Goal: Task Accomplishment & Management: Manage account settings

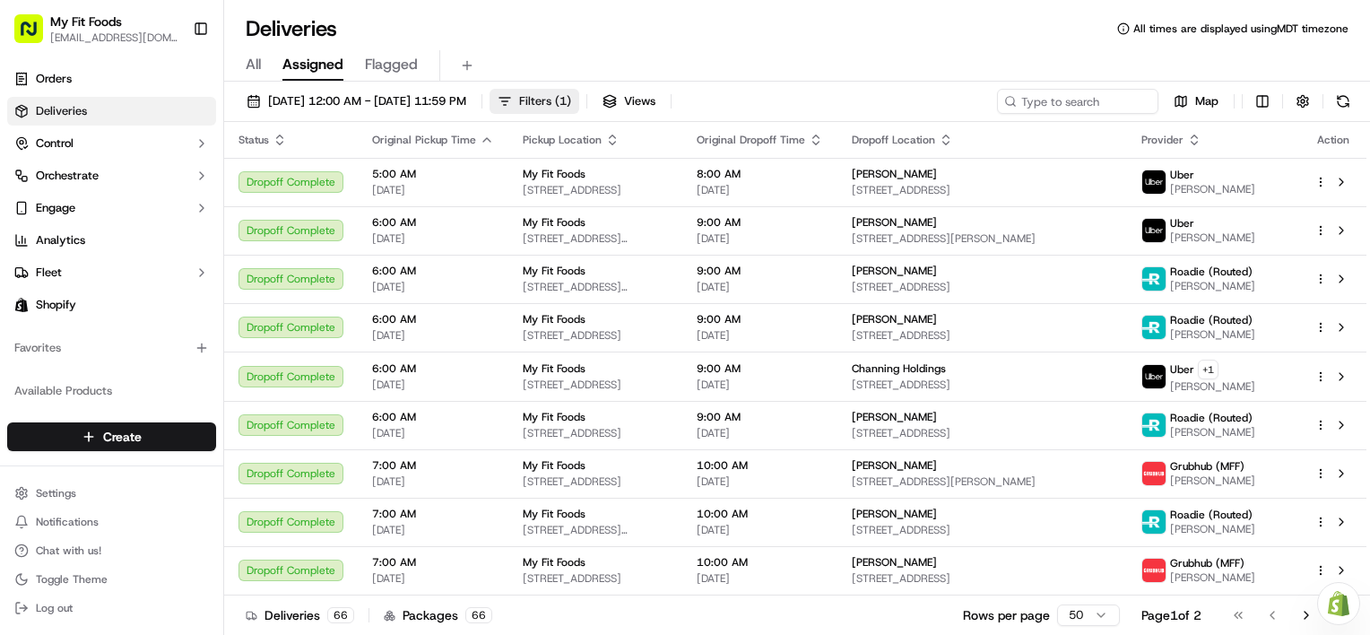
click at [579, 111] on button "Filters ( 1 )" at bounding box center [535, 101] width 90 height 25
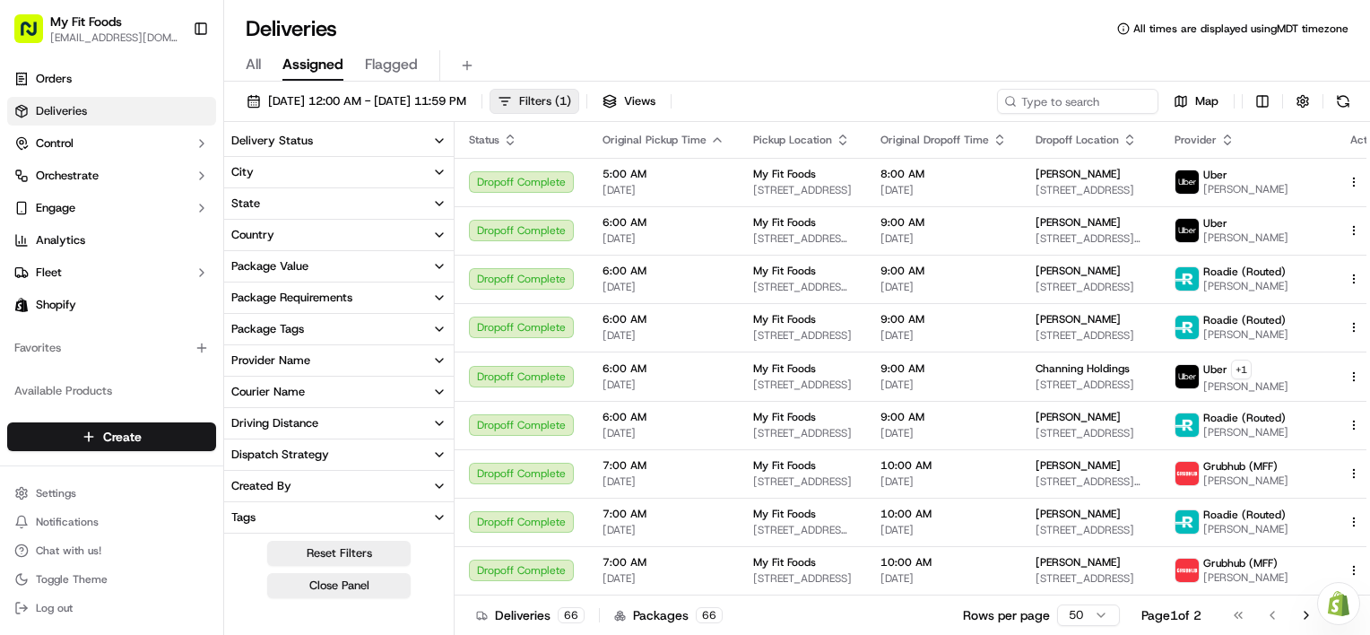
click at [571, 94] on span "Filters ( 1 )" at bounding box center [545, 101] width 52 height 16
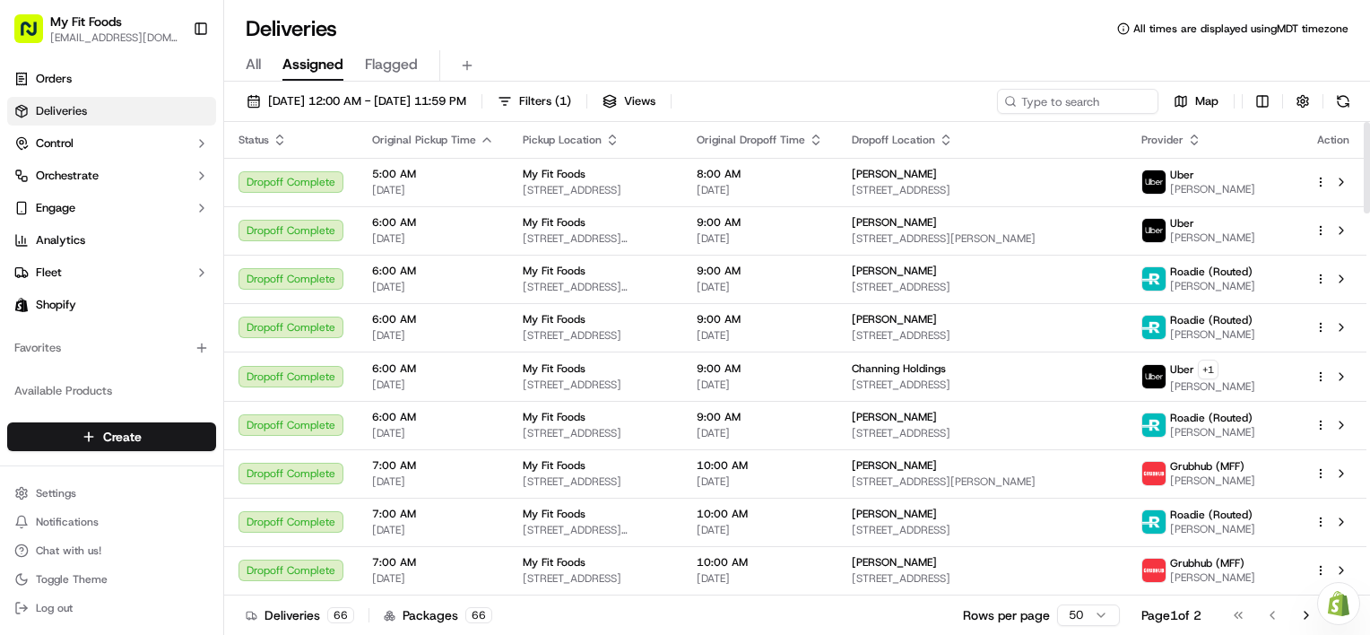
click at [605, 136] on icon "button" at bounding box center [612, 140] width 14 height 14
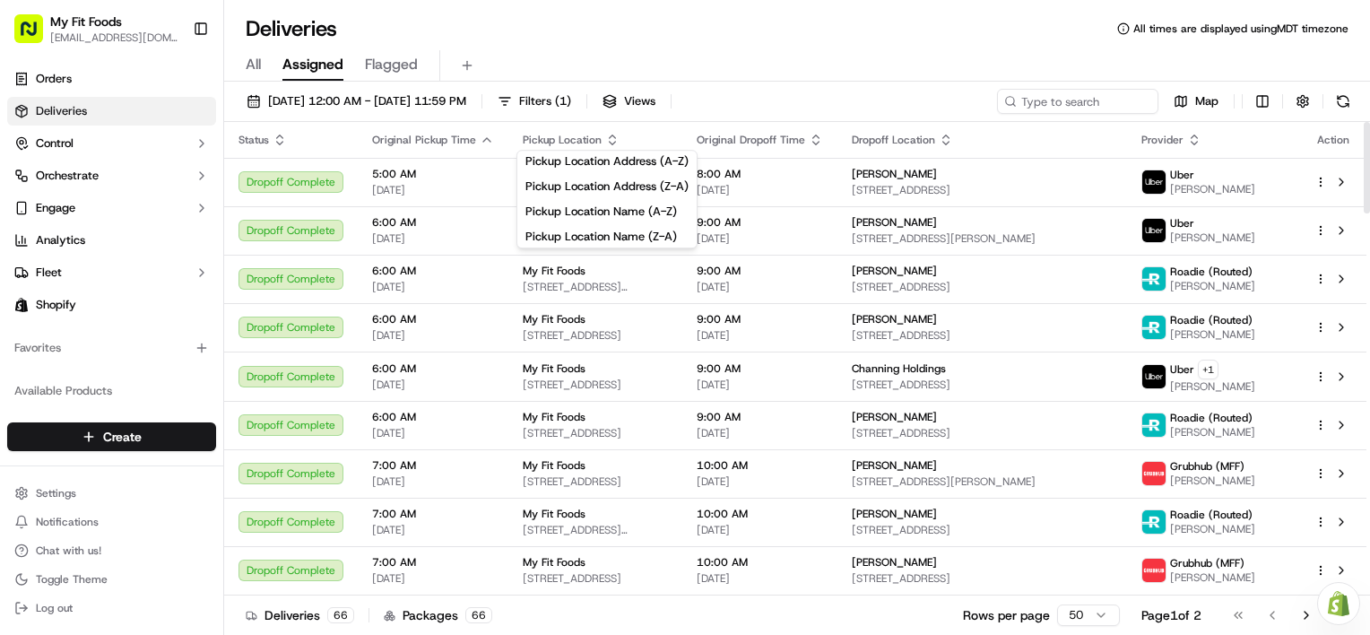
click at [623, 135] on div "Pickup Location" at bounding box center [595, 140] width 145 height 14
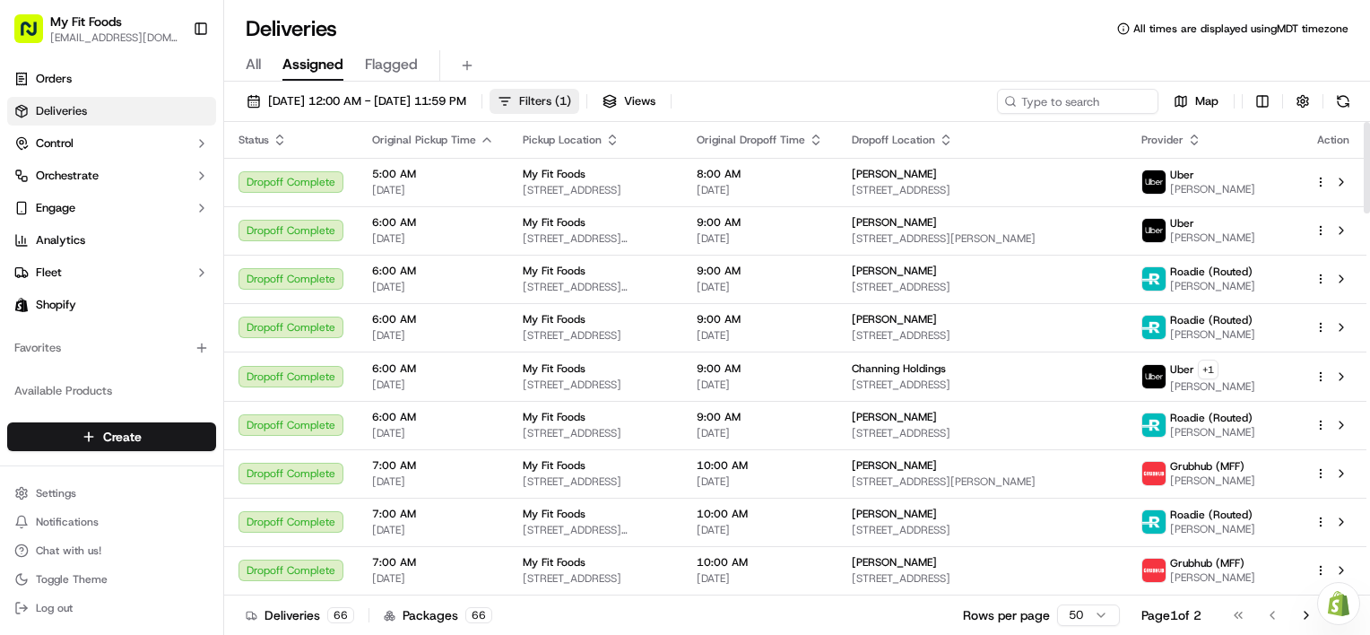
click at [571, 100] on span "Filters ( 1 )" at bounding box center [545, 101] width 52 height 16
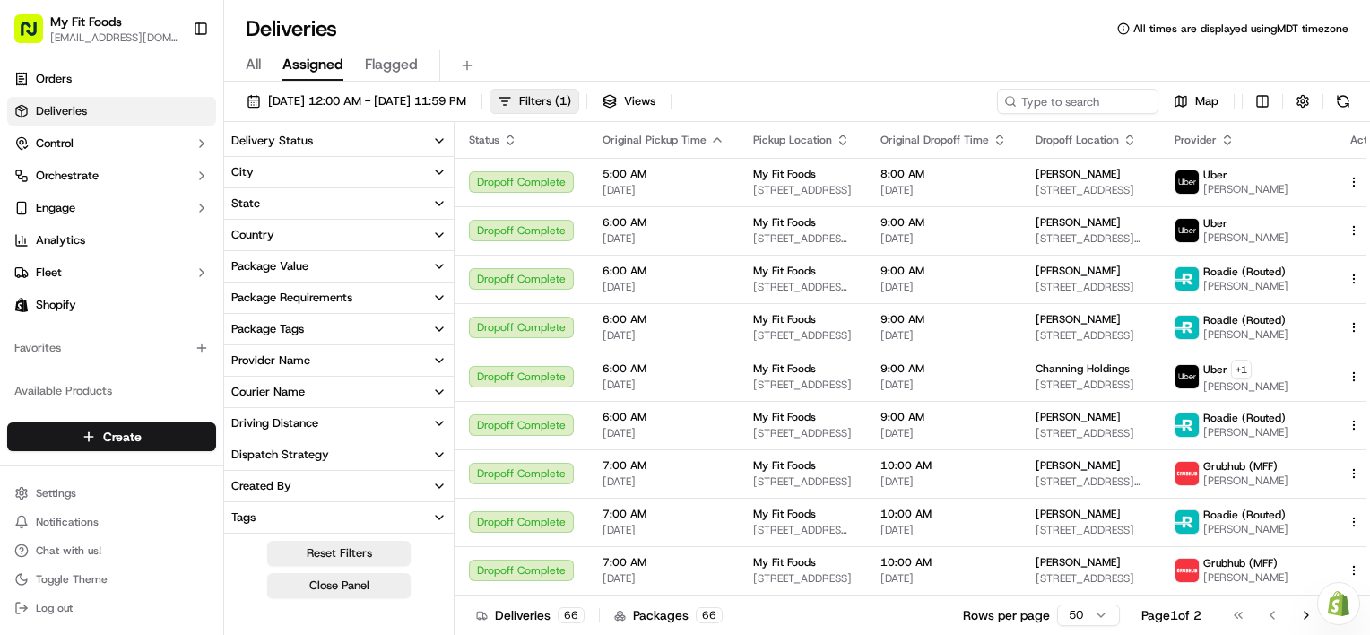
click at [298, 172] on button "City" at bounding box center [339, 172] width 230 height 30
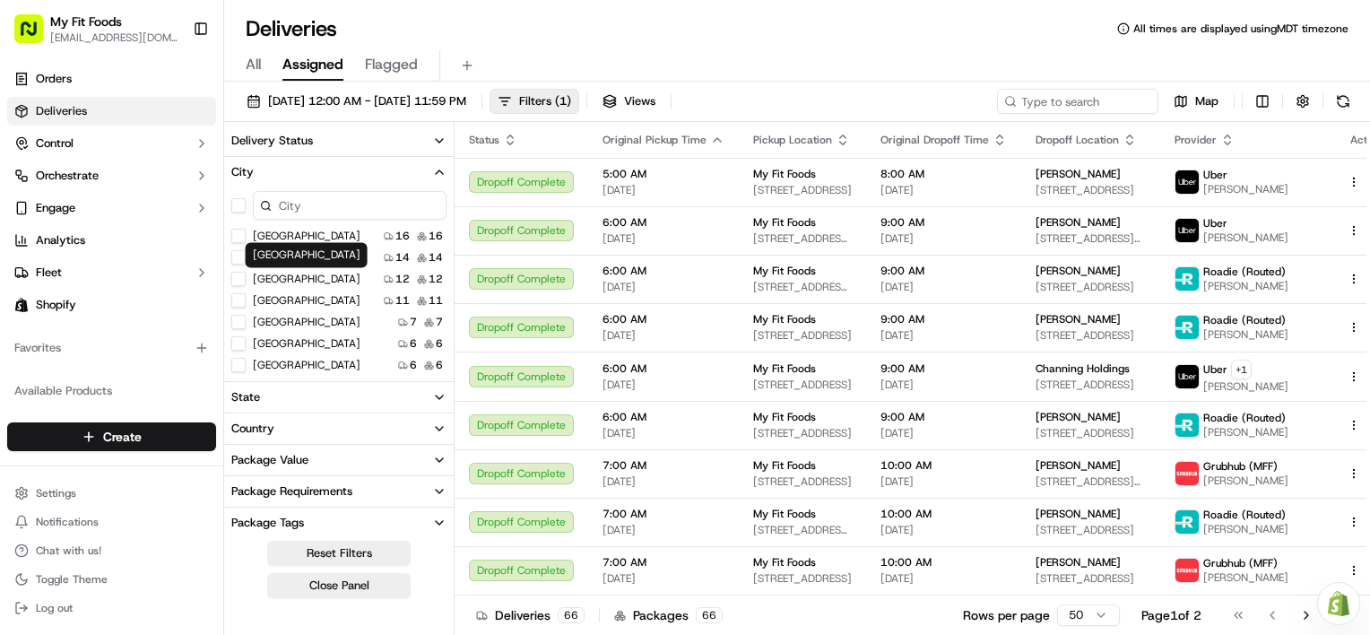
click at [265, 276] on label "[GEOGRAPHIC_DATA]" at bounding box center [307, 279] width 108 height 14
click at [246, 276] on button "[GEOGRAPHIC_DATA]" at bounding box center [238, 279] width 14 height 14
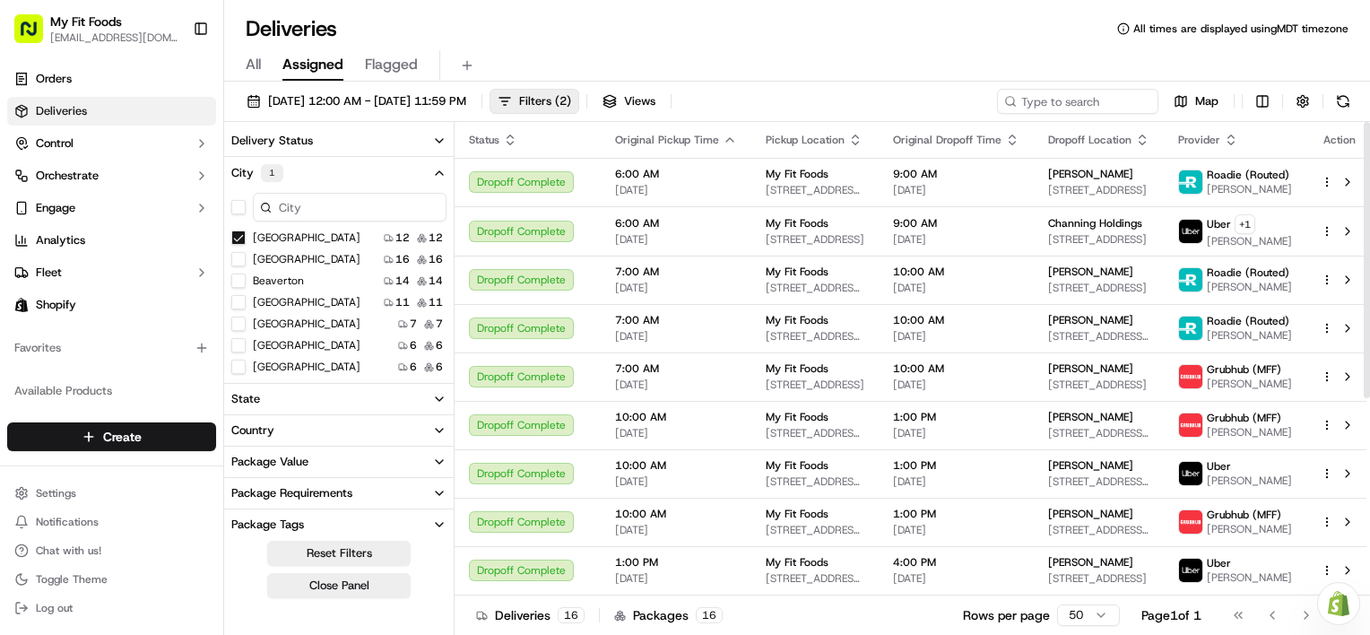
click at [441, 142] on icon "button" at bounding box center [439, 141] width 14 height 14
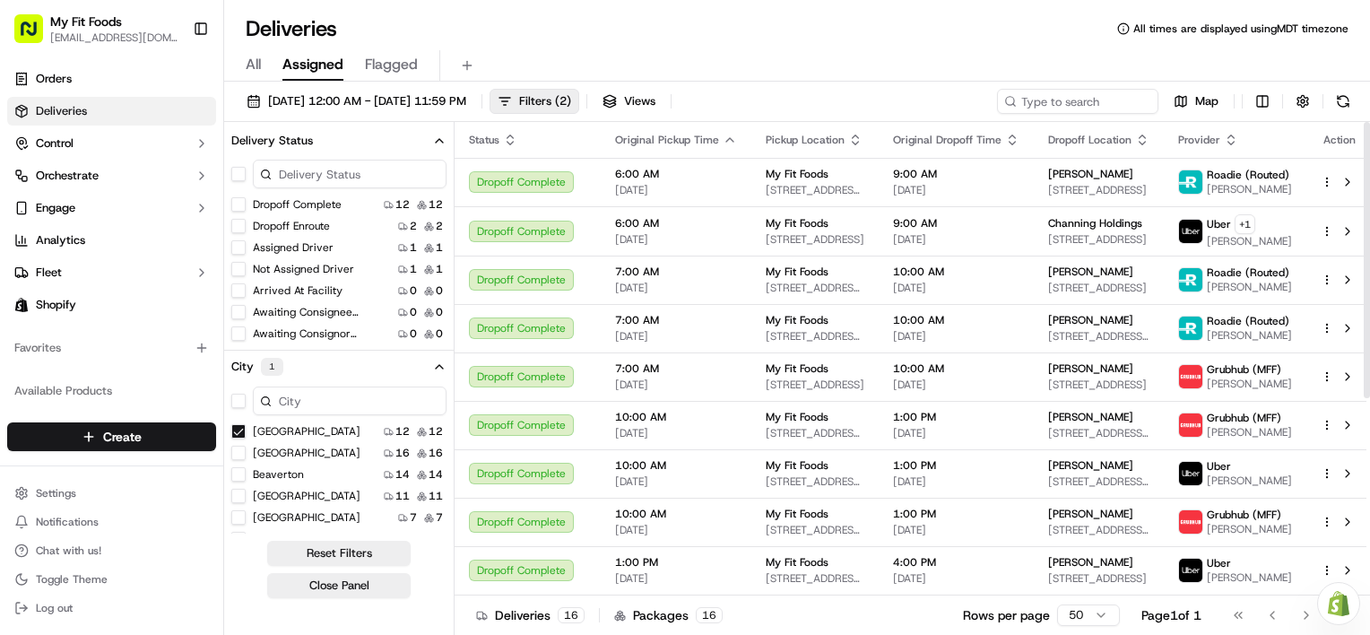
click at [848, 140] on icon "button" at bounding box center [855, 140] width 14 height 14
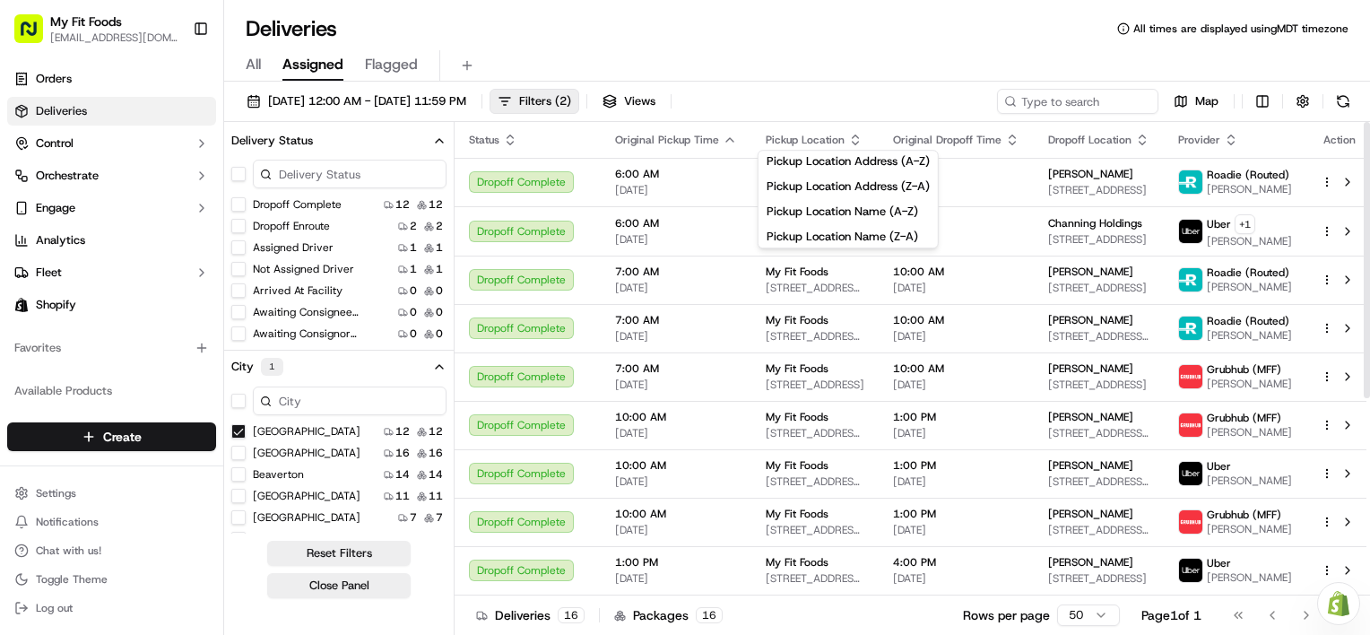
click at [893, 73] on div "All Assigned Flagged" at bounding box center [797, 65] width 1146 height 31
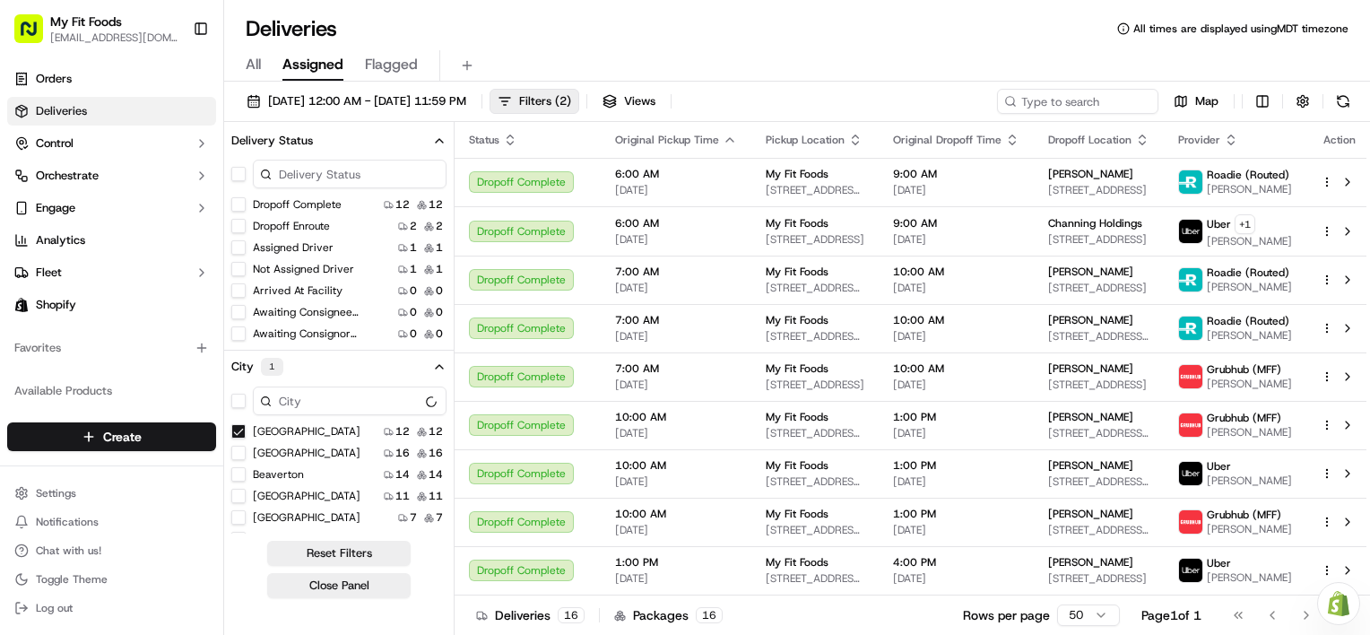
click at [904, 46] on div "All Assigned Flagged" at bounding box center [797, 62] width 1146 height 39
click at [848, 133] on icon "button" at bounding box center [855, 140] width 14 height 14
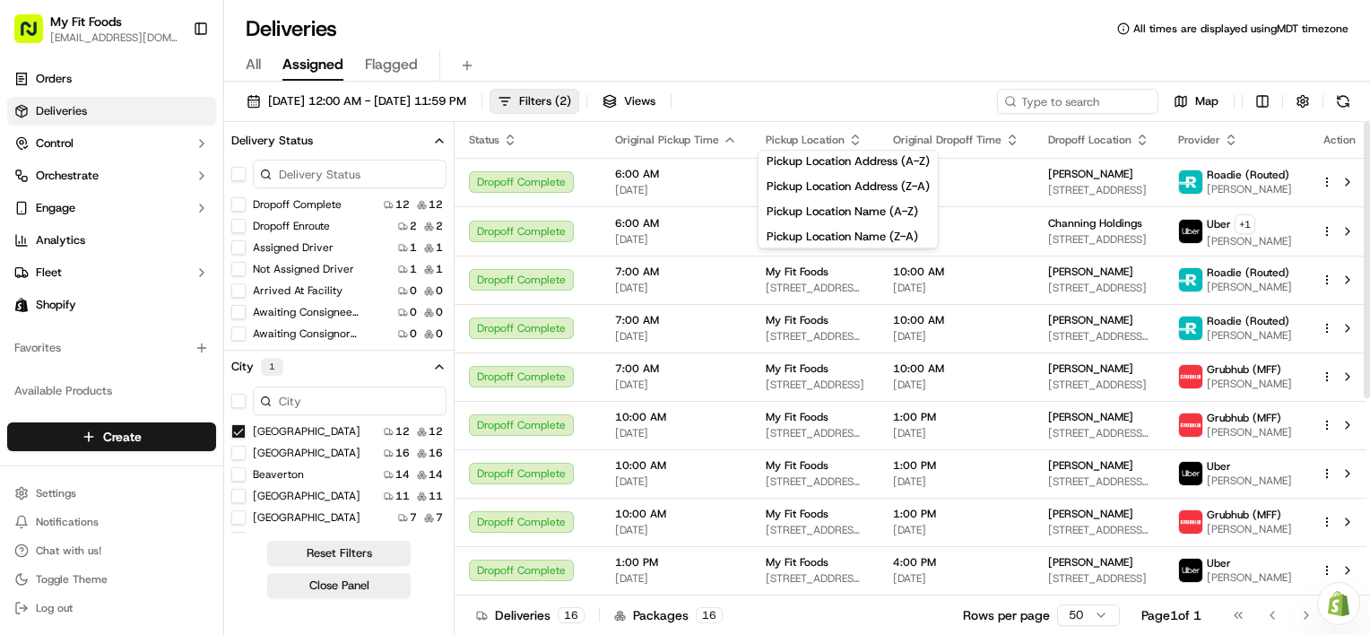
click at [848, 134] on icon "button" at bounding box center [855, 140] width 14 height 14
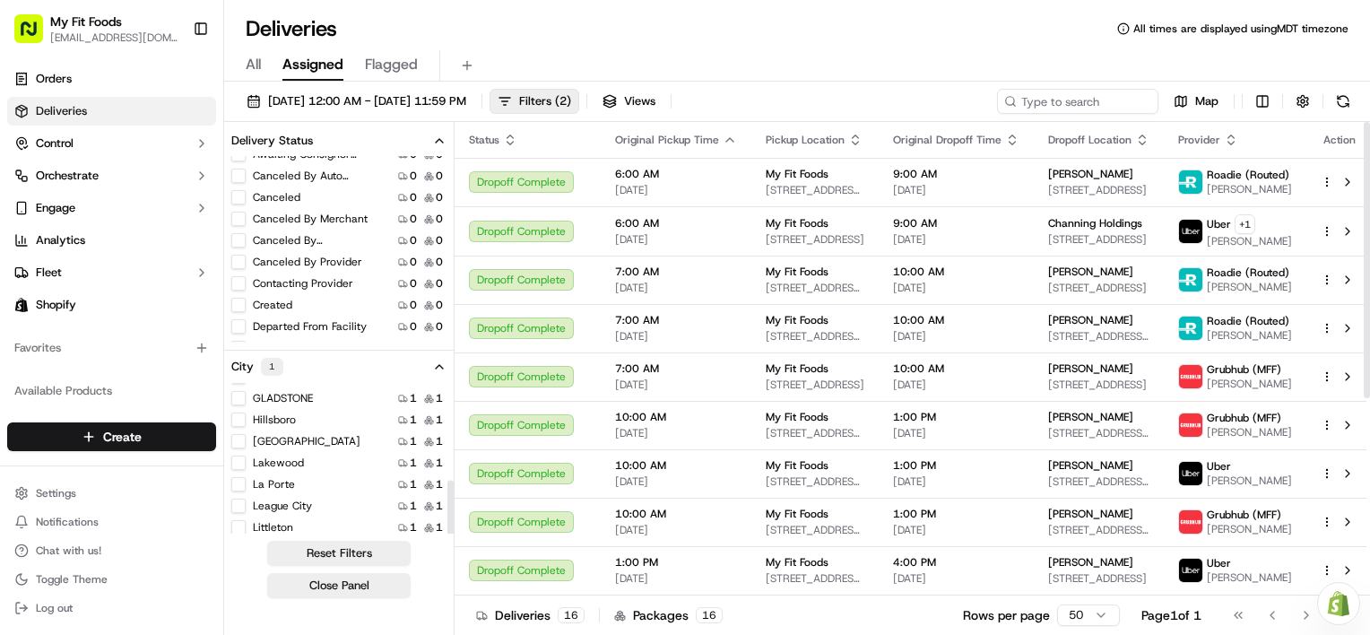
scroll to position [301, 0]
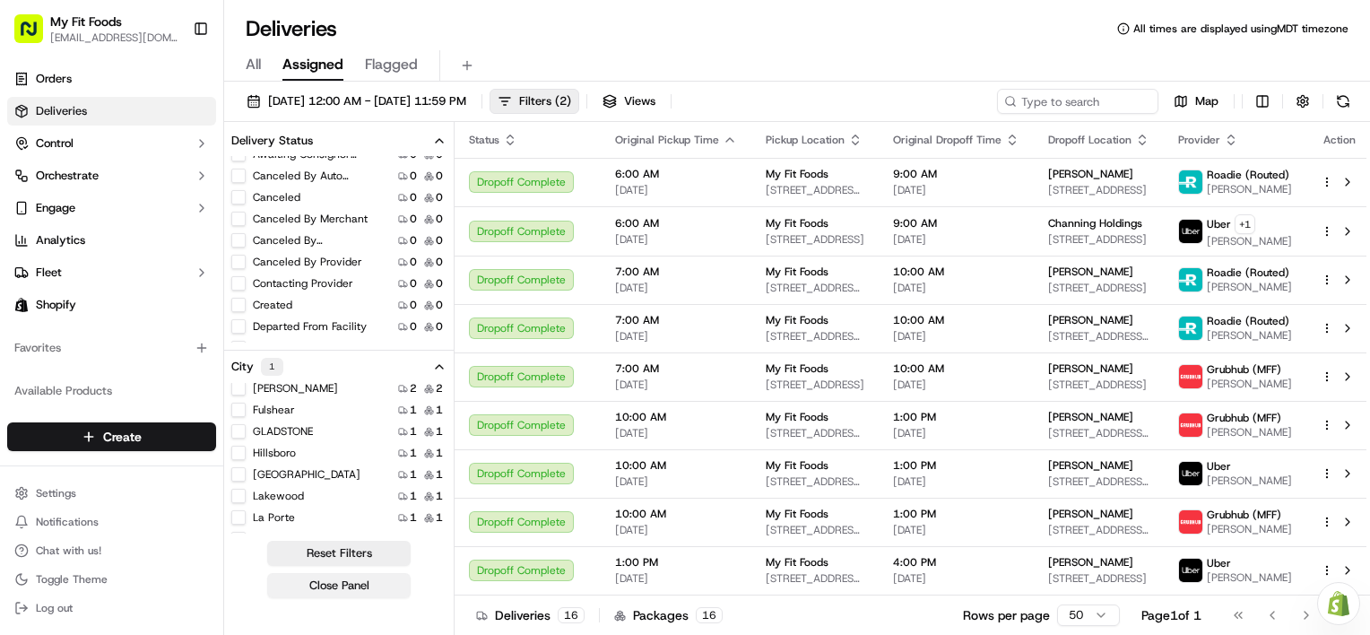
click at [361, 592] on button "Close Panel" at bounding box center [338, 585] width 143 height 25
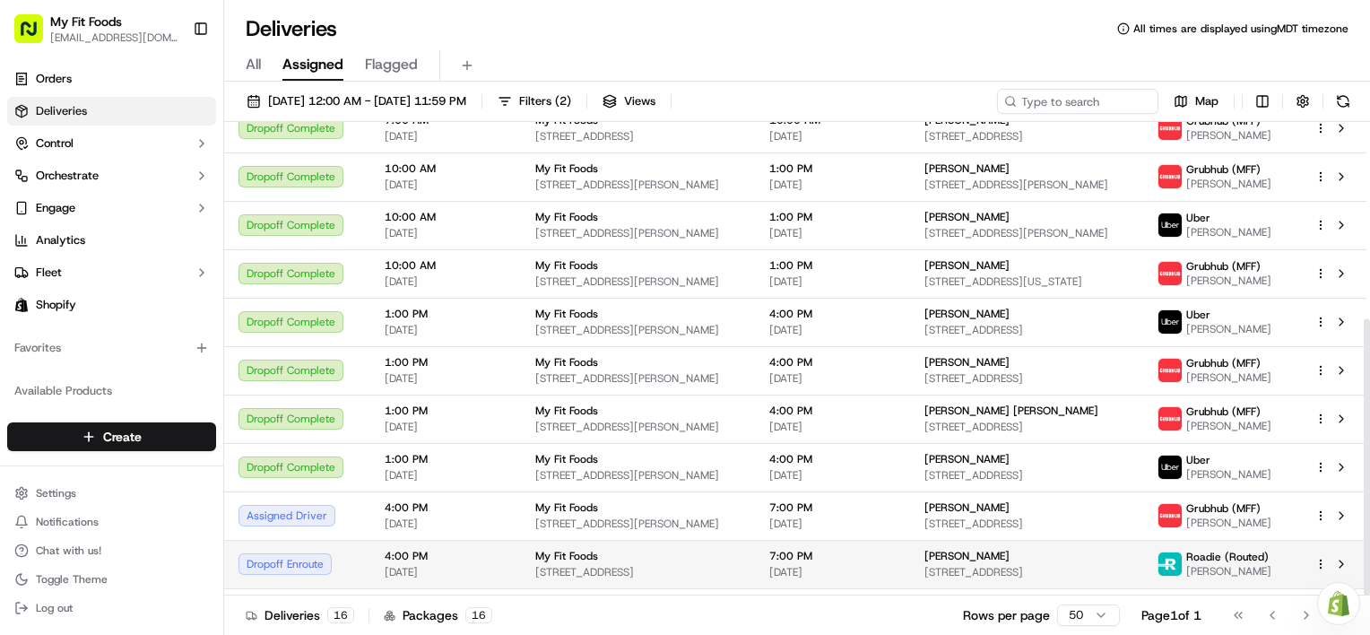
scroll to position [337, 0]
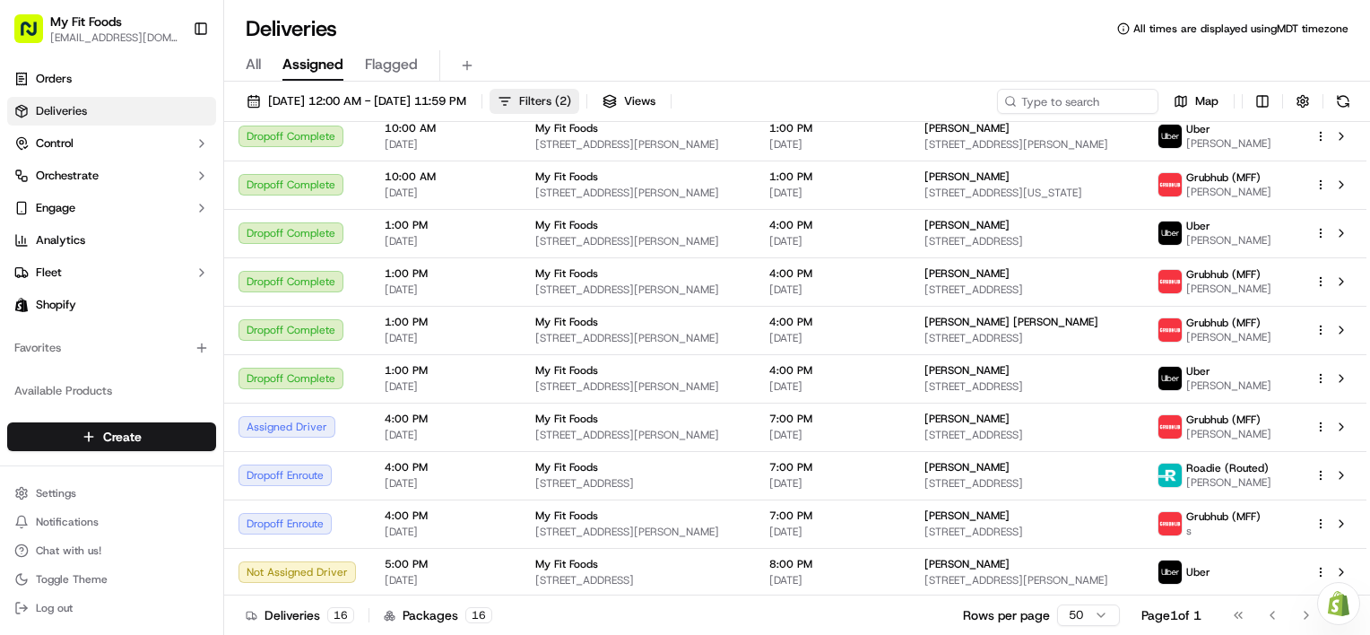
click at [576, 97] on button "Filters ( 2 )" at bounding box center [535, 101] width 90 height 25
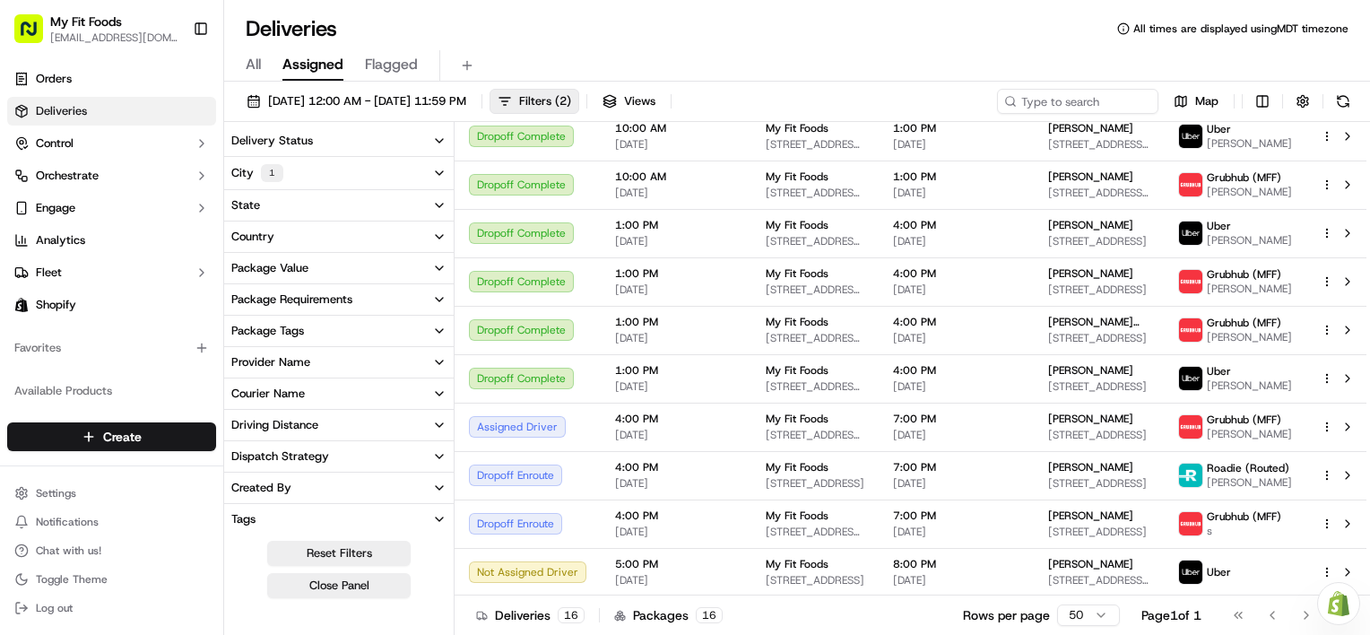
click at [267, 178] on div "1" at bounding box center [272, 173] width 22 height 18
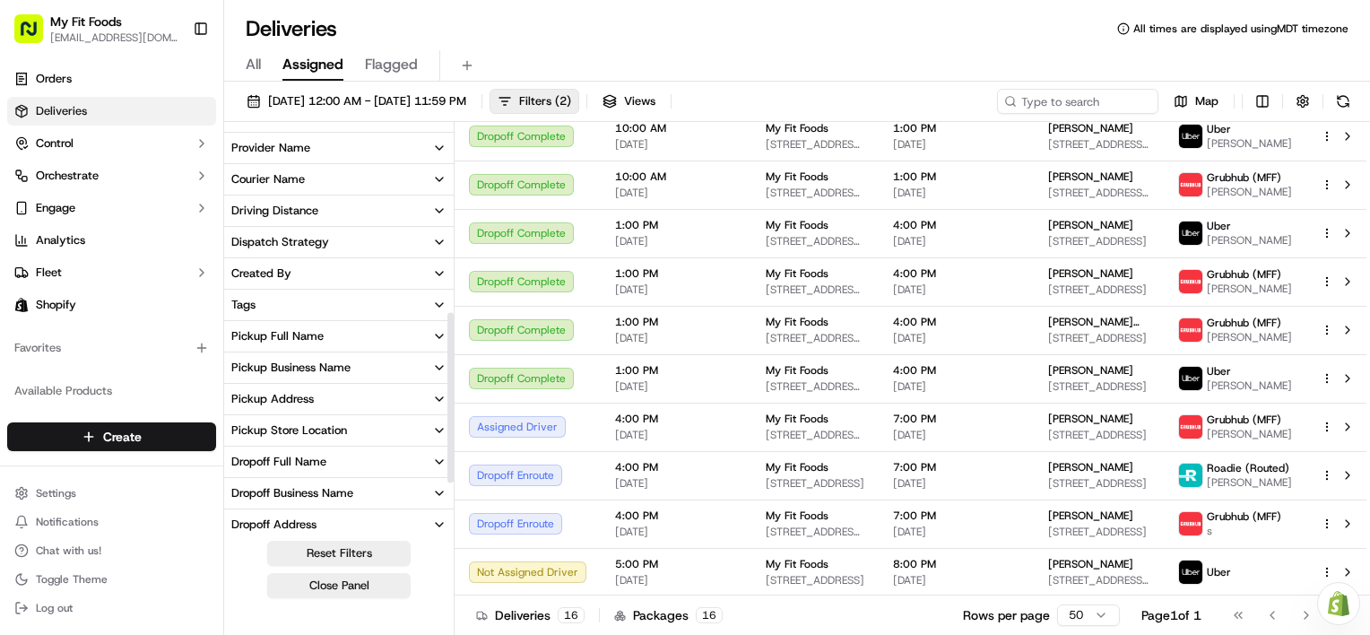
scroll to position [448, 0]
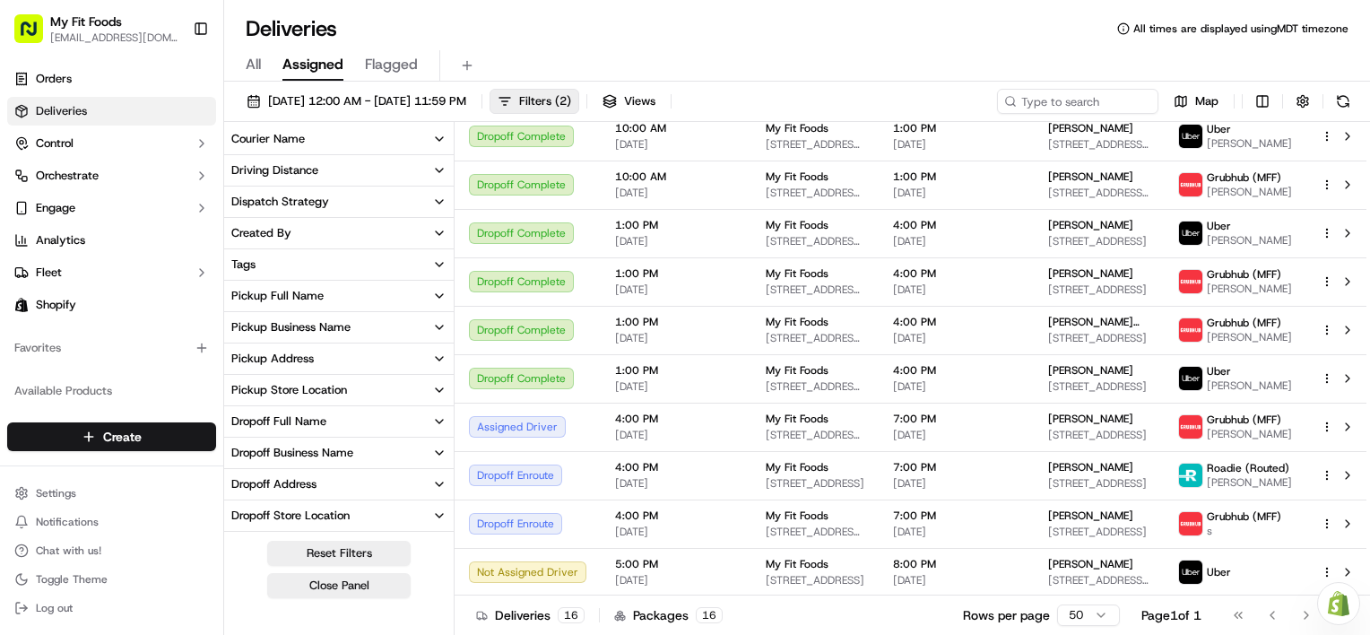
click at [312, 386] on div "Pickup Store Location" at bounding box center [289, 390] width 116 height 16
click at [336, 426] on input at bounding box center [350, 423] width 194 height 29
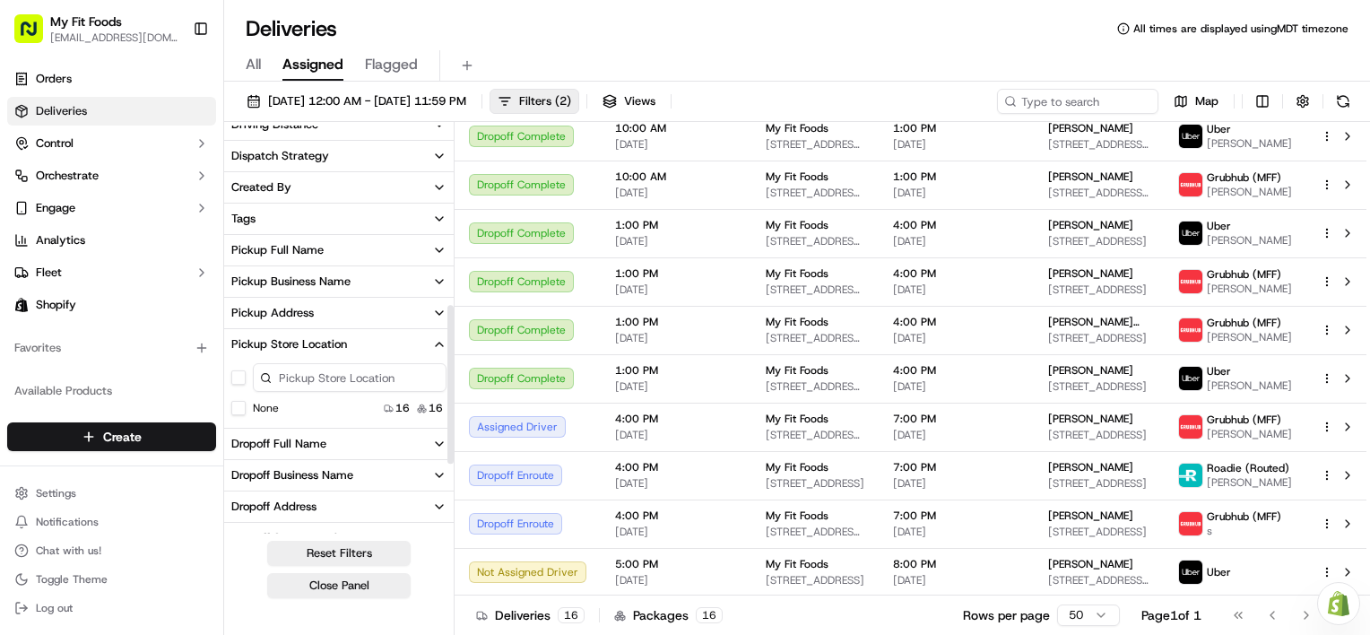
scroll to position [538, 0]
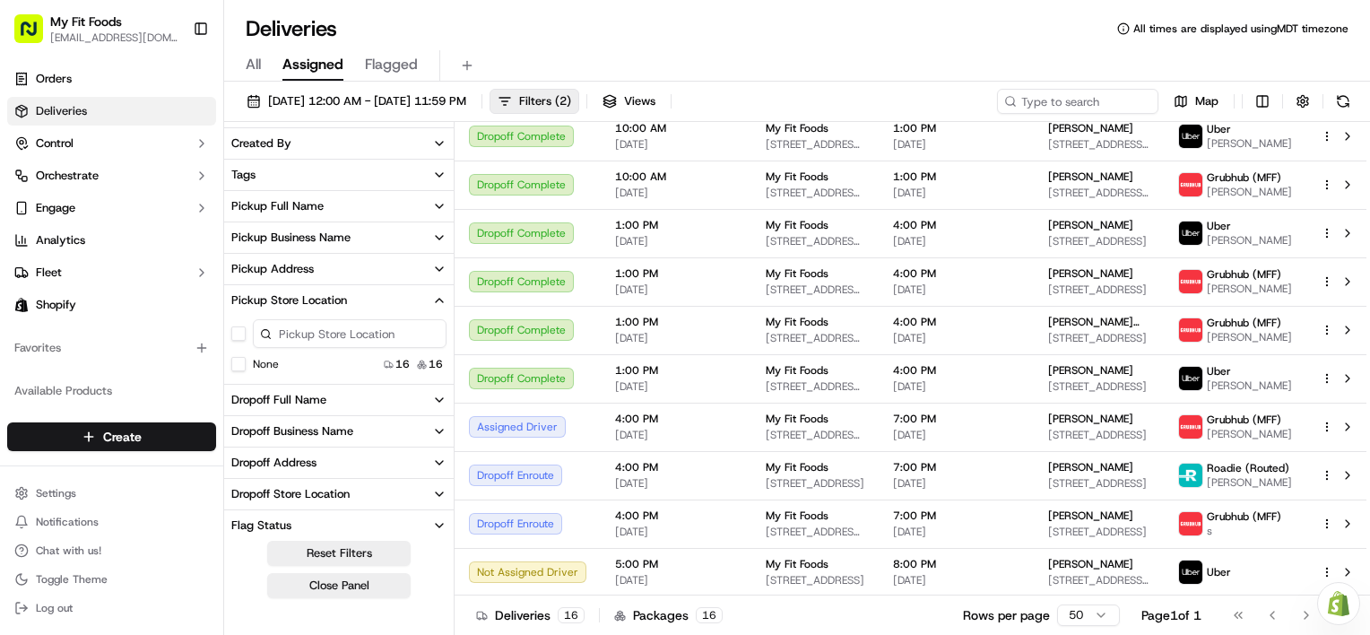
click at [299, 268] on div "Pickup Address" at bounding box center [272, 269] width 83 height 16
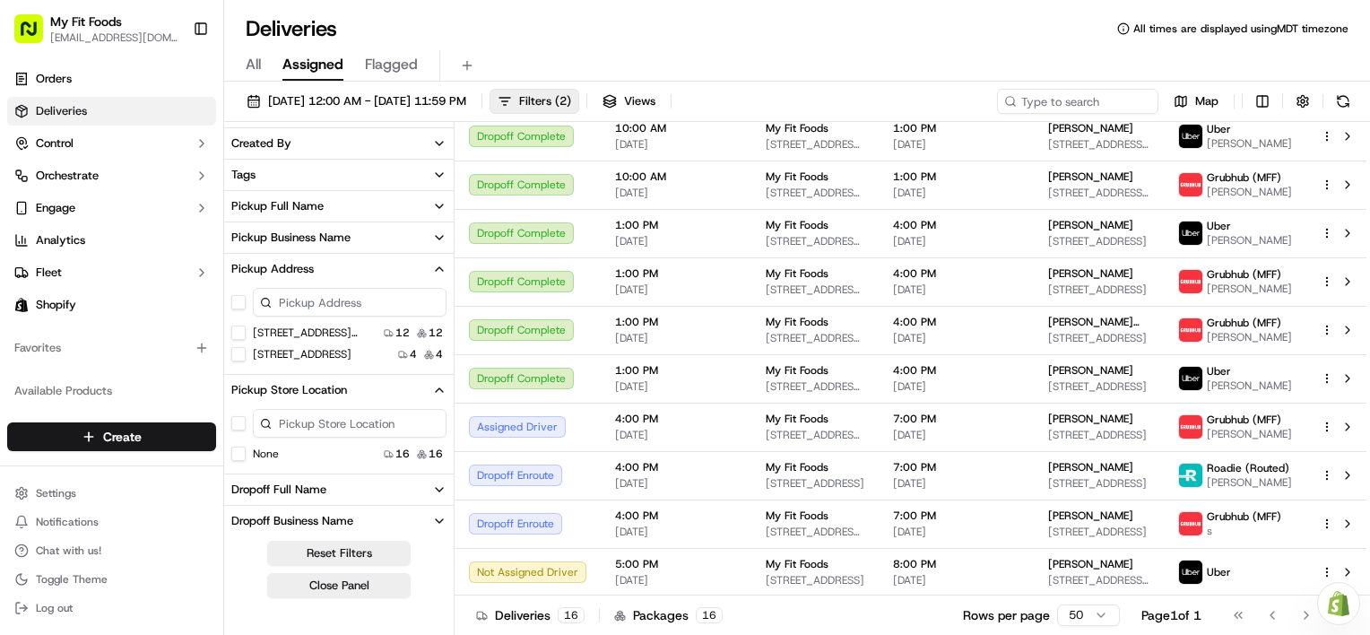
click at [233, 330] on USA "[STREET_ADDRESS][PERSON_NAME]" at bounding box center [238, 333] width 14 height 14
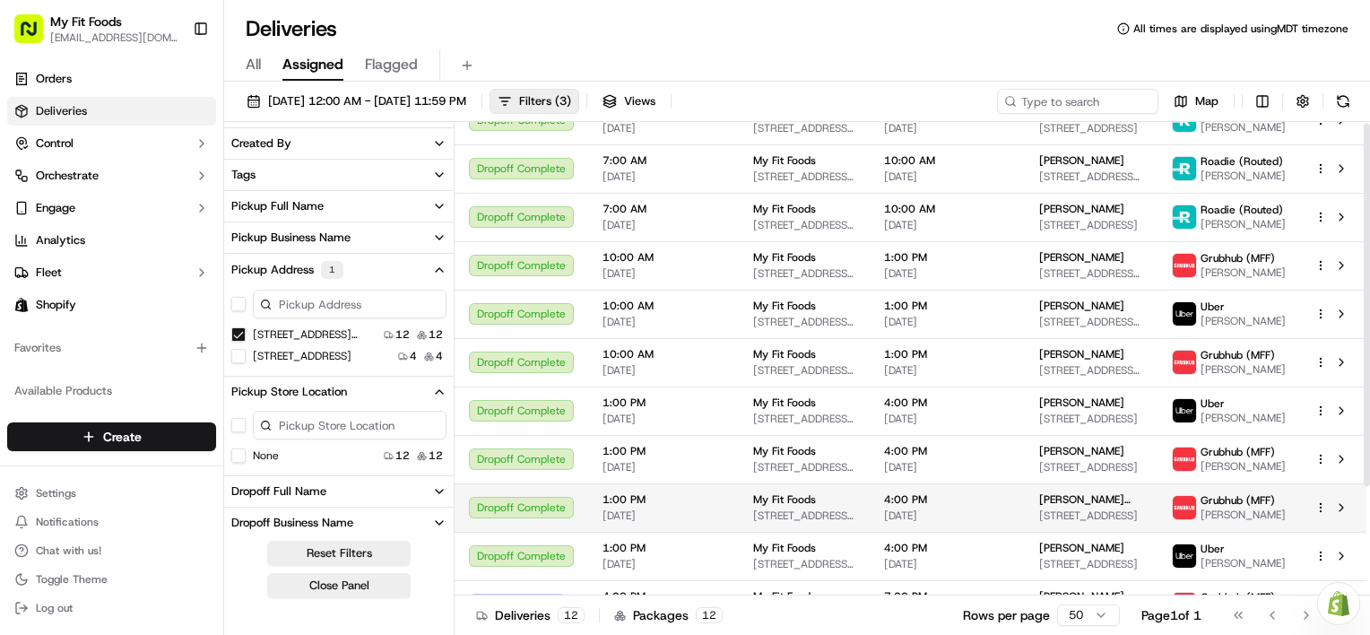
scroll to position [90, 0]
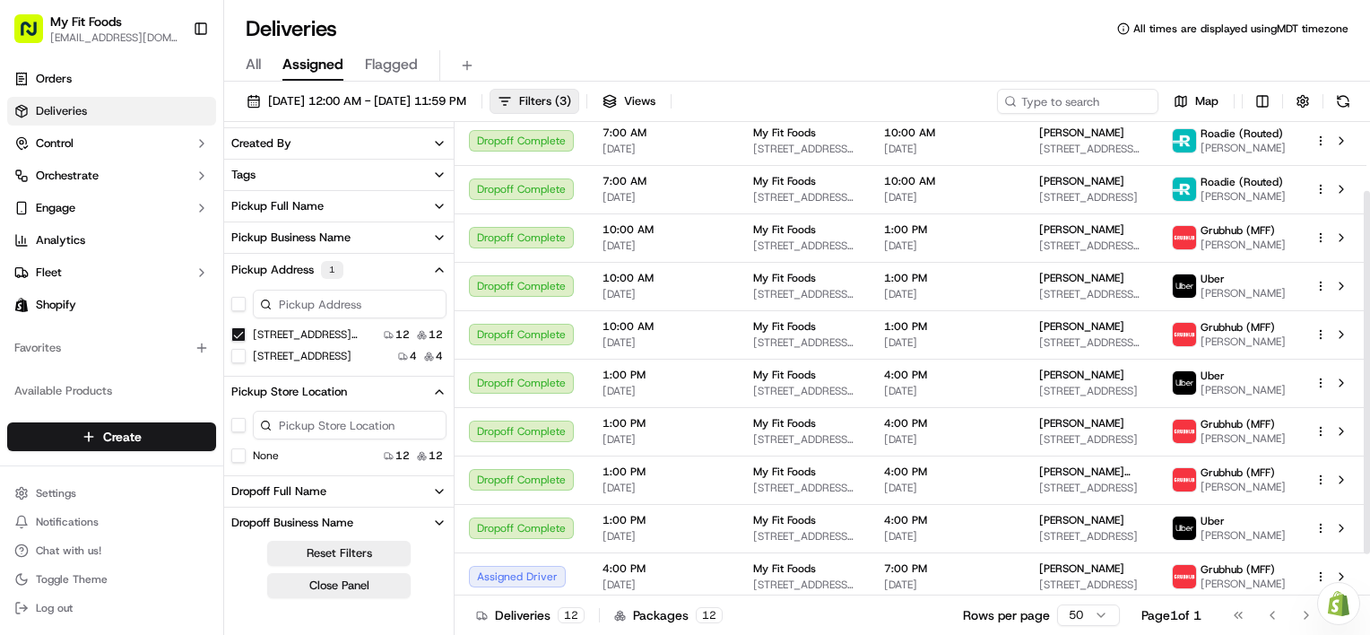
click at [742, 27] on div "Deliveries All times are displayed using MDT timezone" at bounding box center [797, 28] width 1146 height 29
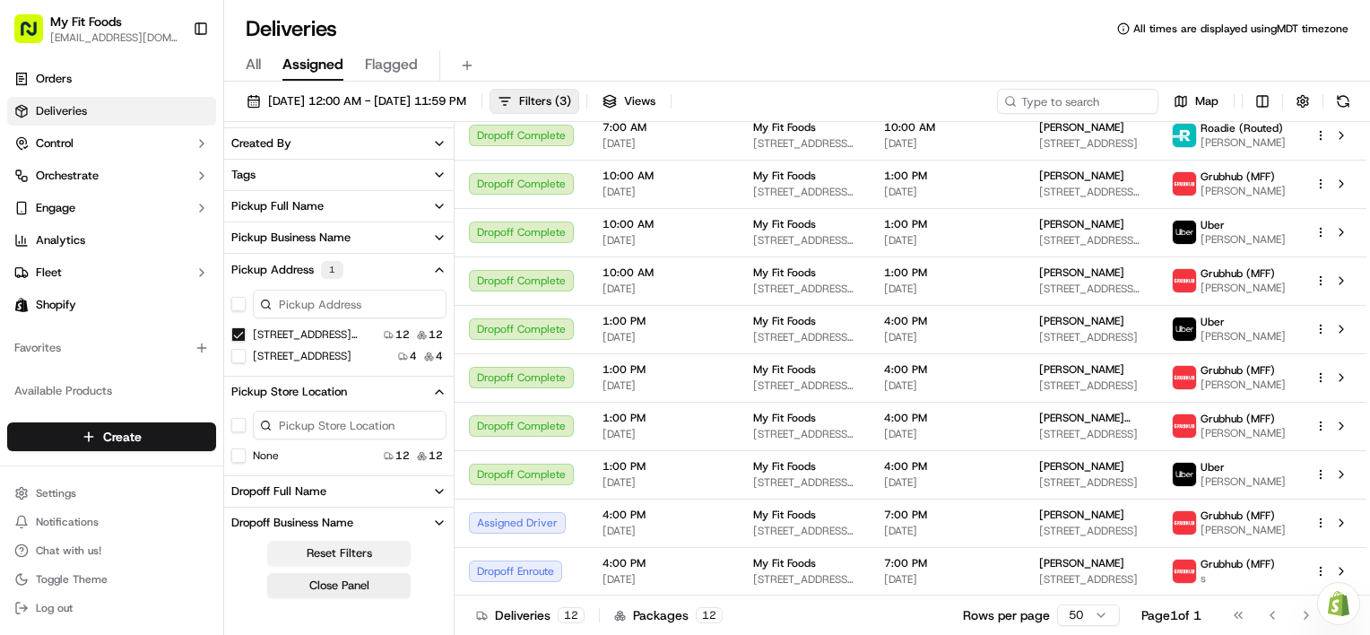
click at [367, 556] on button "Reset Filters" at bounding box center [338, 553] width 143 height 25
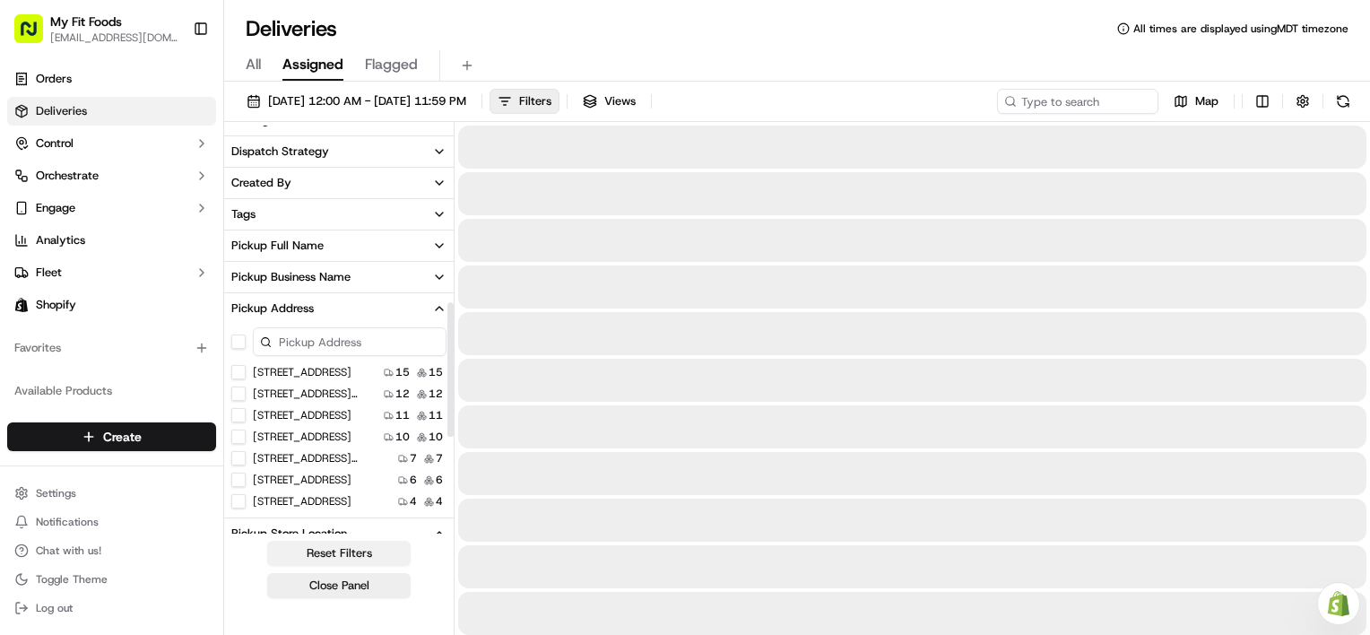
scroll to position [536, 0]
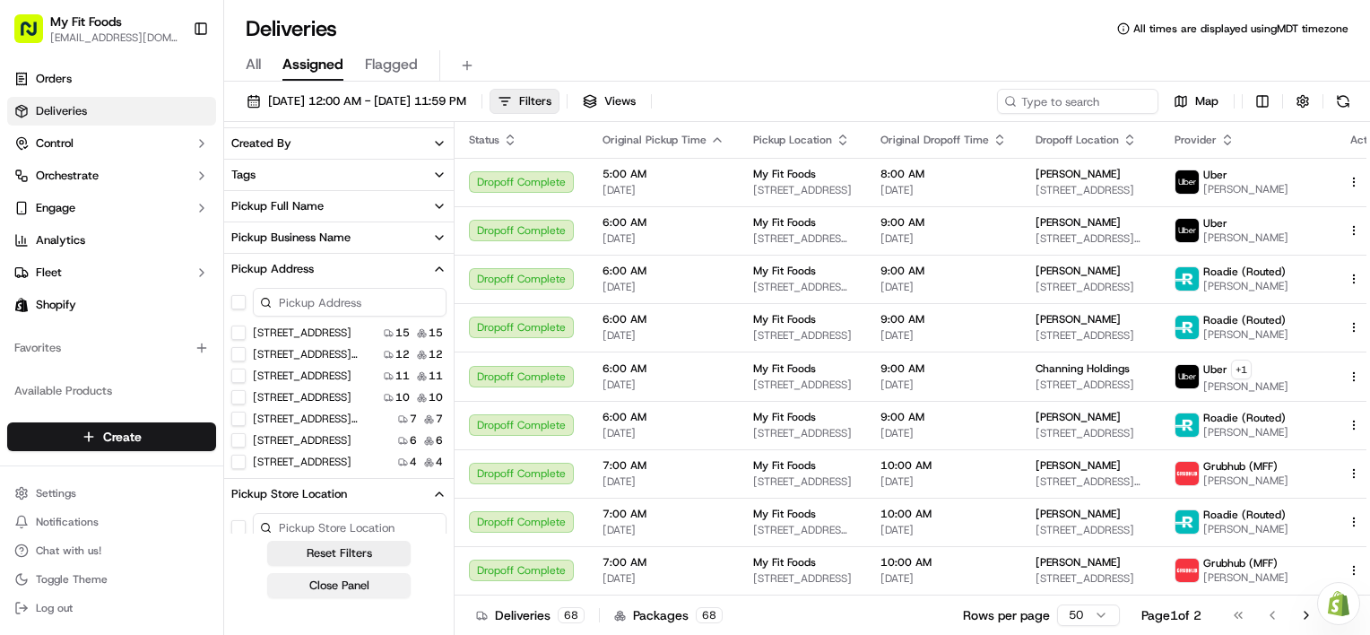
click at [387, 580] on button "Close Panel" at bounding box center [338, 585] width 143 height 25
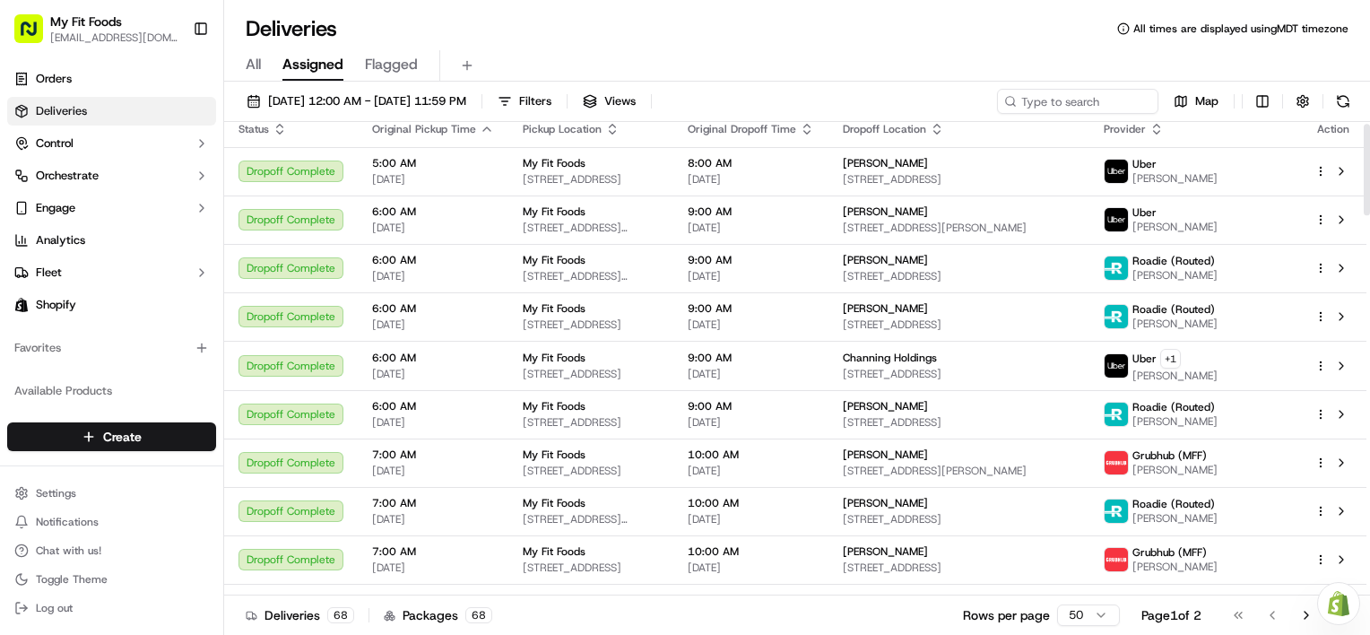
scroll to position [0, 0]
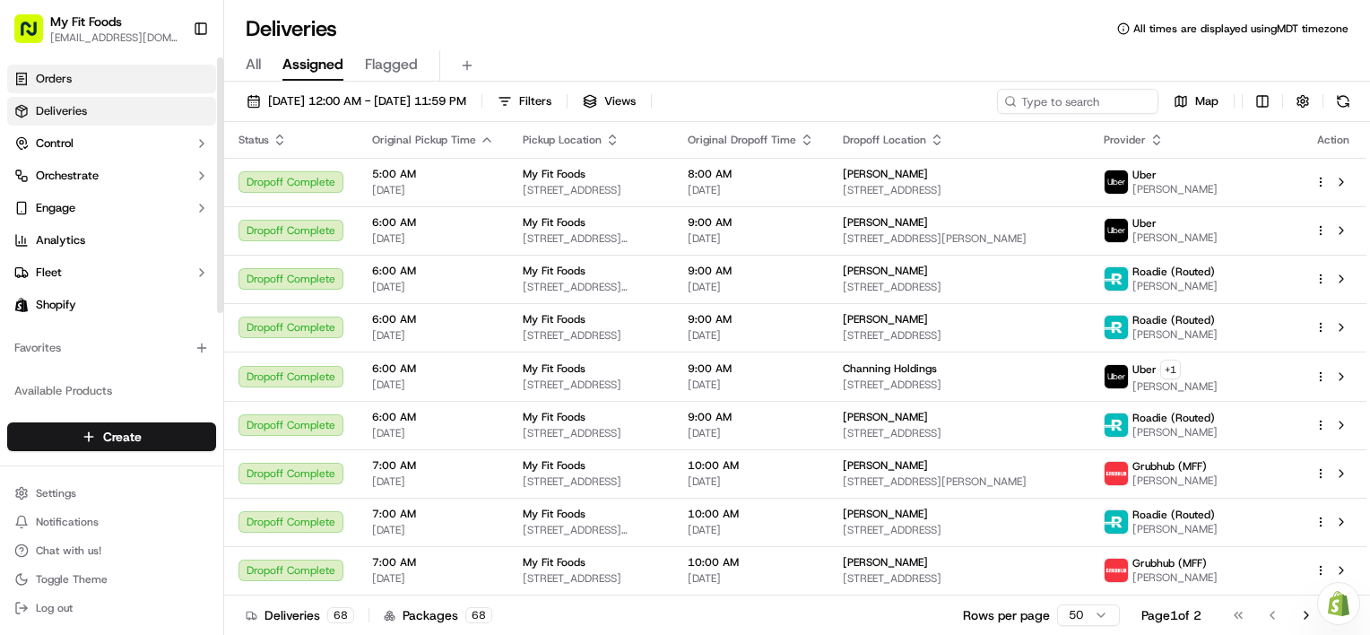
click at [128, 83] on link "Orders" at bounding box center [111, 79] width 209 height 29
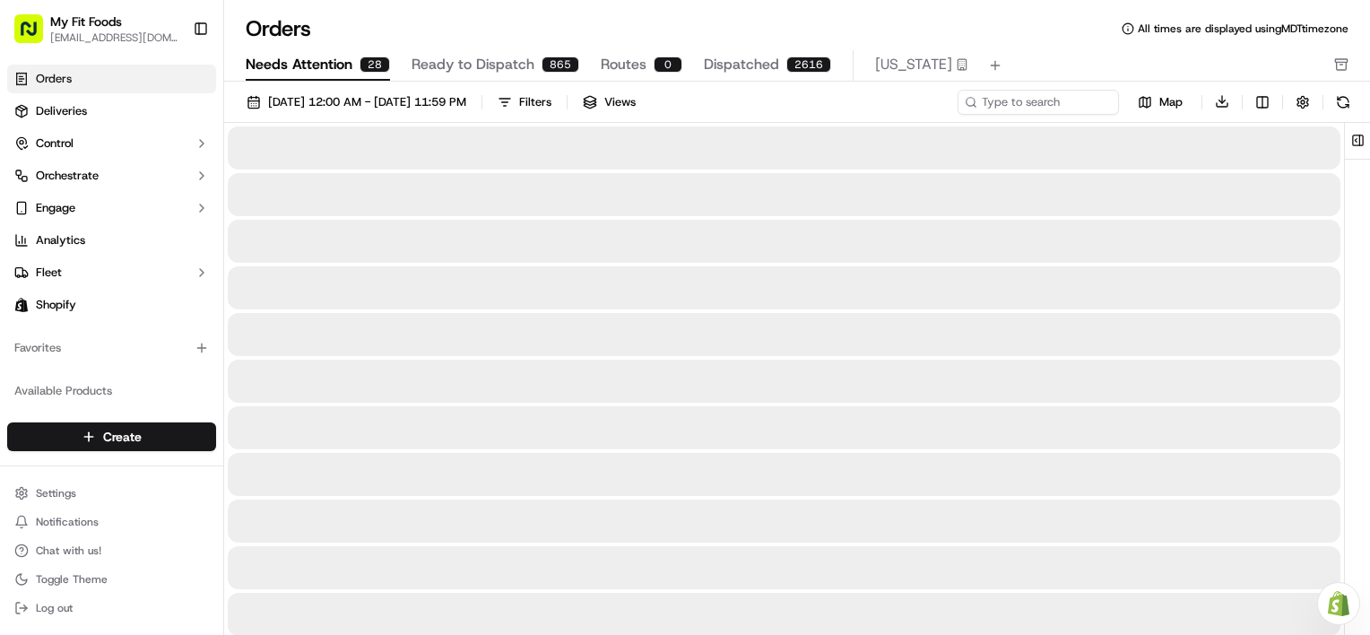
click at [330, 65] on span "Needs Attention" at bounding box center [299, 65] width 107 height 22
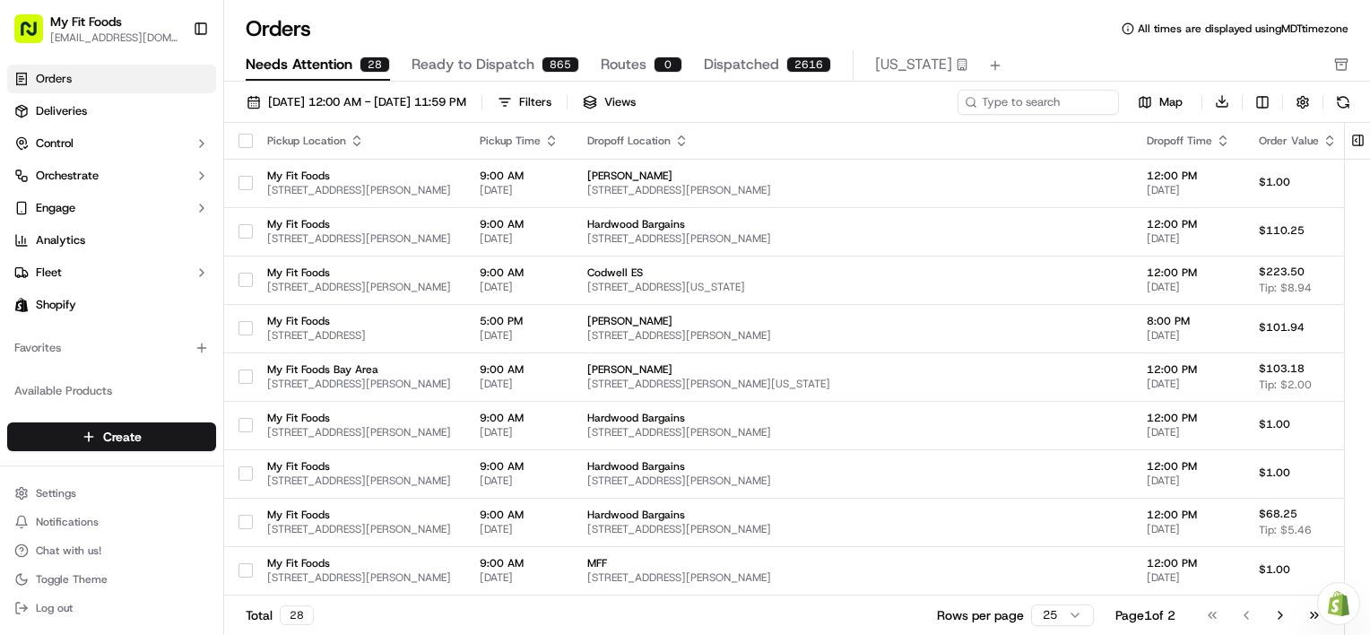
click at [726, 62] on span "Dispatched" at bounding box center [741, 65] width 75 height 22
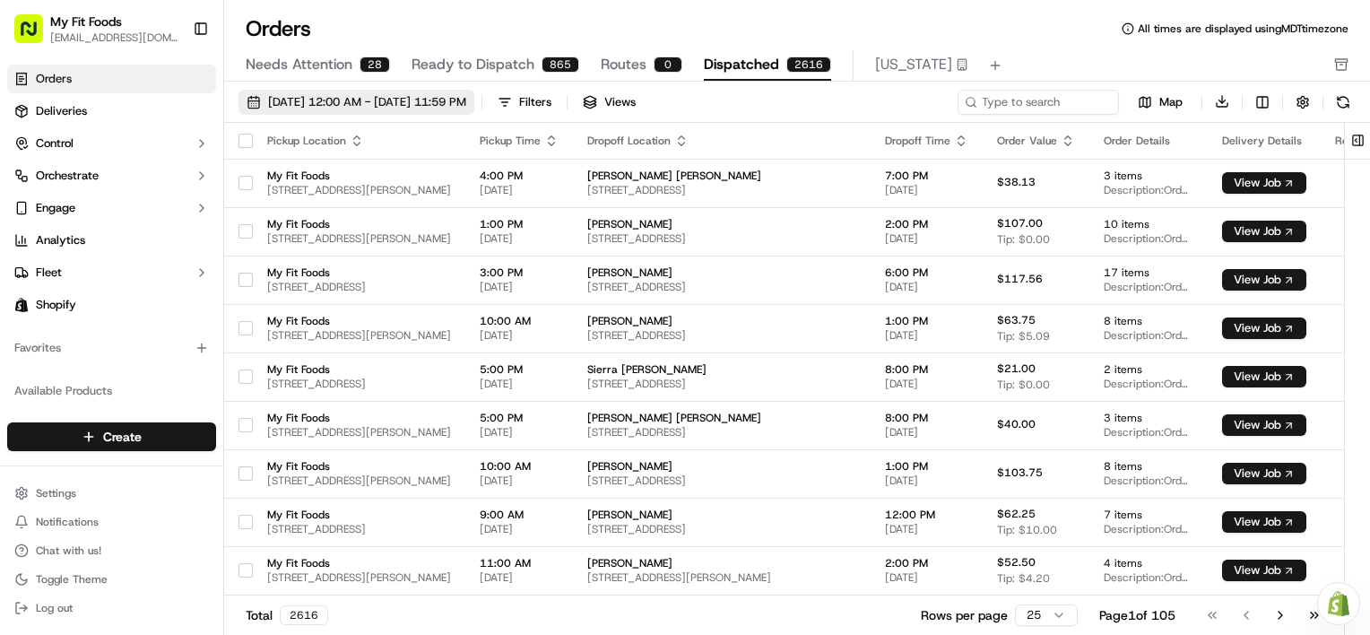
click at [466, 100] on span "[DATE] 12:00 AM - [DATE] 11:59 PM" at bounding box center [367, 102] width 198 height 16
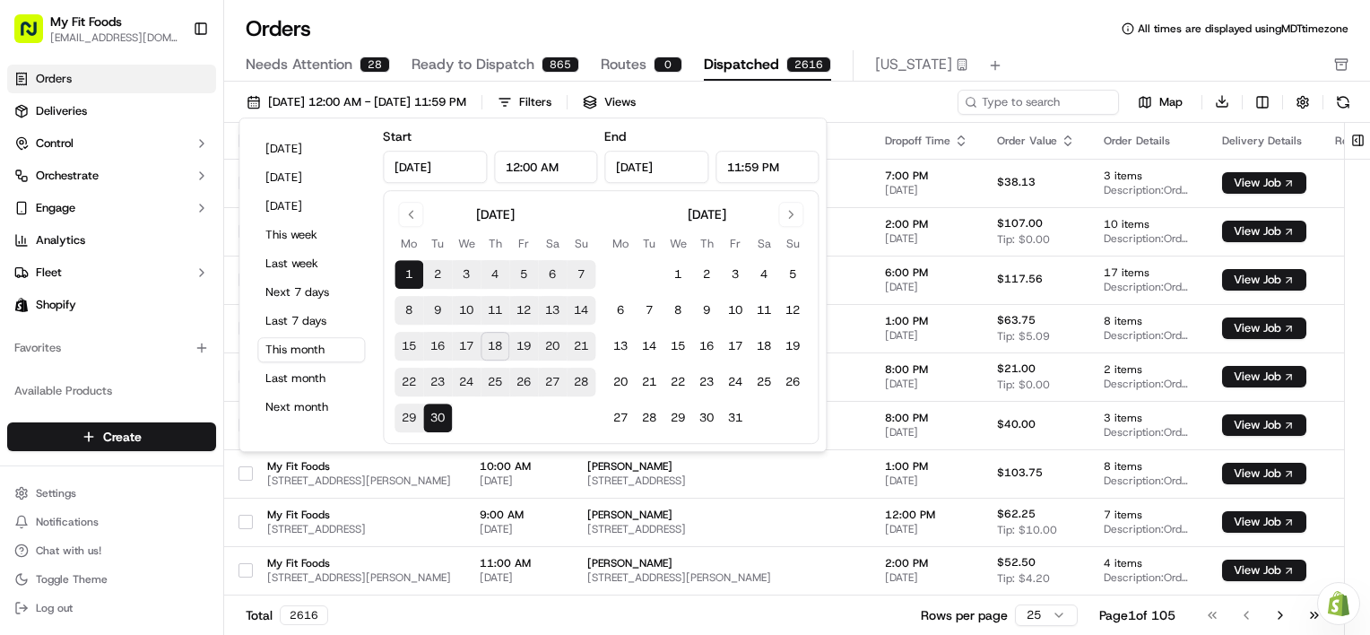
click at [527, 406] on td at bounding box center [523, 418] width 29 height 29
click at [512, 368] on td "26" at bounding box center [523, 382] width 29 height 29
click at [524, 378] on button "26" at bounding box center [523, 382] width 29 height 29
type input "[DATE]"
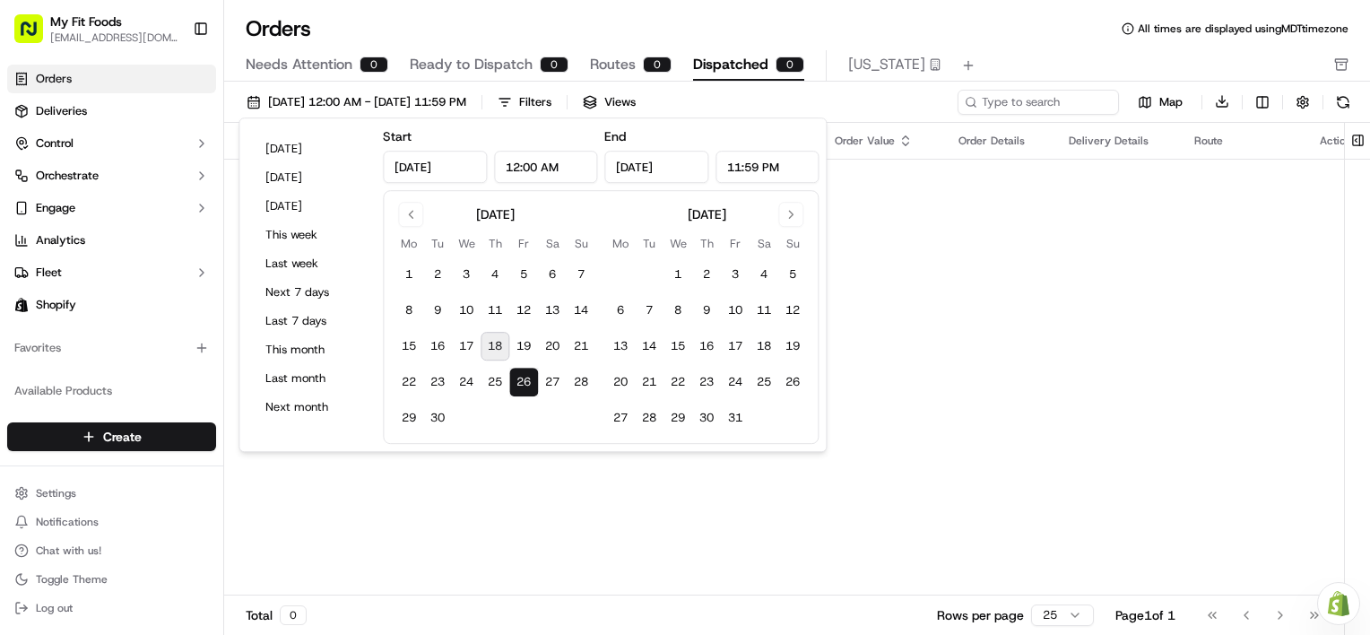
click at [485, 330] on tbody "1 2 3 4 5 6 7 8 9 10 11 12 13 14 15 16 17 18 19 20 21 22 23 24 25 26 27 28 29 30" at bounding box center [495, 342] width 201 height 179
click at [491, 339] on button "18" at bounding box center [495, 346] width 29 height 29
type input "[DATE]"
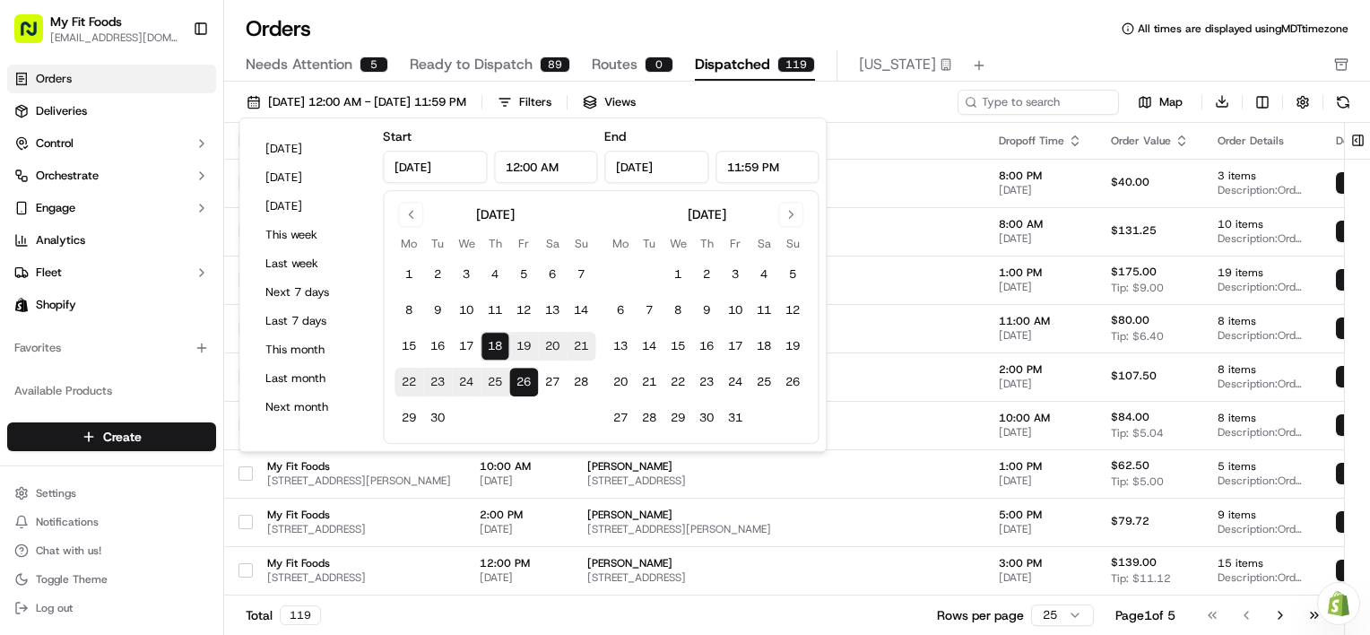
click at [500, 341] on button "18" at bounding box center [495, 346] width 29 height 29
type input "[DATE]"
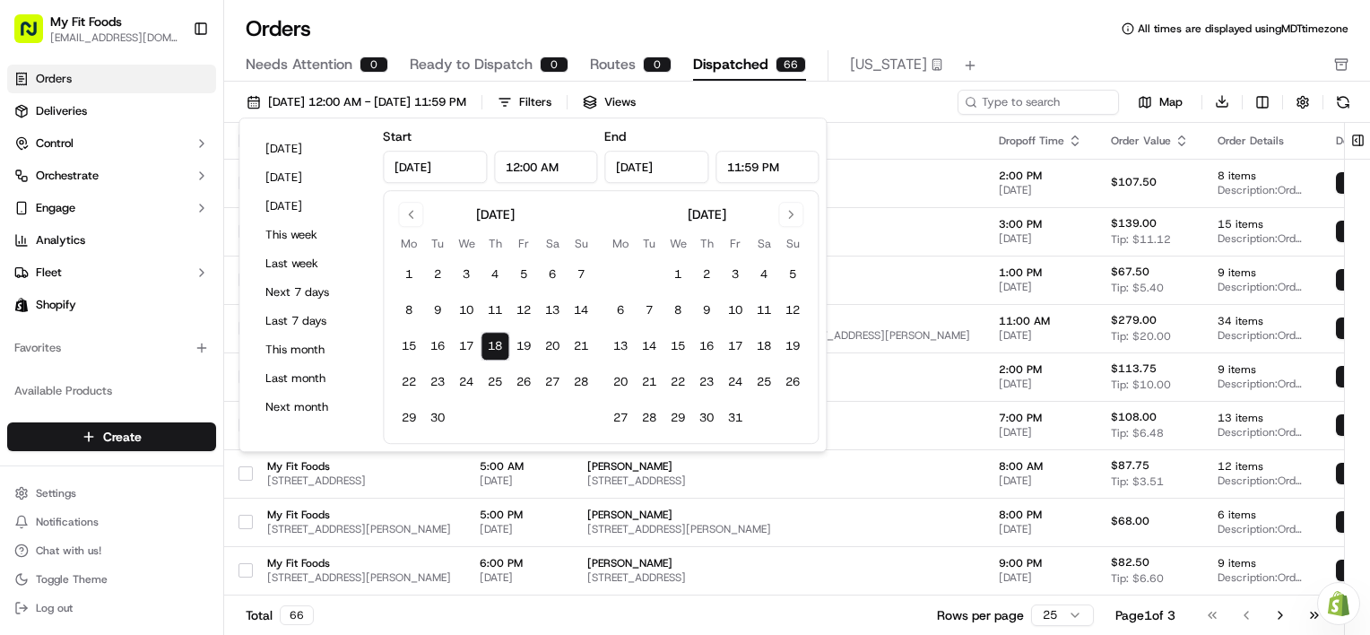
click at [867, 126] on th "Dropoff Location" at bounding box center [779, 141] width 412 height 36
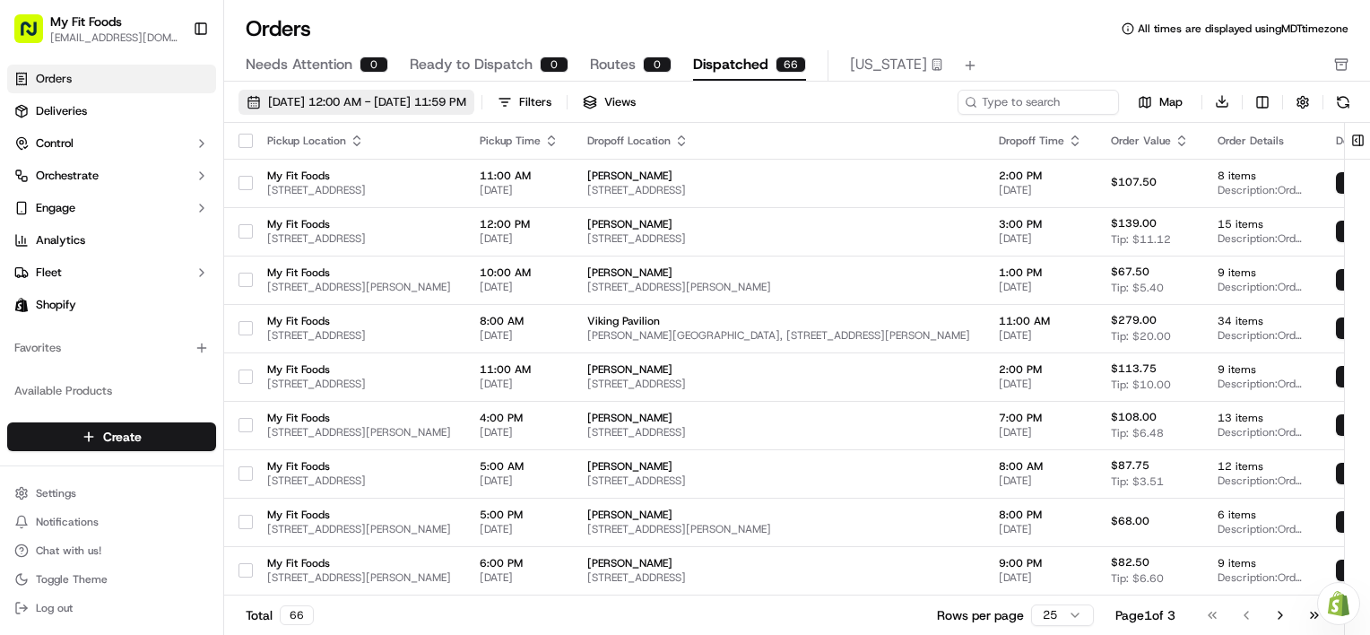
click at [331, 104] on span "[DATE] 12:00 AM - [DATE] 11:59 PM" at bounding box center [367, 102] width 198 height 16
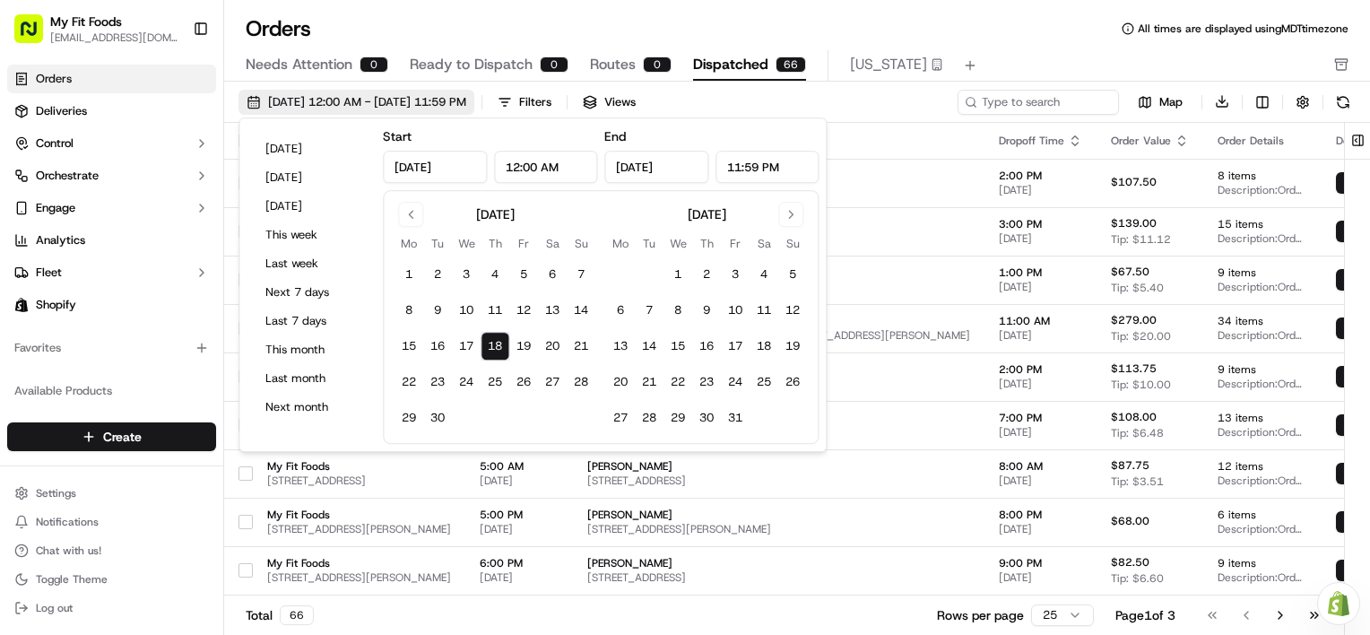
click at [358, 100] on span "[DATE] 12:00 AM - [DATE] 11:59 PM" at bounding box center [367, 102] width 198 height 16
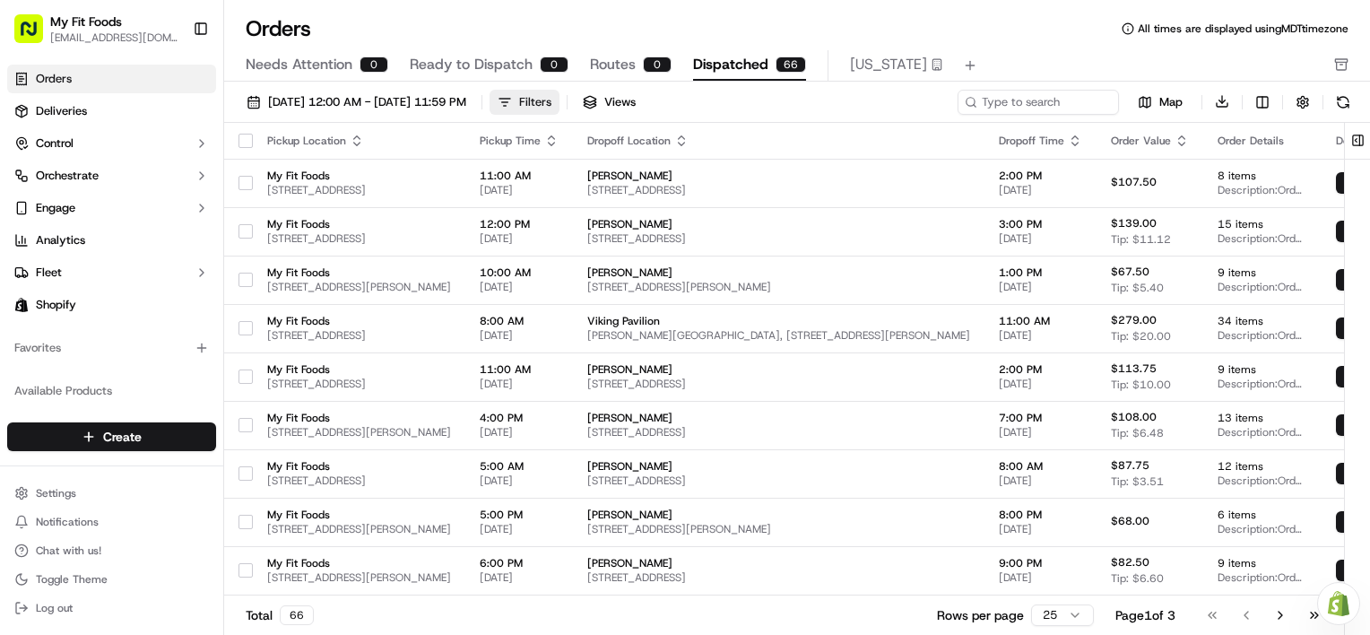
click at [552, 104] on div "Filters" at bounding box center [535, 102] width 32 height 16
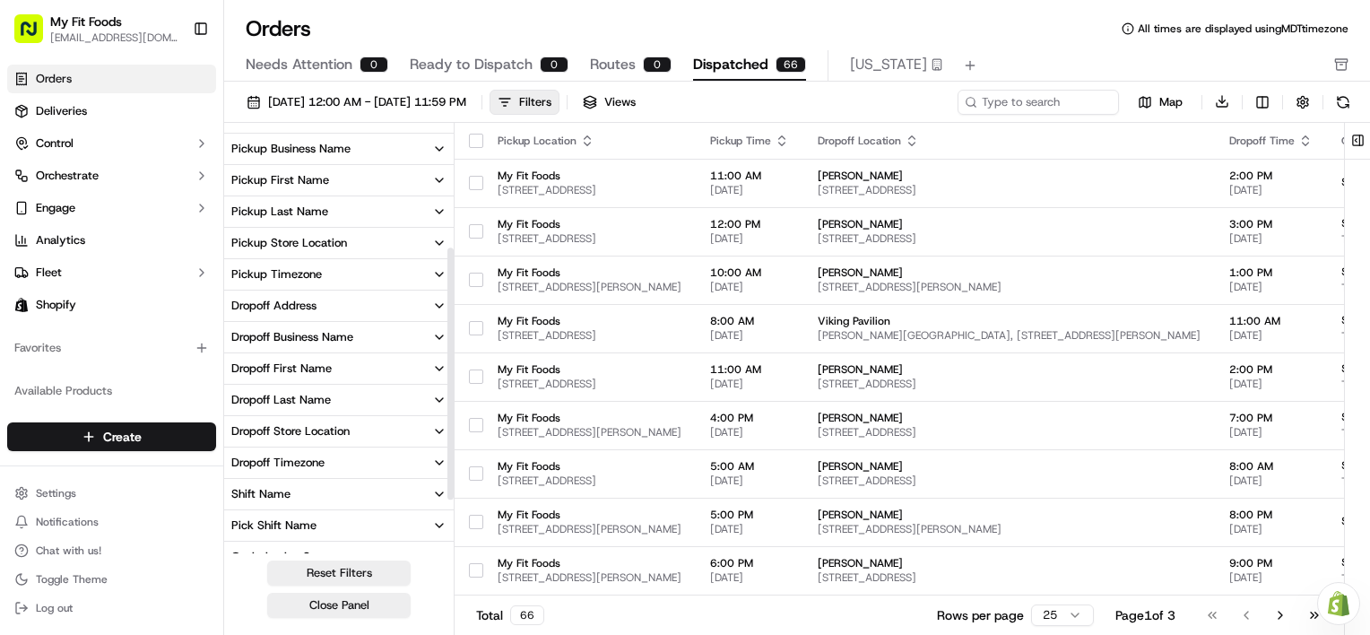
scroll to position [204, 0]
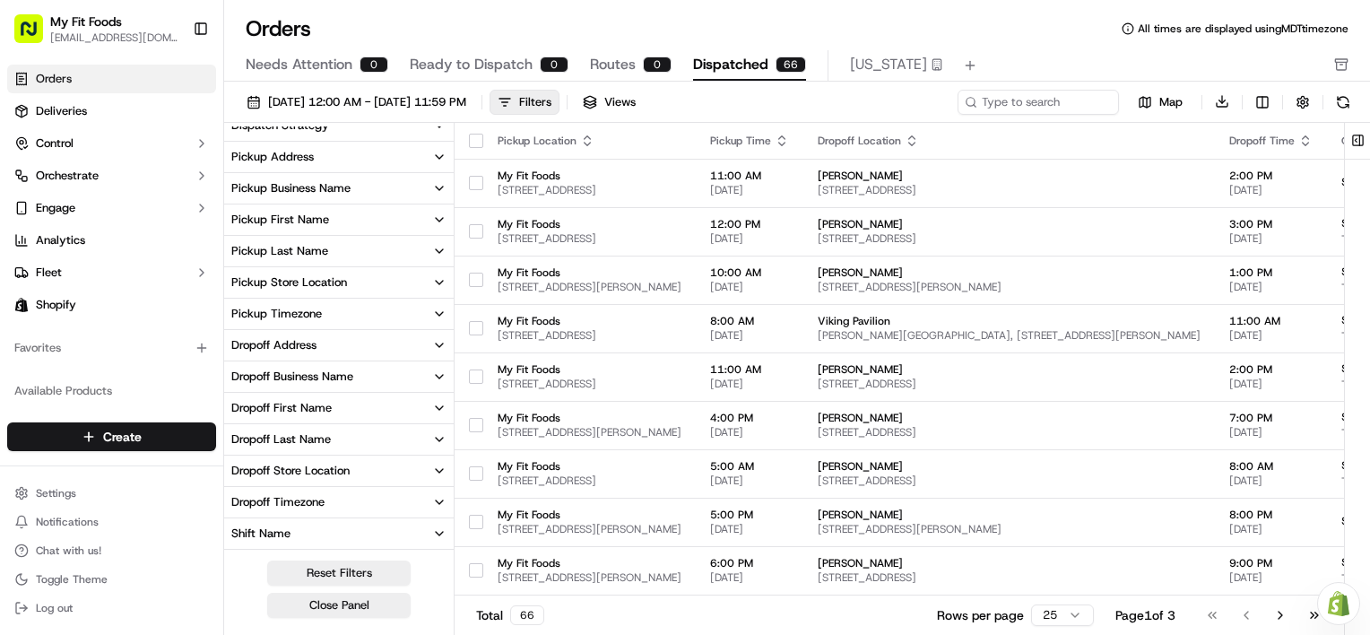
click at [295, 286] on div "Pickup Store Location" at bounding box center [289, 282] width 116 height 16
click at [298, 308] on input at bounding box center [350, 313] width 194 height 25
click at [430, 348] on span "66" at bounding box center [436, 342] width 14 height 14
click at [434, 342] on span "66" at bounding box center [436, 342] width 14 height 14
click at [402, 305] on input at bounding box center [350, 313] width 194 height 25
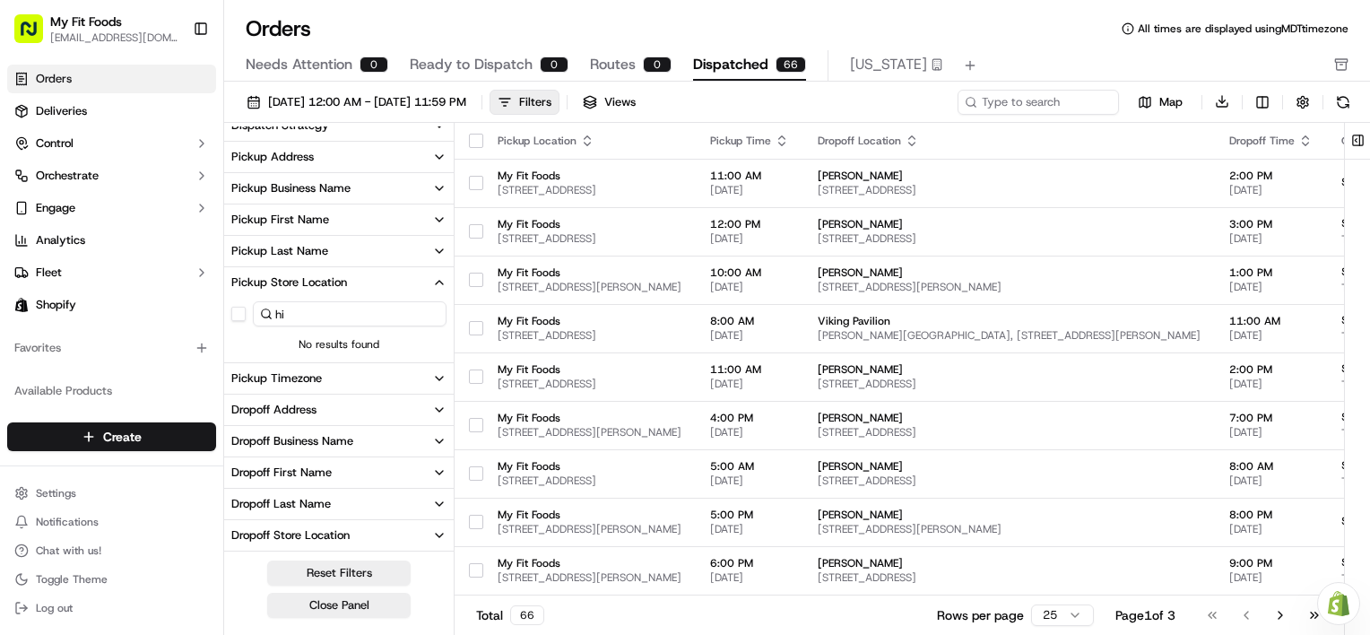
type input "h"
type input "3"
type input "h"
click at [431, 245] on button "Pickup Last Name" at bounding box center [339, 251] width 230 height 30
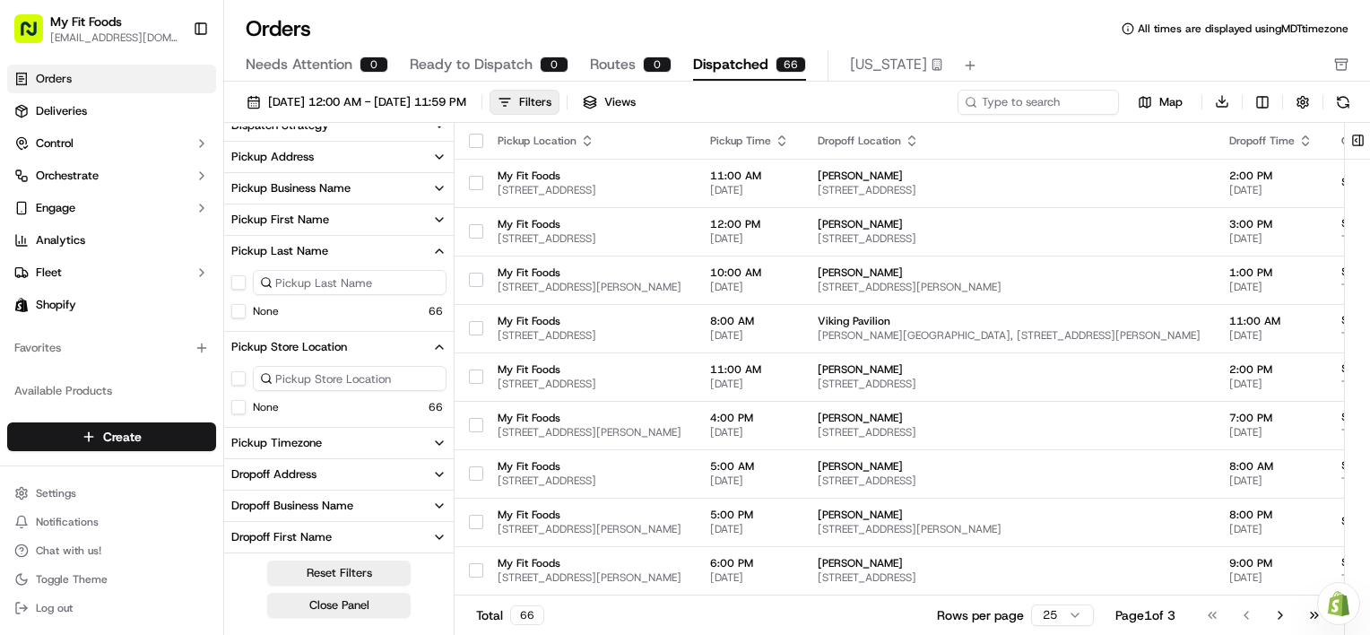
scroll to position [294, 0]
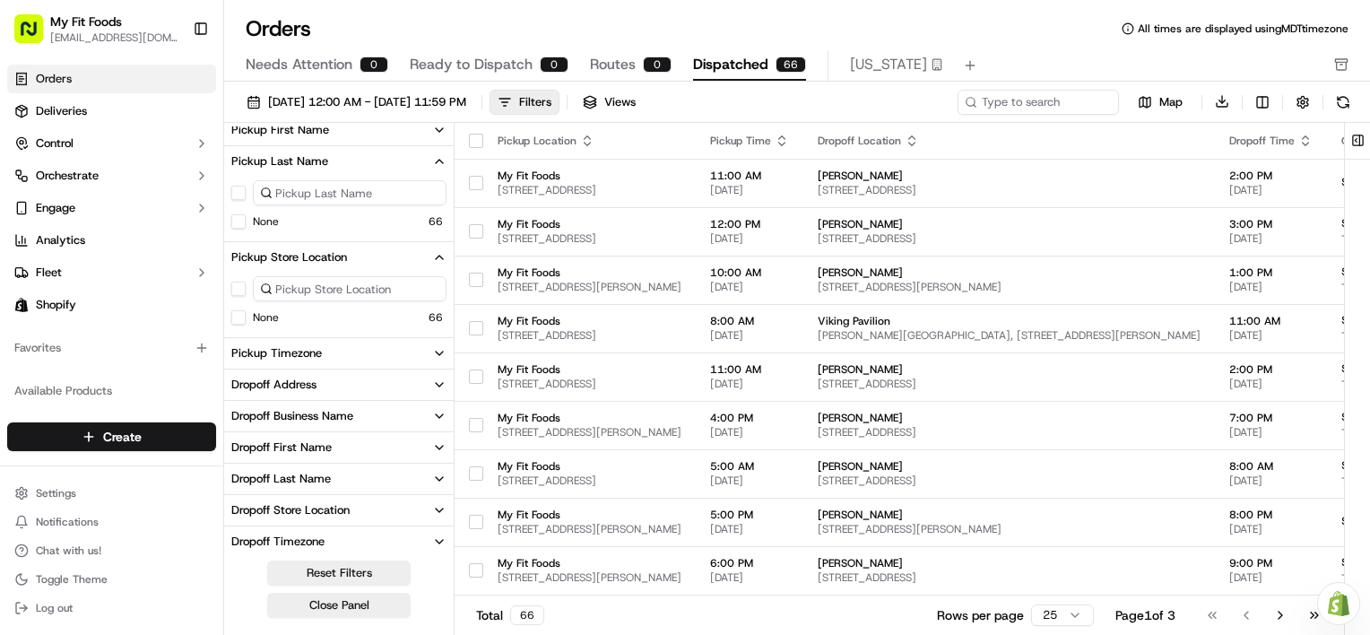
click at [387, 194] on input at bounding box center [350, 192] width 194 height 25
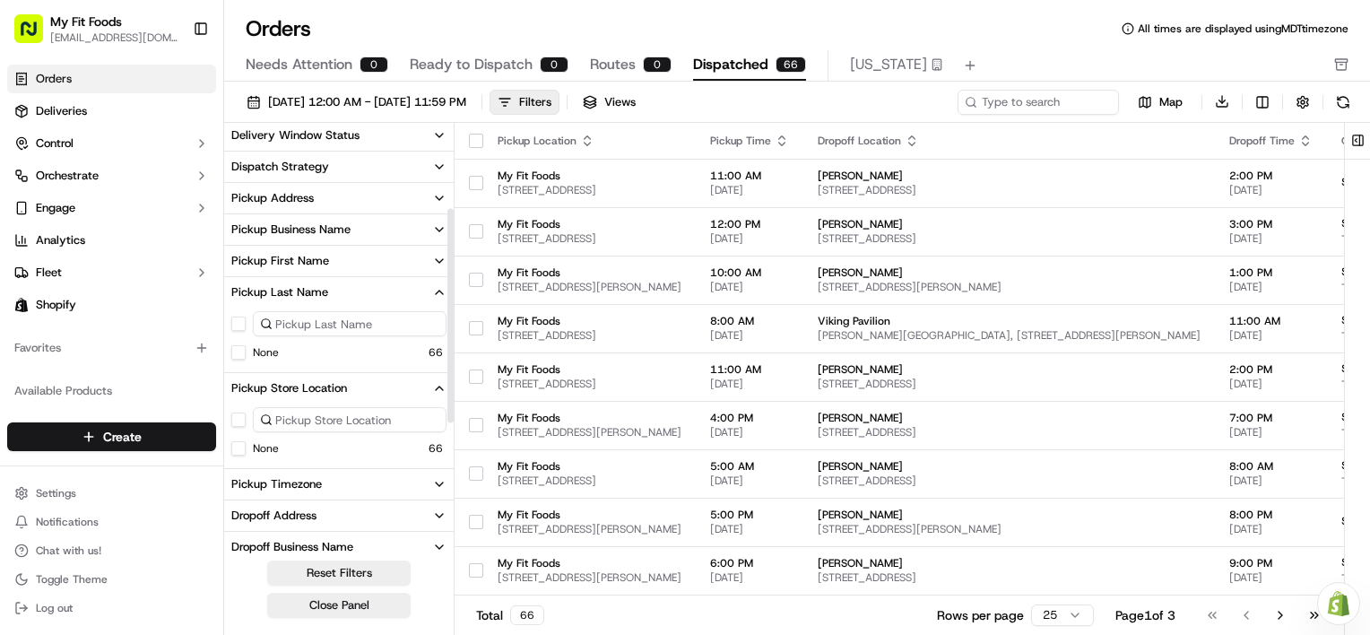
scroll to position [115, 0]
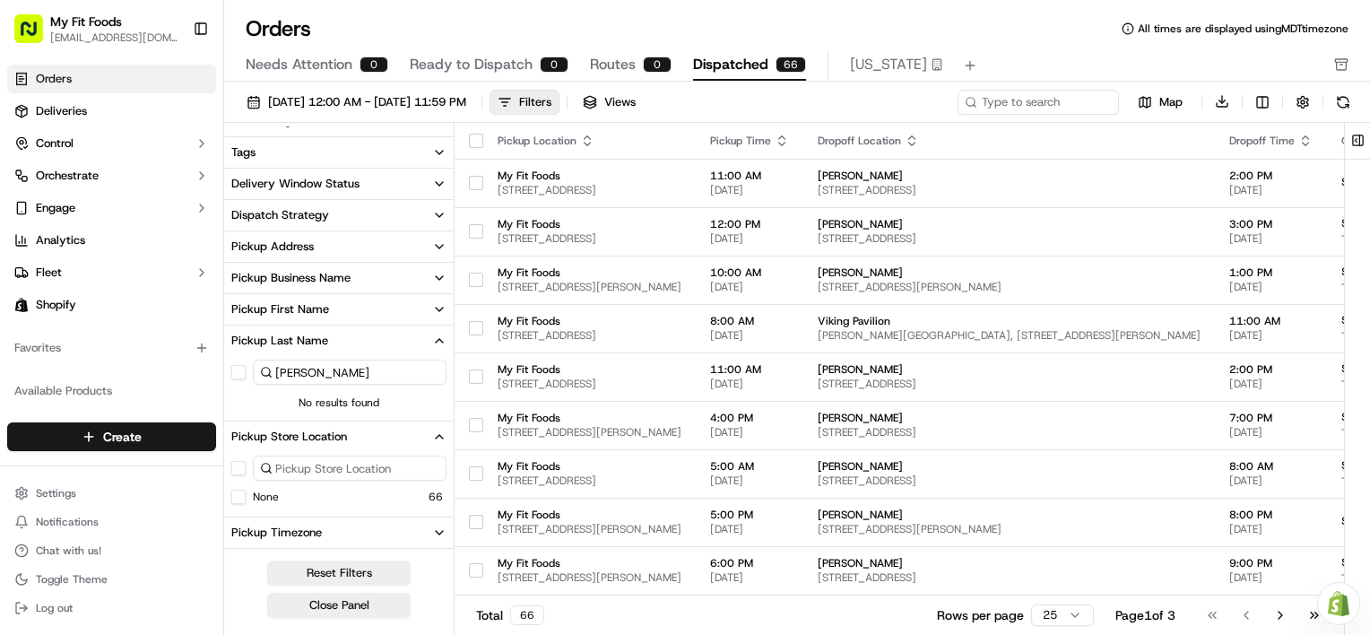
type input "[PERSON_NAME]"
click at [305, 147] on button "Tags" at bounding box center [339, 152] width 230 height 30
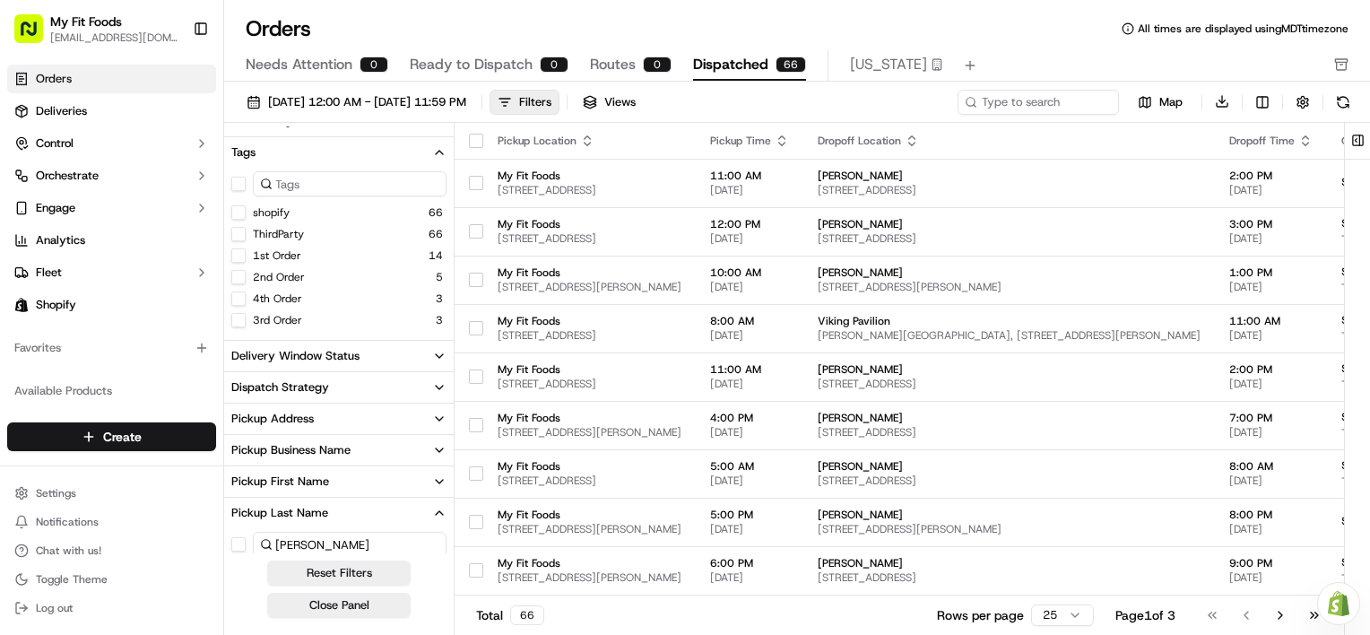
click at [269, 149] on button "Tags" at bounding box center [339, 152] width 230 height 30
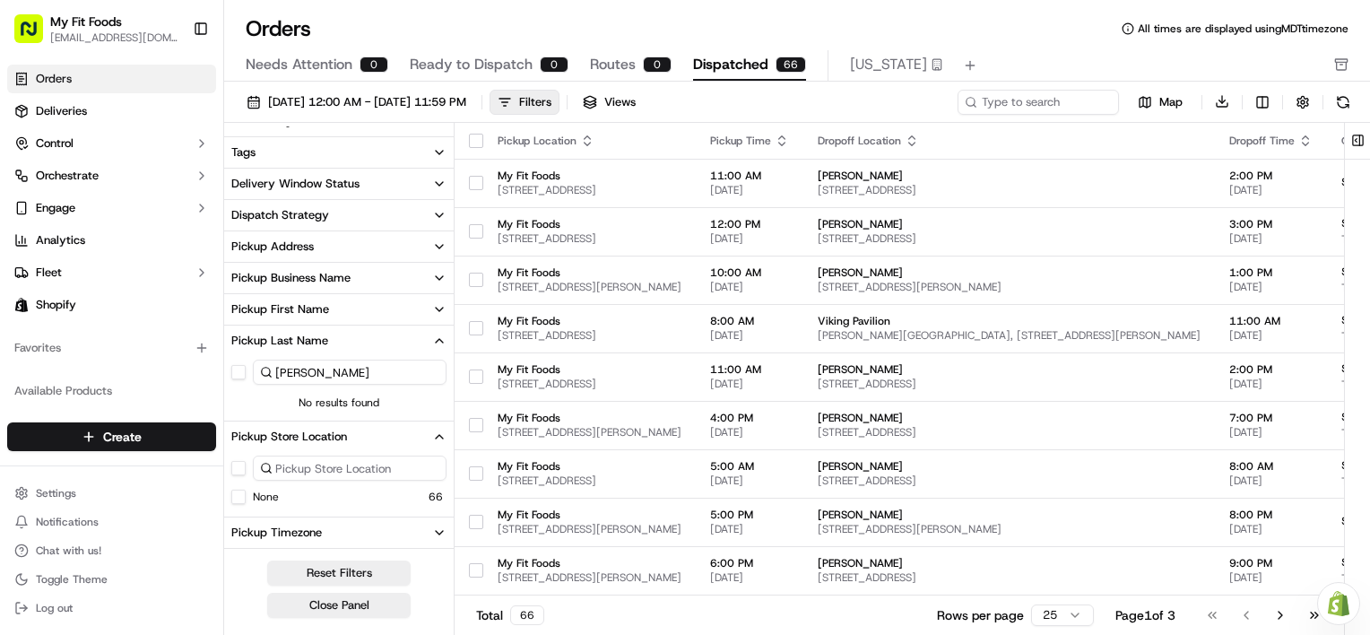
click at [305, 218] on div "Dispatch Strategy" at bounding box center [280, 215] width 98 height 16
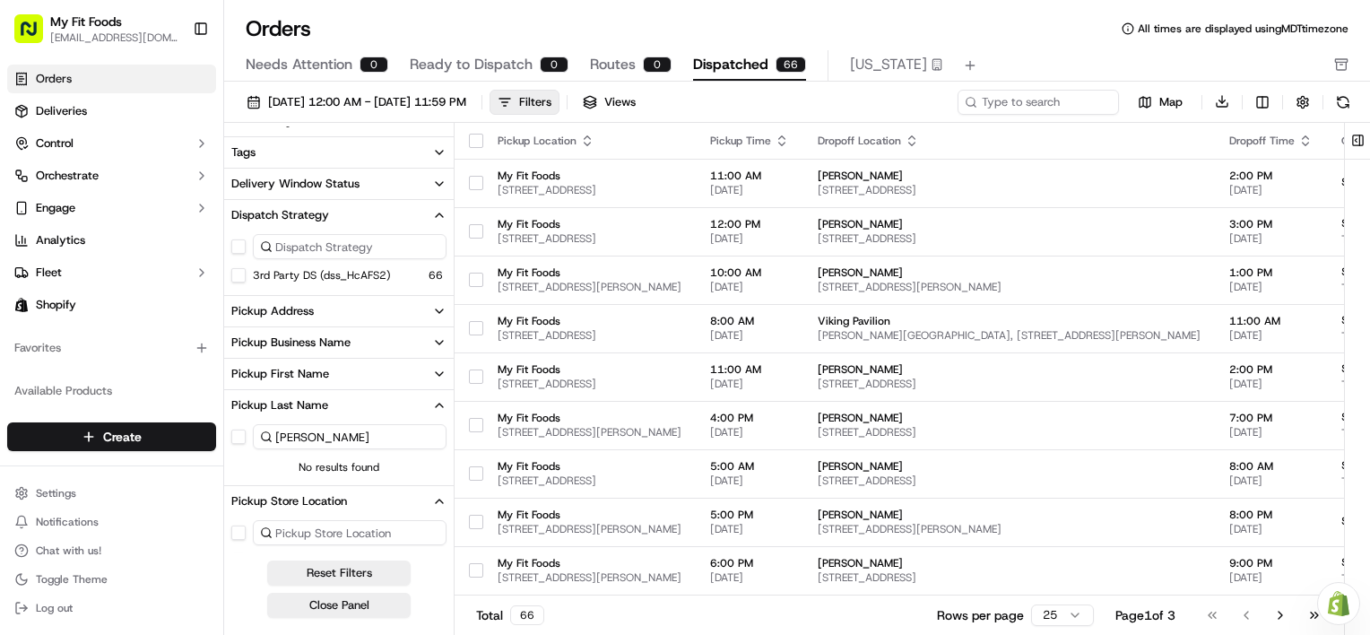
click at [305, 215] on div "Dispatch Strategy" at bounding box center [280, 215] width 98 height 16
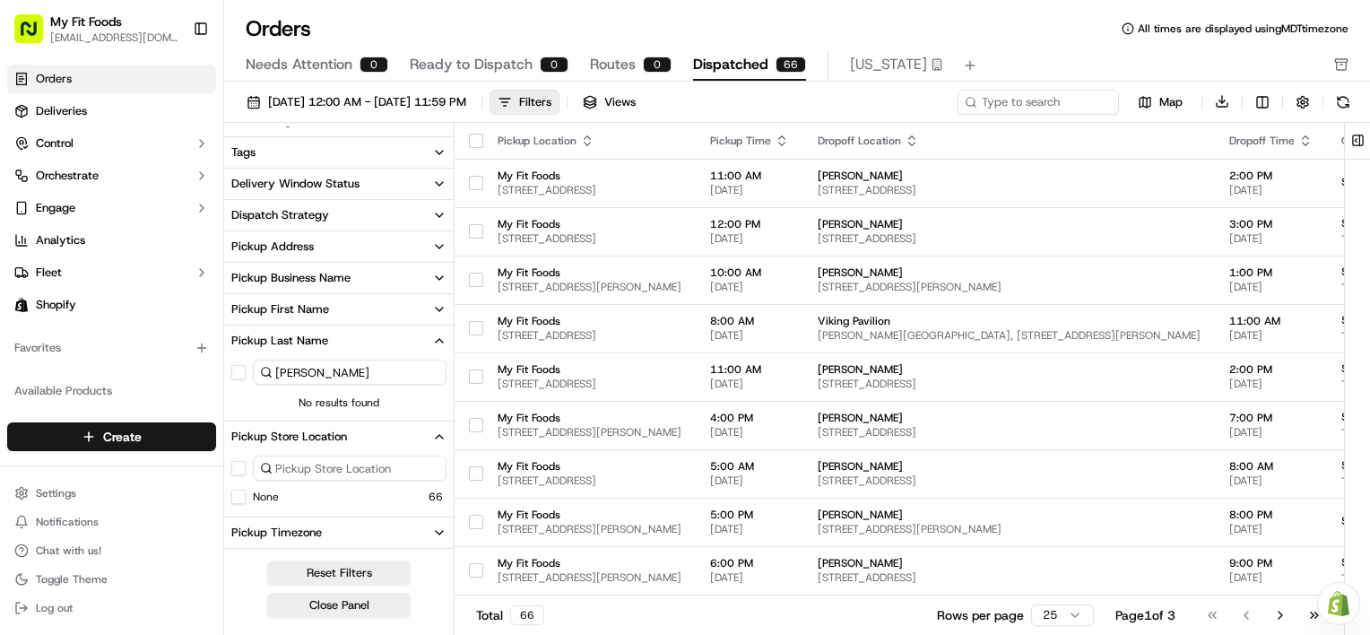
click at [319, 239] on button "Pickup Address" at bounding box center [339, 246] width 230 height 30
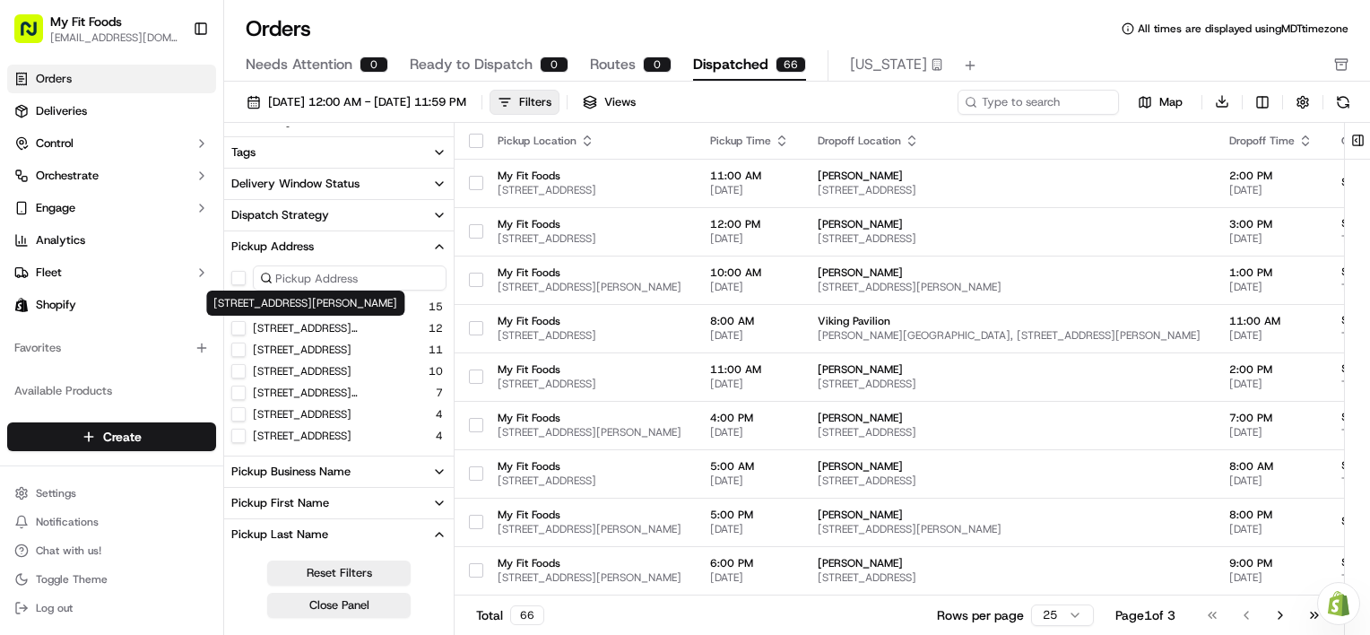
click at [233, 321] on 80211 "[STREET_ADDRESS][PERSON_NAME]" at bounding box center [238, 328] width 14 height 14
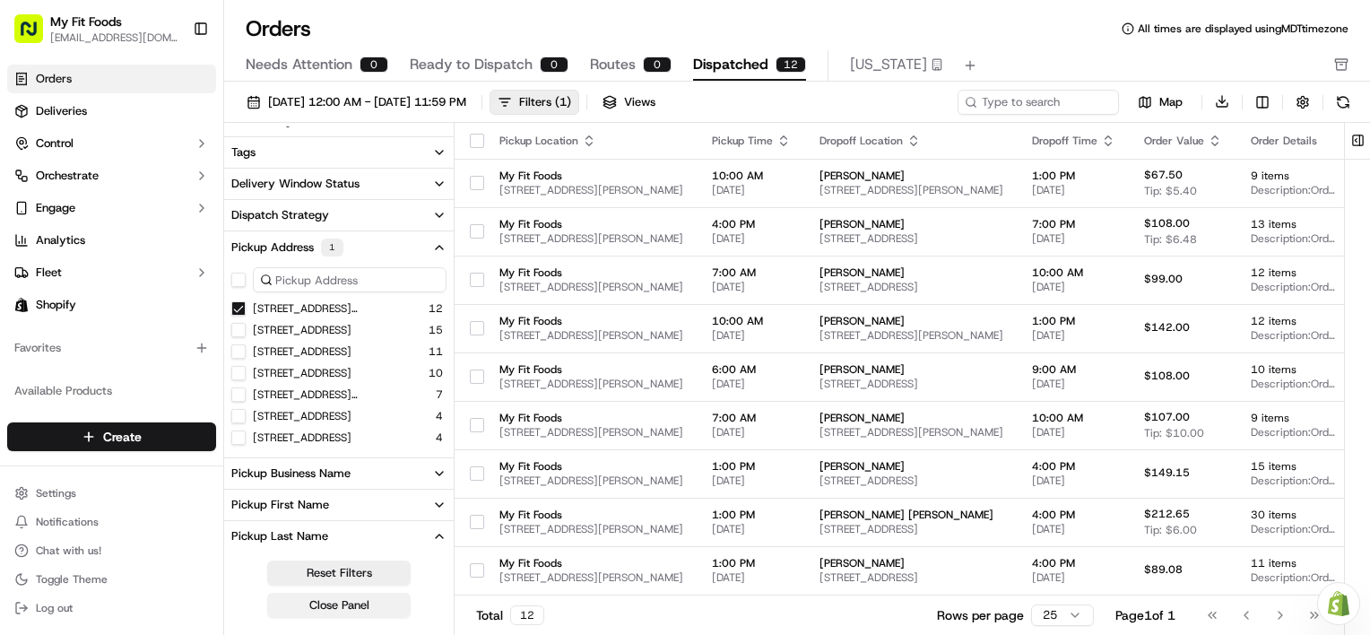
click at [333, 601] on button "Close Panel" at bounding box center [338, 605] width 143 height 25
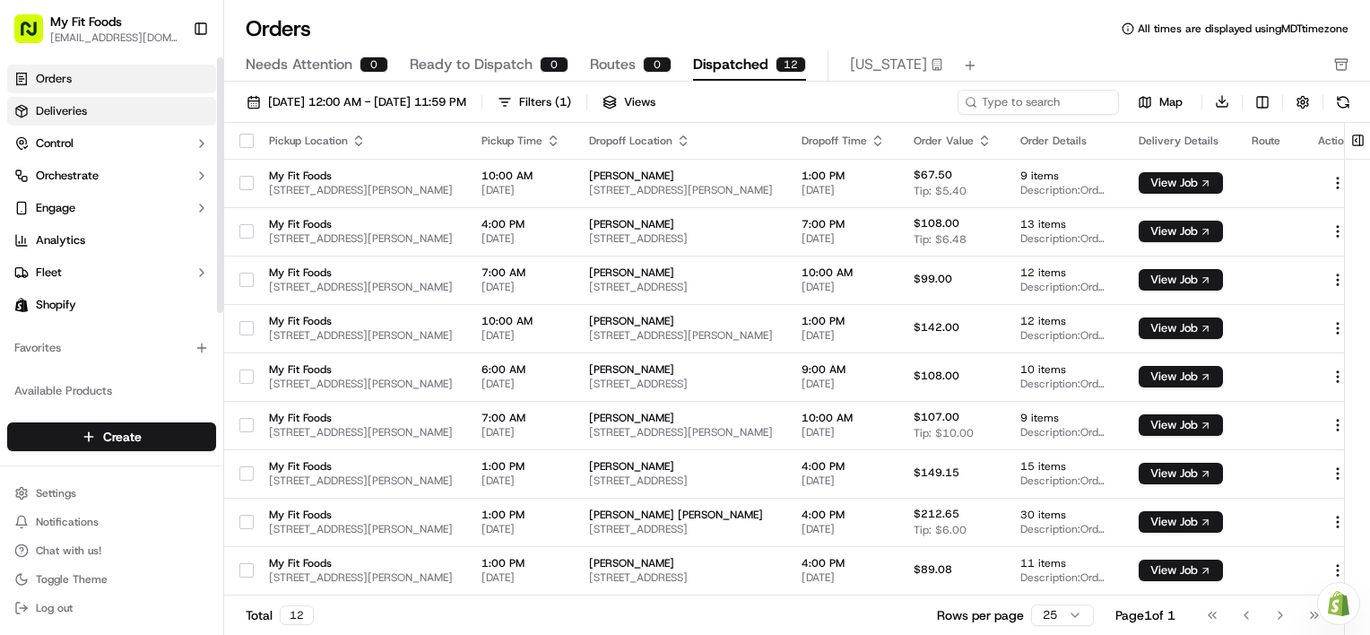
click at [93, 112] on link "Deliveries" at bounding box center [111, 111] width 209 height 29
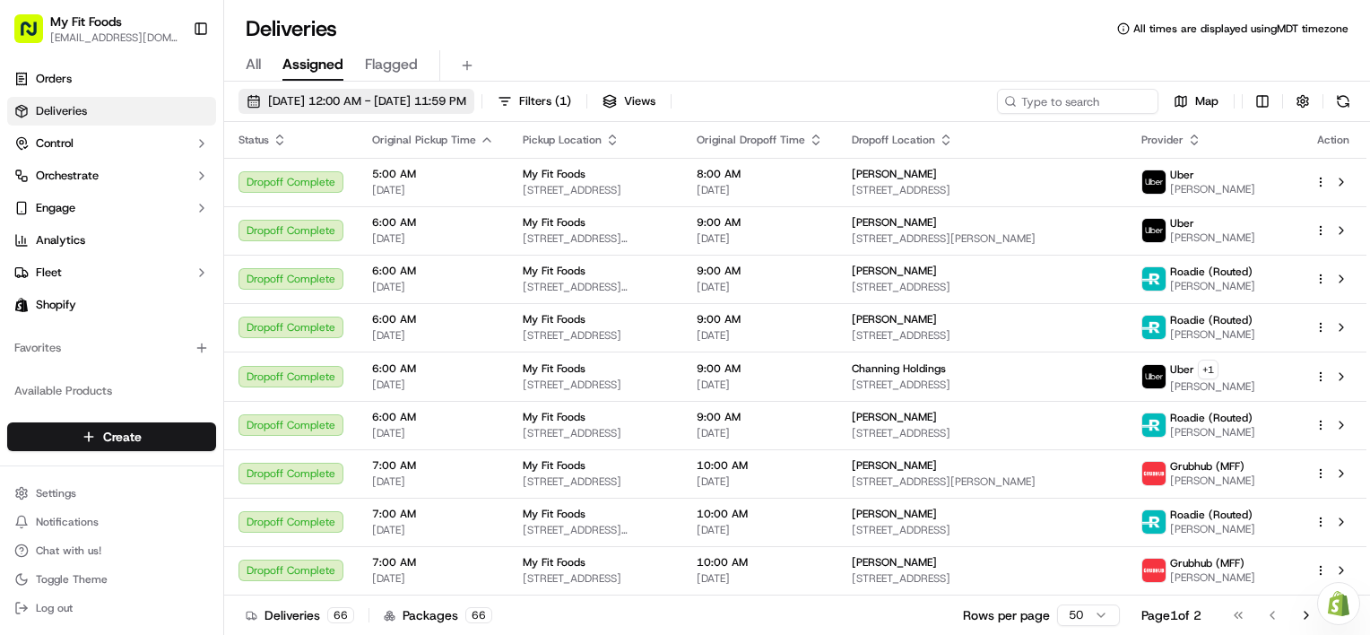
click at [344, 100] on span "[DATE] 12:00 AM - [DATE] 11:59 PM" at bounding box center [367, 101] width 198 height 16
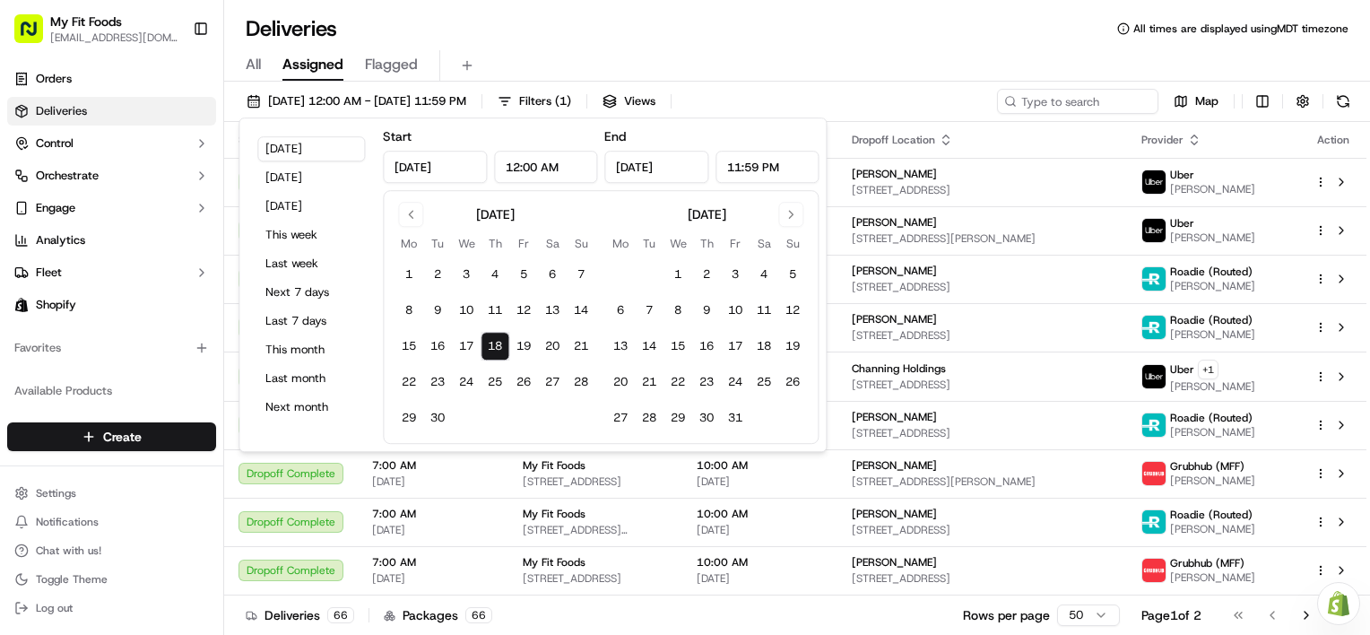
click at [511, 47] on div "All Assigned Flagged" at bounding box center [797, 62] width 1146 height 39
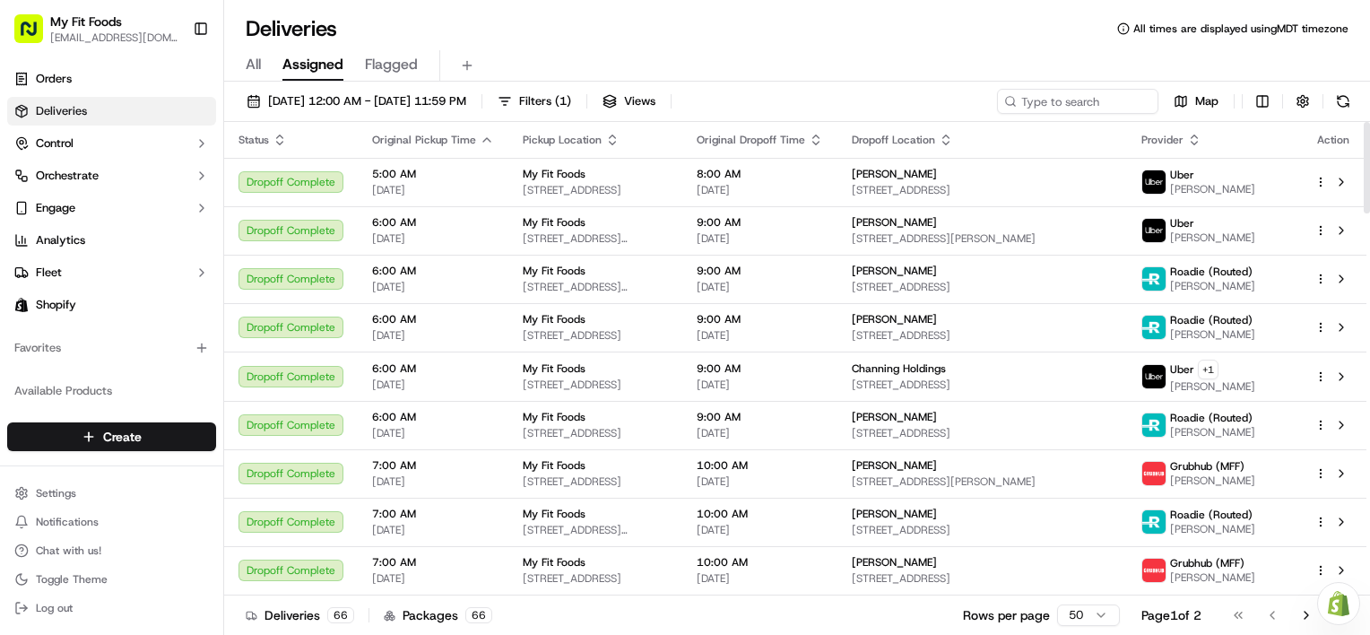
click at [1184, 133] on span "Provider" at bounding box center [1163, 140] width 42 height 14
click at [1202, 144] on icon "button" at bounding box center [1194, 140] width 14 height 14
click at [1232, 165] on button "Provider (A-Z)" at bounding box center [1230, 162] width 122 height 22
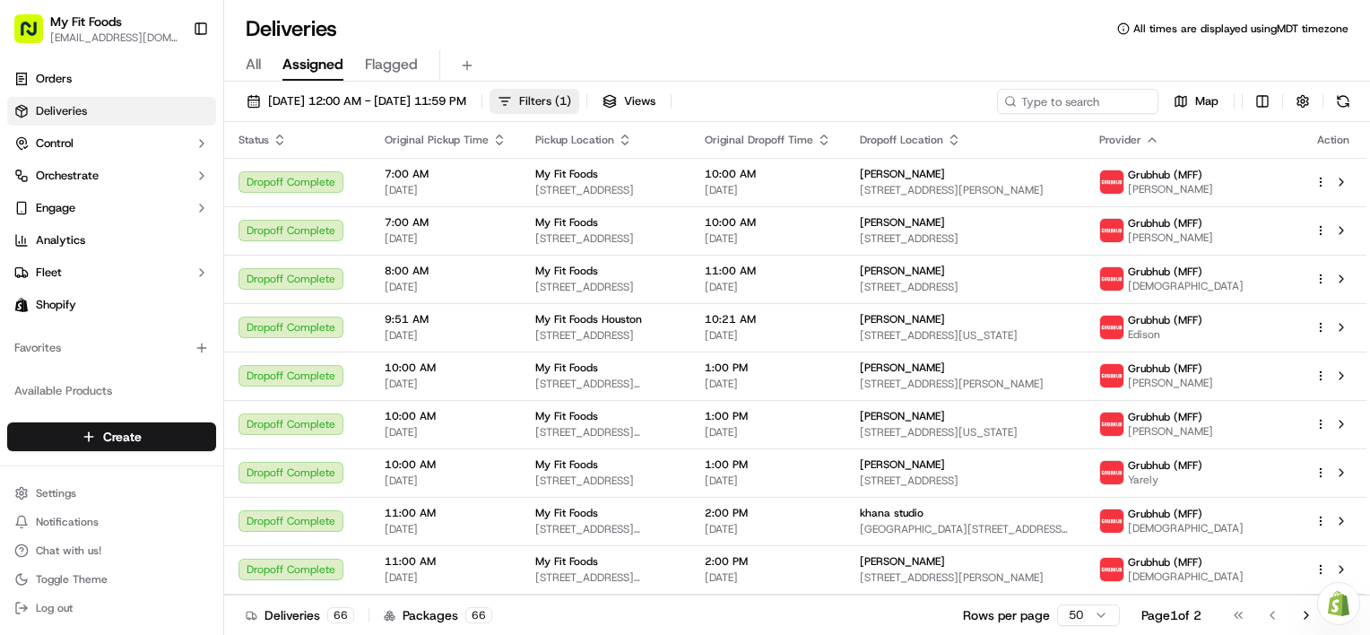
click at [579, 91] on button "Filters ( 1 )" at bounding box center [535, 101] width 90 height 25
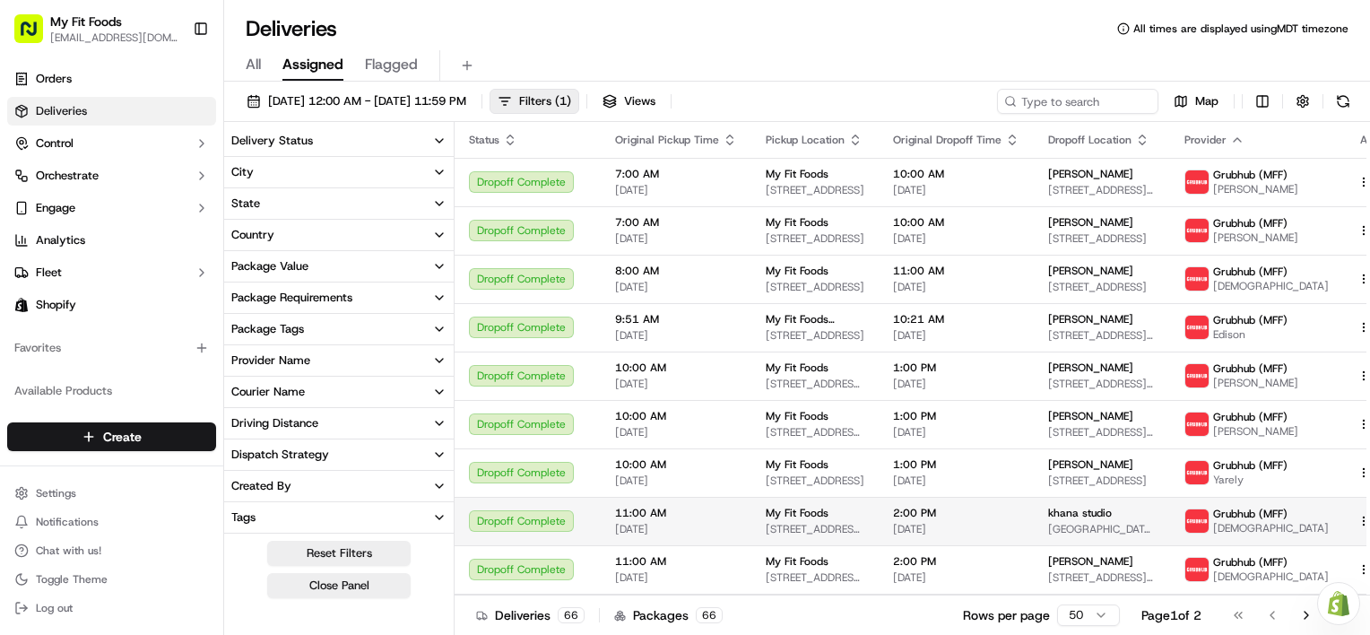
drag, startPoint x: 362, startPoint y: 585, endPoint x: 437, endPoint y: 539, distance: 87.4
click at [362, 585] on button "Close Panel" at bounding box center [338, 585] width 143 height 25
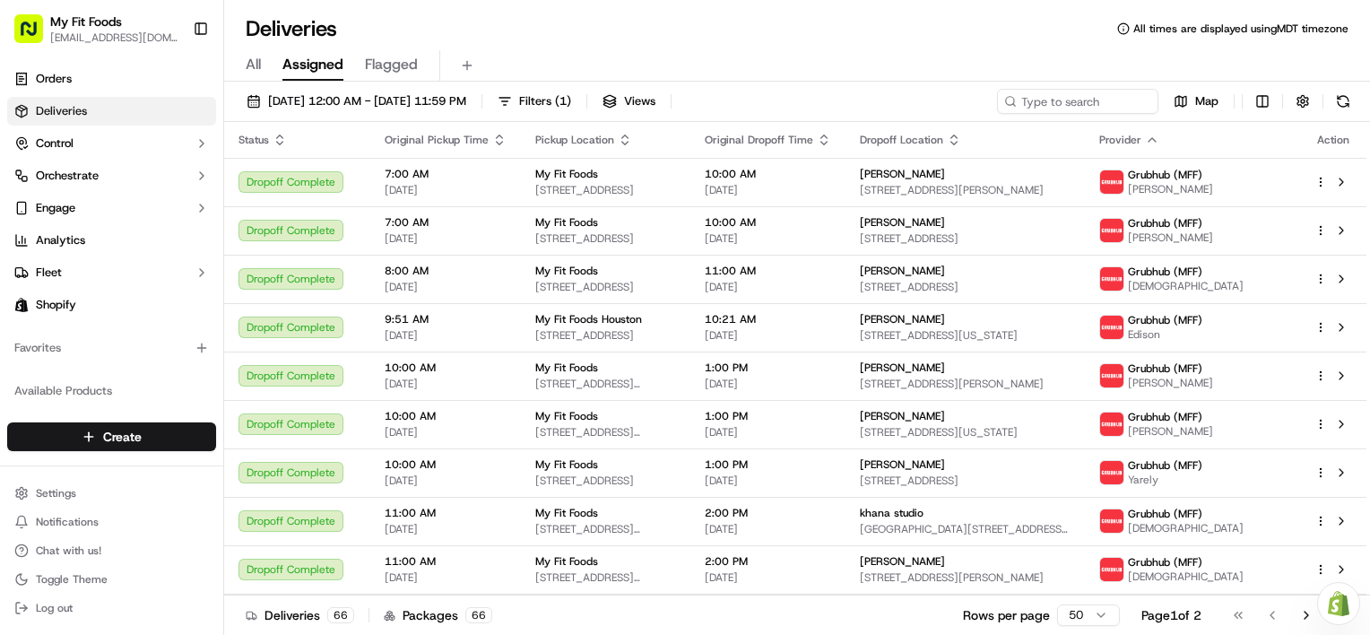
click at [266, 66] on div "All Assigned Flagged" at bounding box center [797, 65] width 1146 height 31
click at [260, 66] on div "All Assigned Flagged" at bounding box center [797, 65] width 1146 height 31
click at [250, 67] on span "All" at bounding box center [253, 65] width 15 height 22
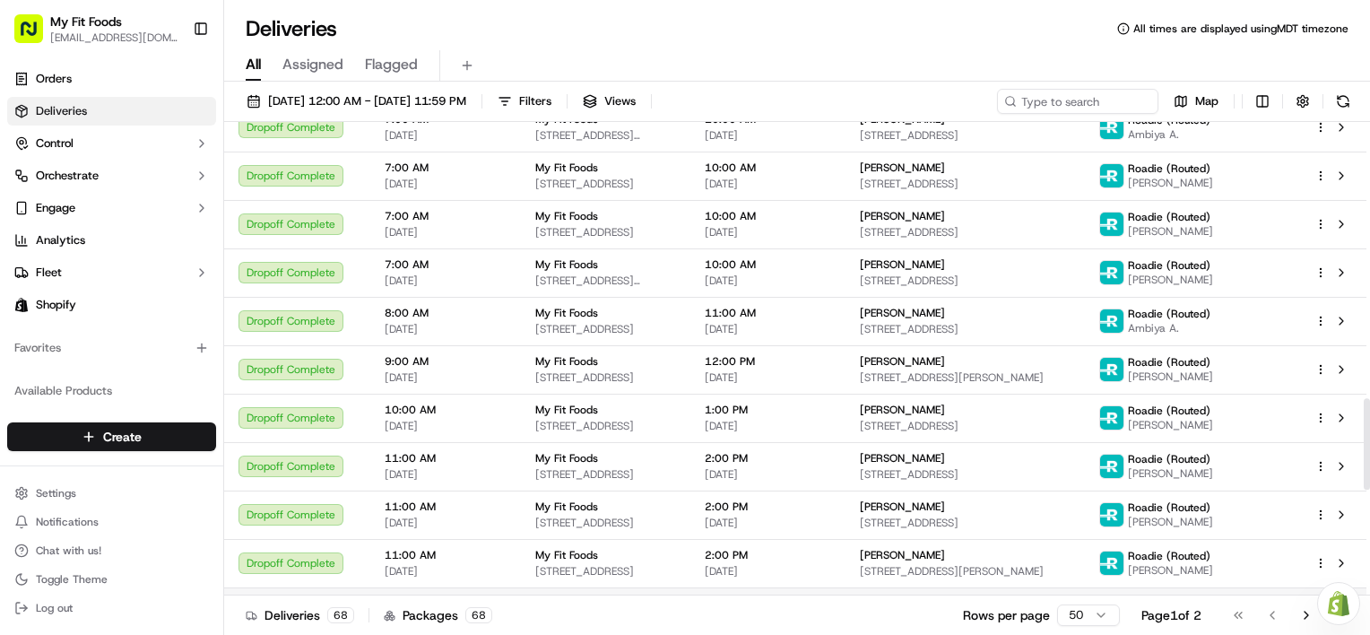
scroll to position [1435, 0]
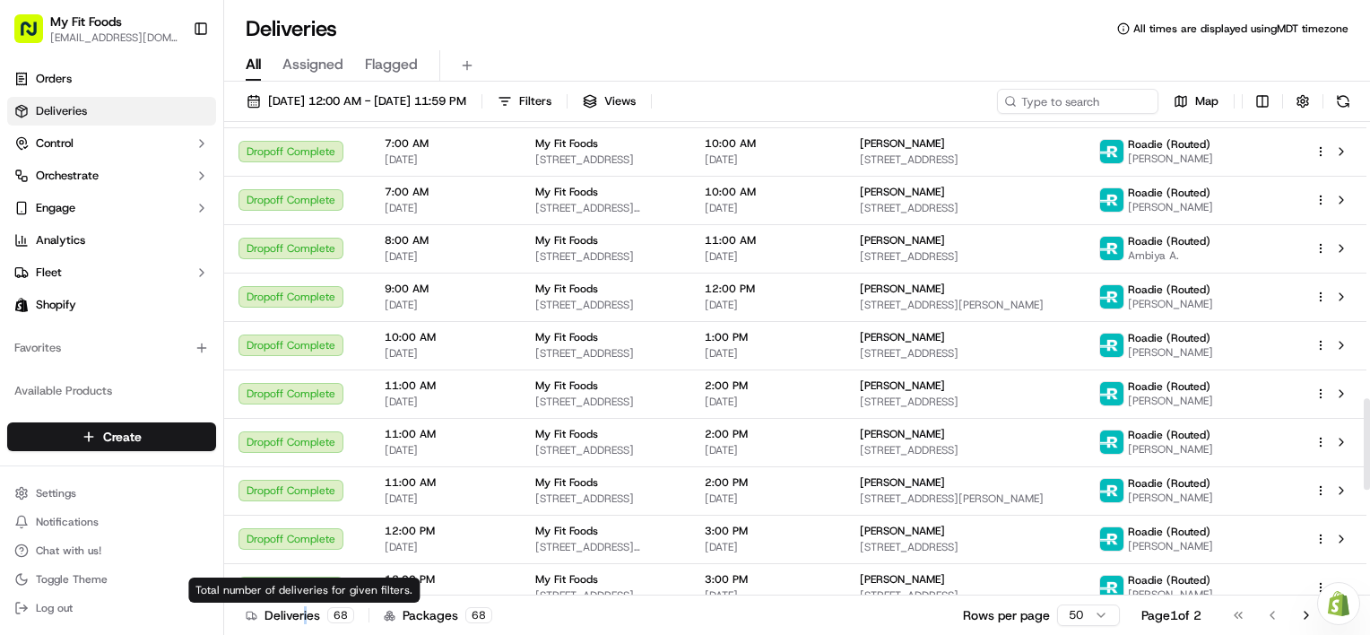
click at [305, 617] on div "Deliveries 68" at bounding box center [300, 615] width 109 height 18
click at [309, 617] on div "Deliveries 68" at bounding box center [300, 615] width 109 height 18
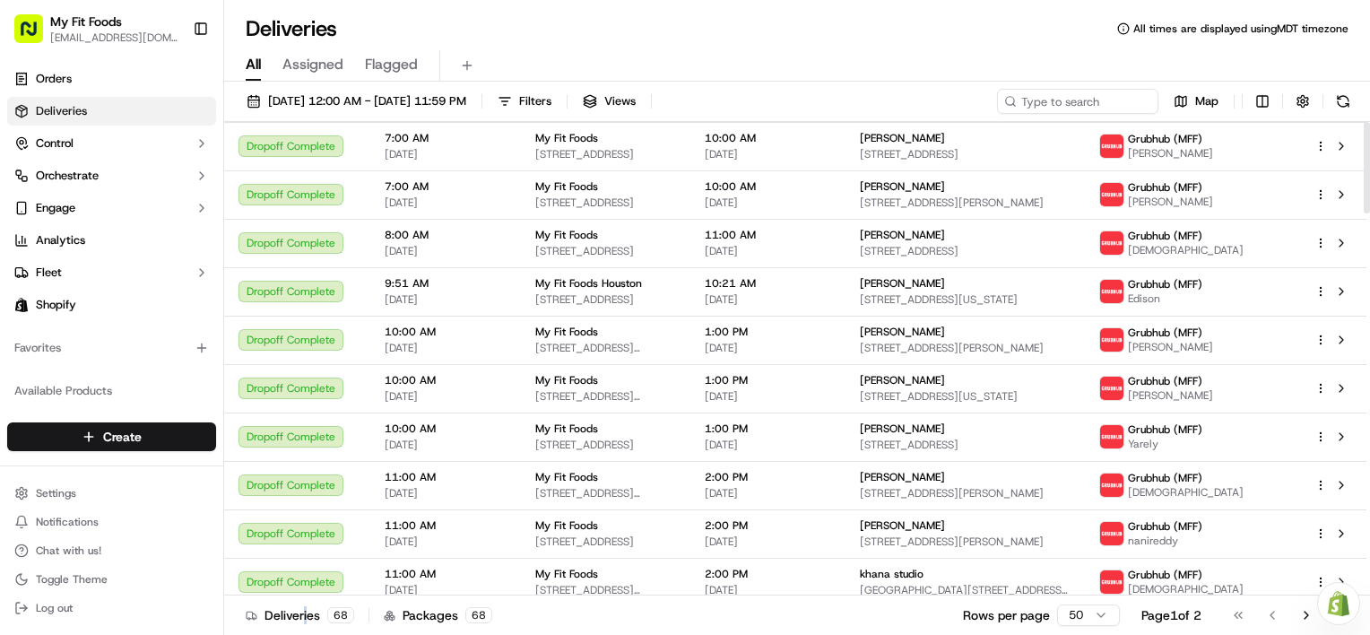
scroll to position [0, 0]
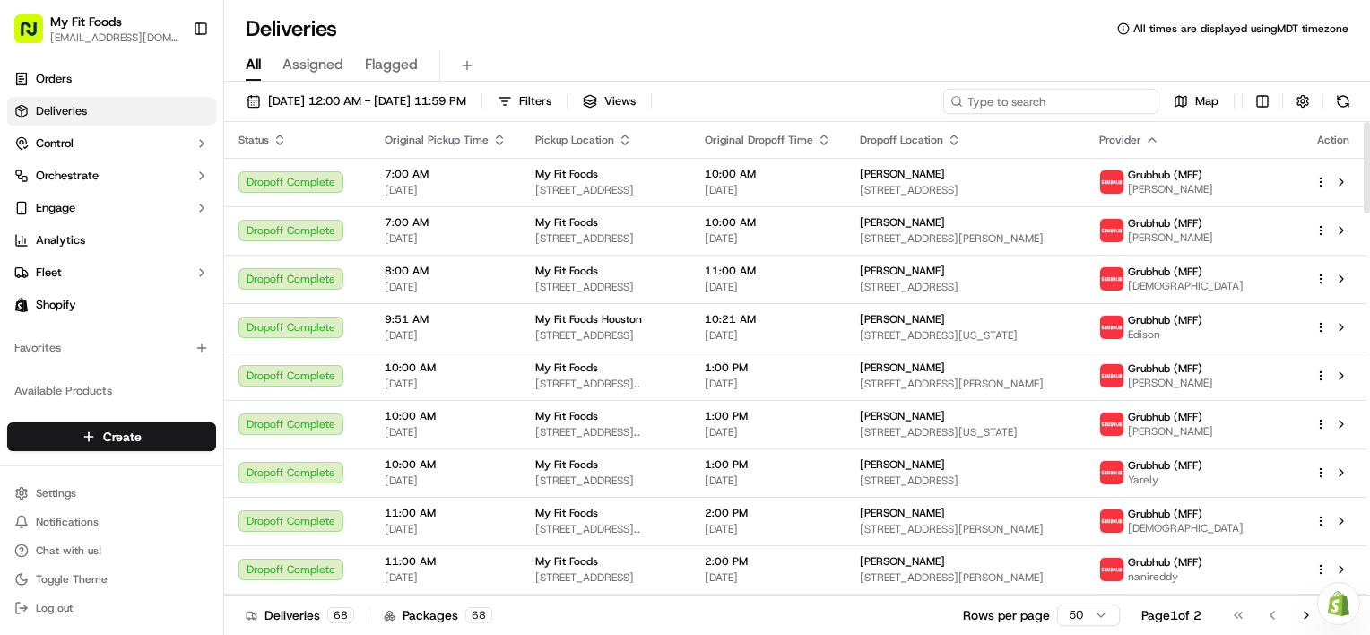
click at [1103, 99] on input at bounding box center [1050, 101] width 215 height 25
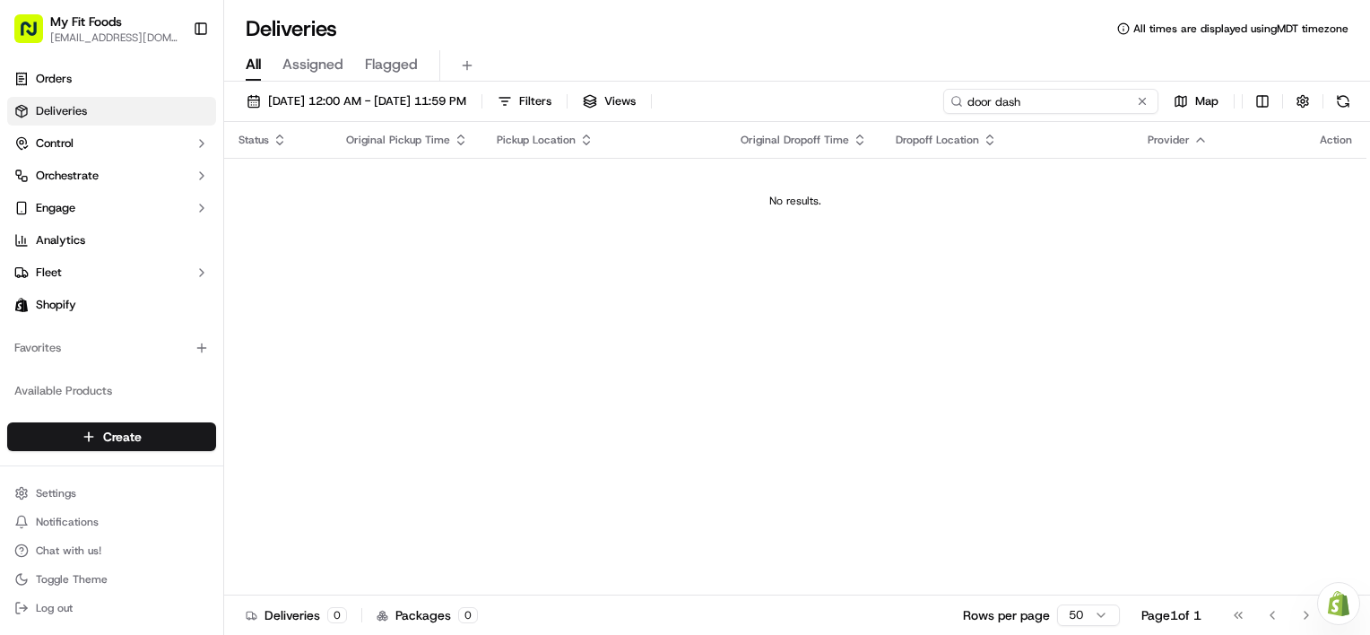
click at [995, 100] on input "door dash" at bounding box center [1050, 101] width 215 height 25
type input "doordash"
click at [506, 355] on div "Status Original Pickup Time Pickup Location Original Dropoff Time Dropoff Locat…" at bounding box center [795, 359] width 1143 height 474
click at [65, 83] on span "Orders" at bounding box center [54, 79] width 36 height 16
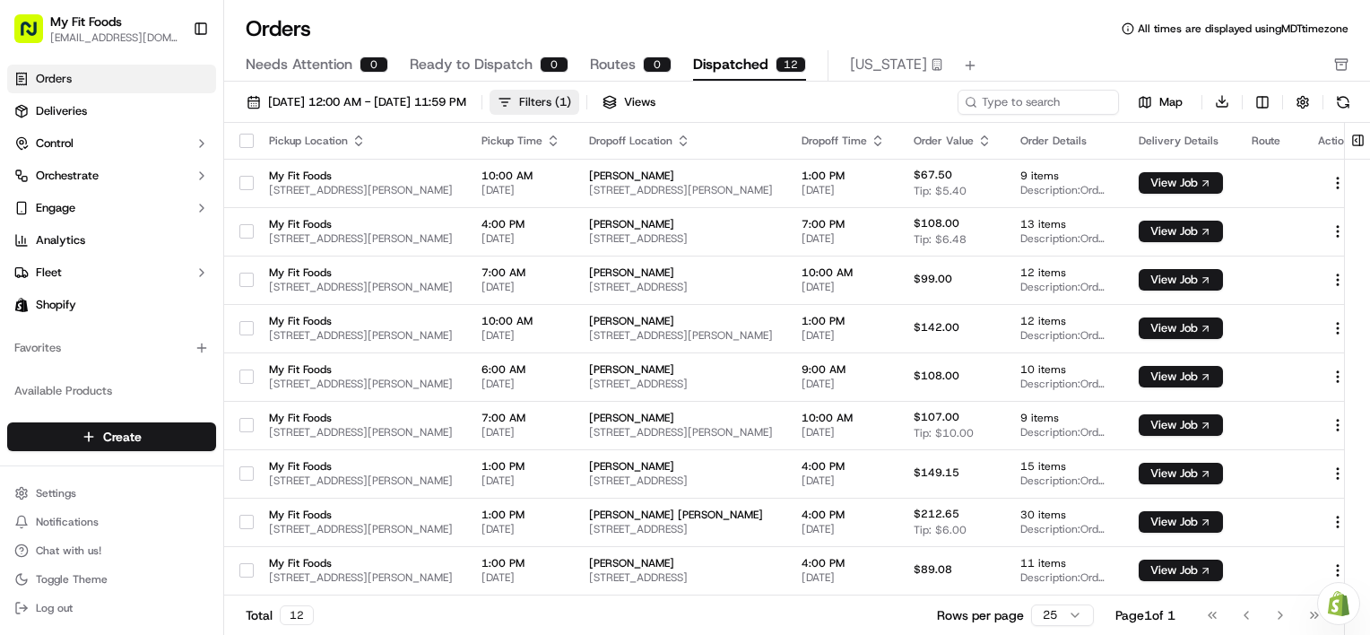
click at [571, 100] on div "Filters ( 1 )" at bounding box center [545, 102] width 52 height 16
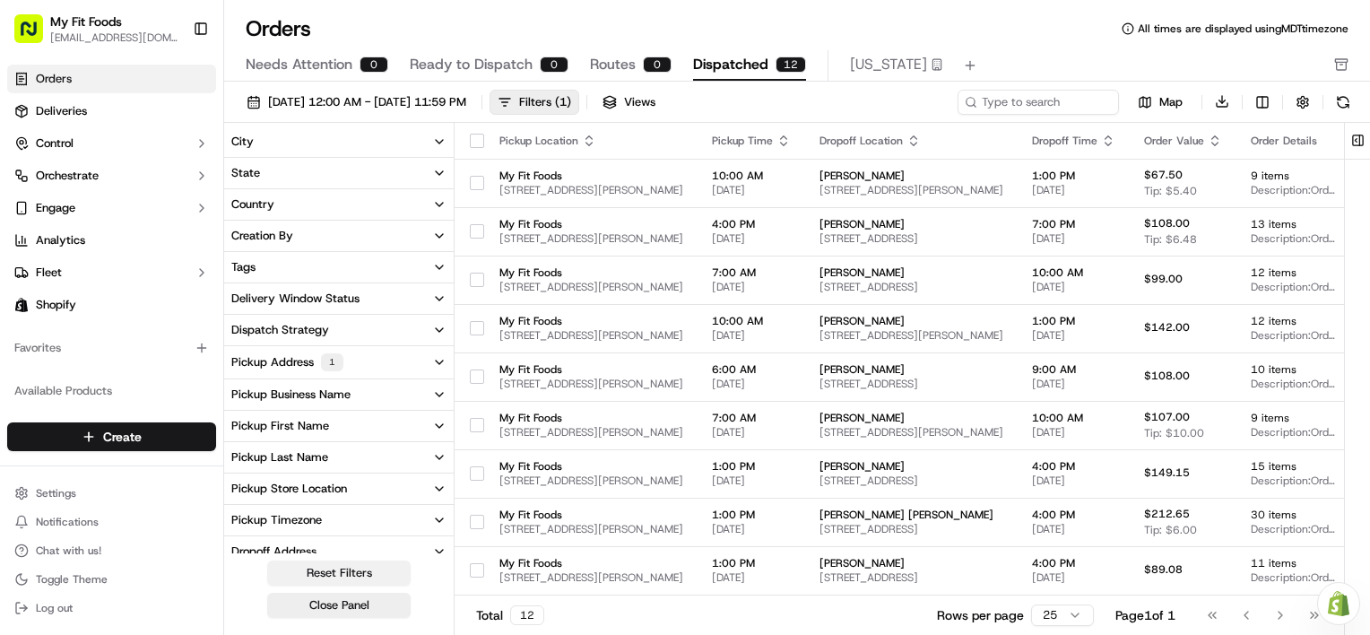
click at [361, 567] on button "Reset Filters" at bounding box center [338, 573] width 143 height 25
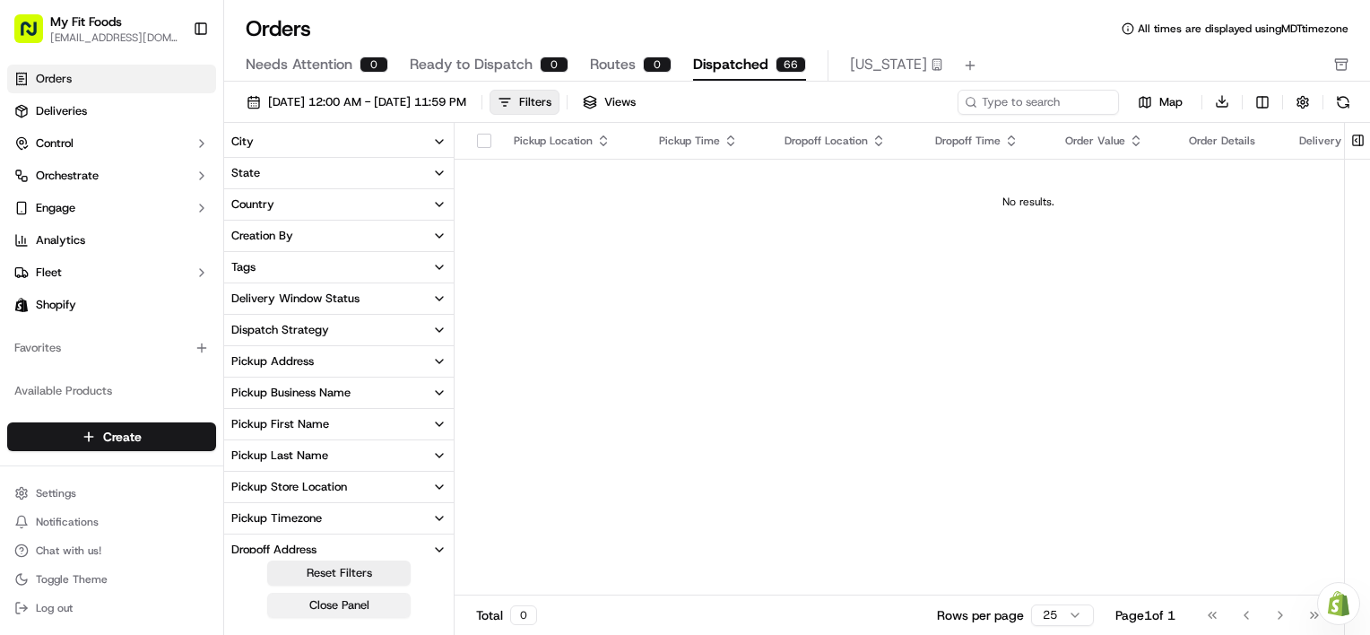
click at [378, 597] on button "Close Panel" at bounding box center [338, 605] width 143 height 25
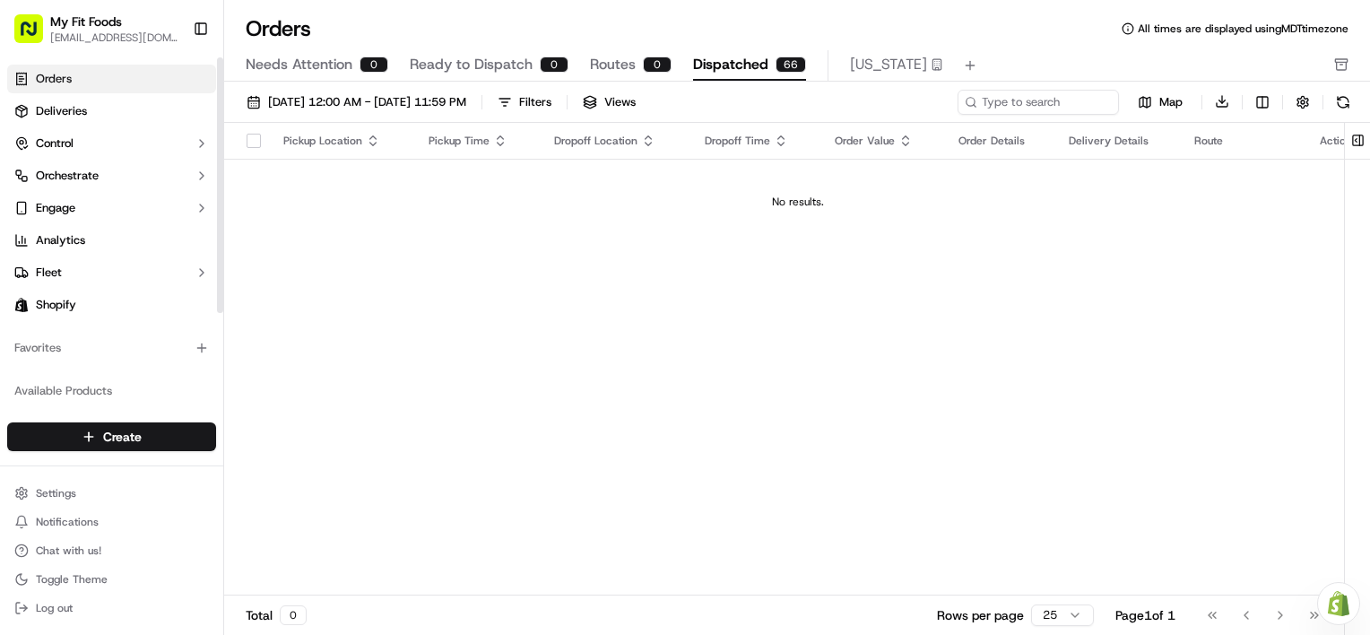
click at [82, 76] on link "Orders" at bounding box center [111, 79] width 209 height 29
click at [775, 78] on button "Dispatched 66" at bounding box center [749, 65] width 113 height 30
click at [583, 61] on div "Needs Attention 0 Ready to Dispatch 0 Routes 0 Dispatched 66 [US_STATE]" at bounding box center [785, 65] width 1078 height 30
click at [518, 61] on span "Ready to Dispatch" at bounding box center [471, 65] width 123 height 22
click at [75, 71] on link "Orders" at bounding box center [111, 79] width 209 height 29
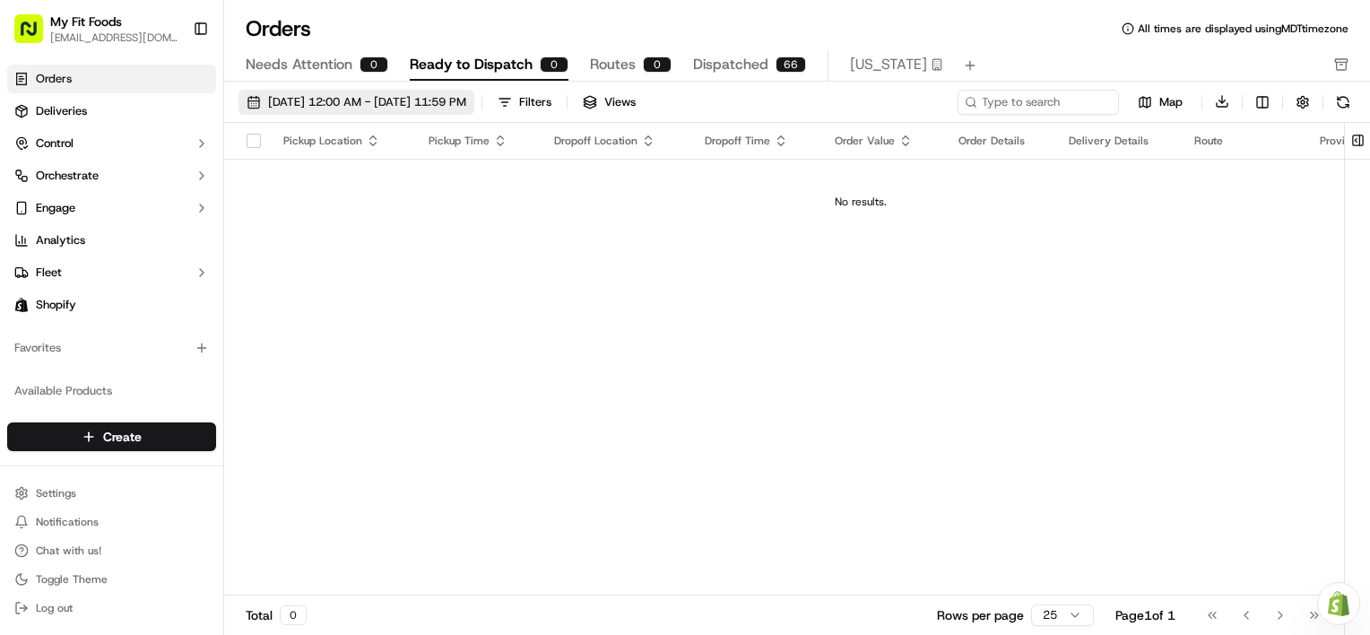
click at [365, 100] on span "[DATE] 12:00 AM - [DATE] 11:59 PM" at bounding box center [367, 102] width 198 height 16
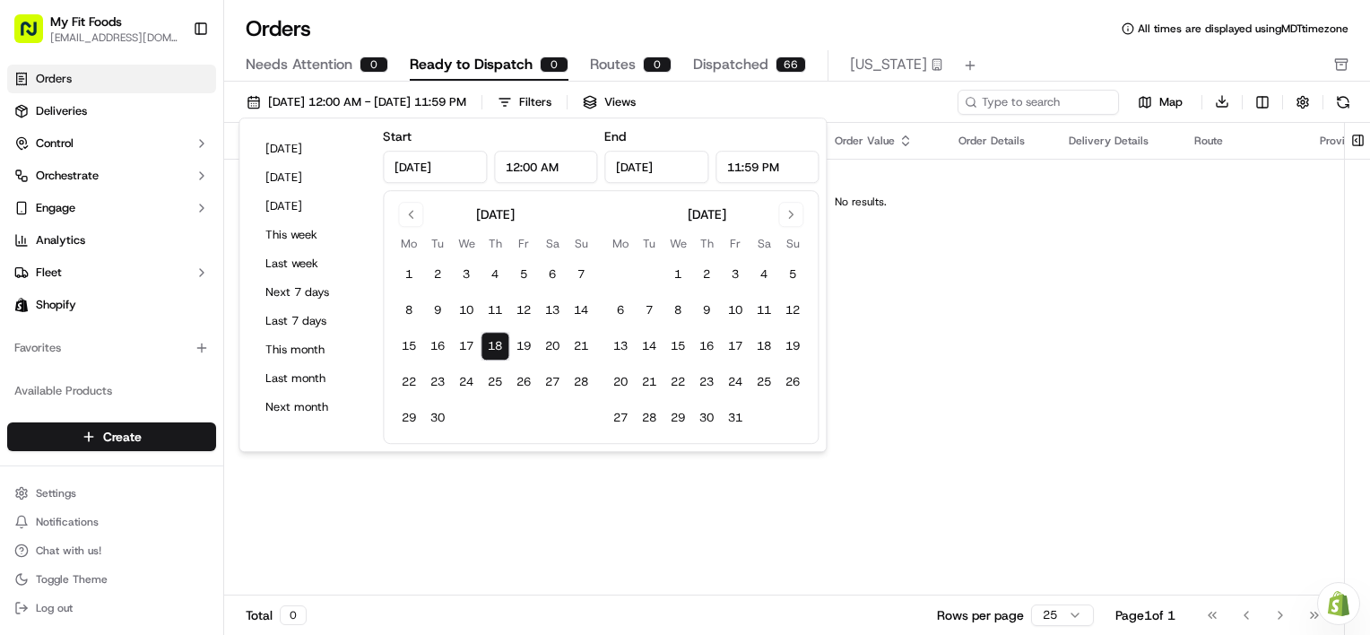
click at [491, 348] on button "18" at bounding box center [495, 346] width 29 height 29
click at [479, 523] on div "Pickup Location Pickup Time Dropoff Location Dropoff Time Order Value Order Det…" at bounding box center [860, 360] width 1273 height 474
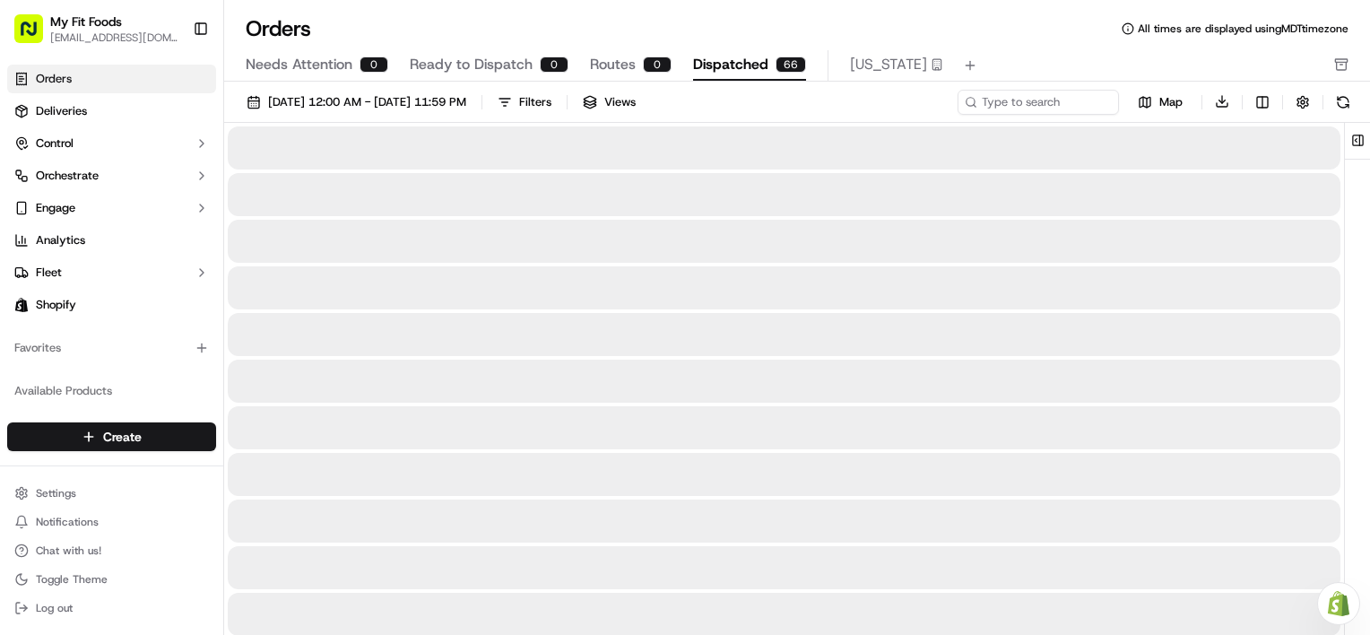
click at [745, 67] on span "Dispatched" at bounding box center [730, 65] width 75 height 22
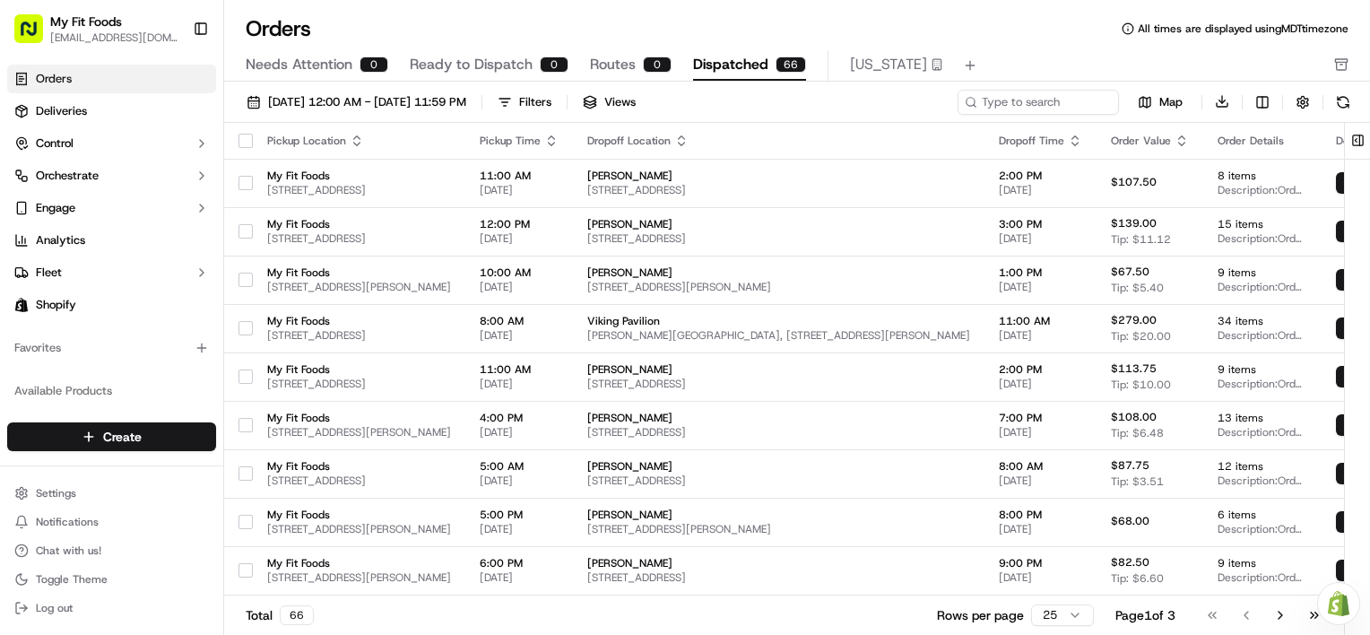
click at [559, 139] on div "Pickup Time" at bounding box center [519, 141] width 79 height 14
click at [559, 142] on icon "button" at bounding box center [551, 141] width 14 height 14
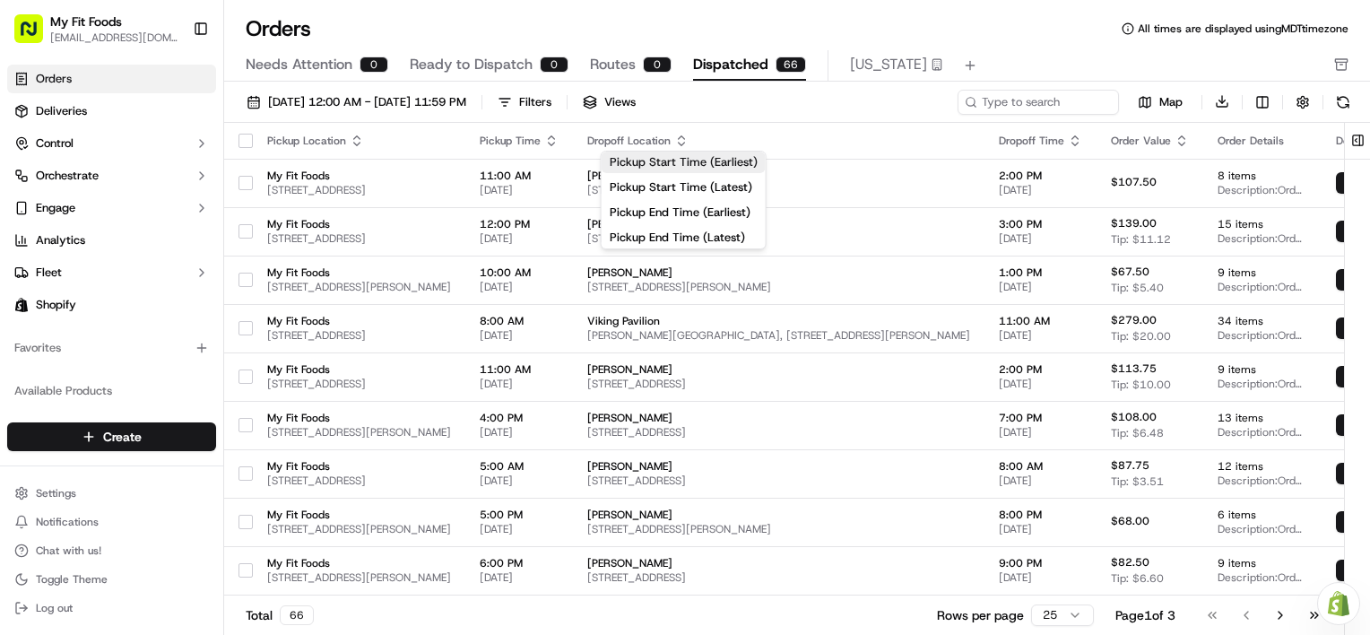
click at [683, 156] on button "Pickup Start Time (Earliest)" at bounding box center [684, 163] width 164 height 22
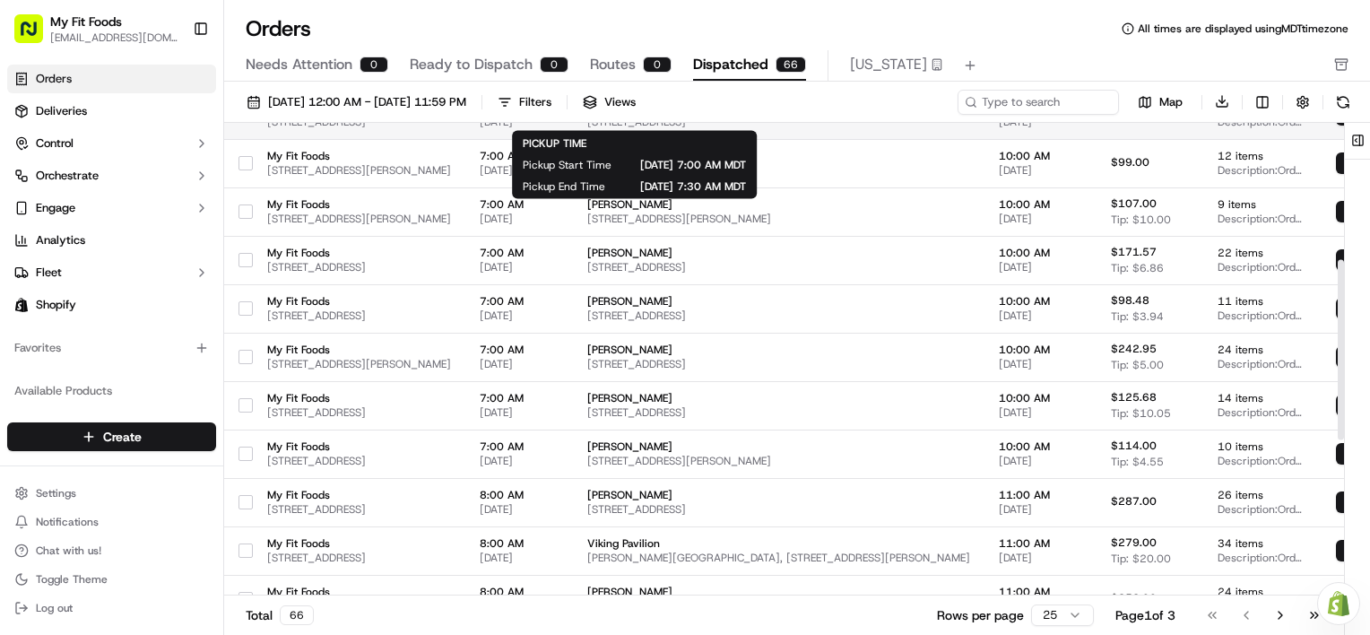
scroll to position [773, 0]
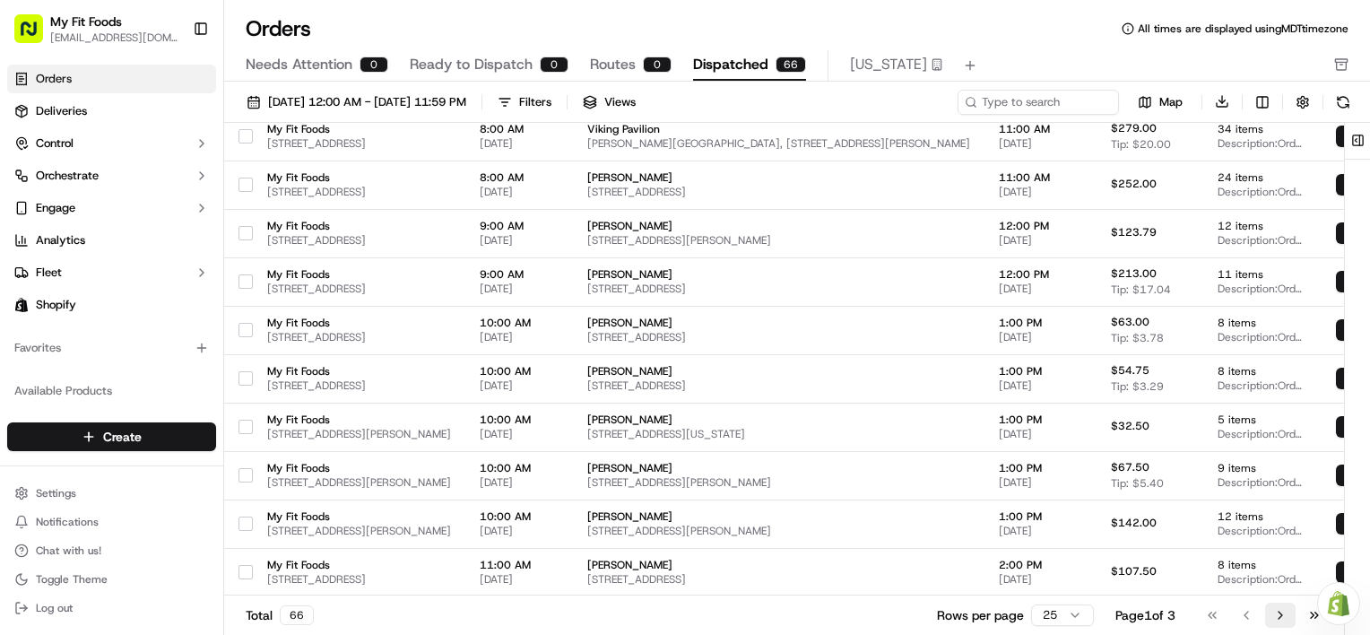
click at [1273, 603] on button "Go to next page" at bounding box center [1280, 615] width 30 height 25
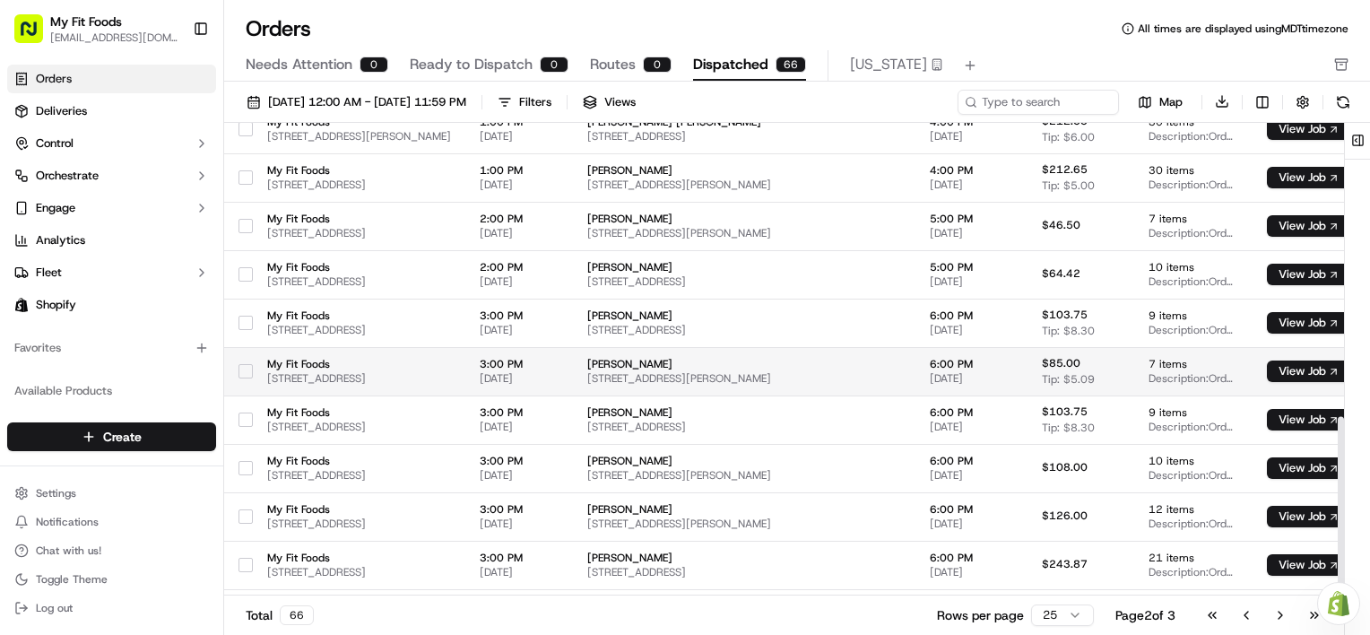
scroll to position [773, 0]
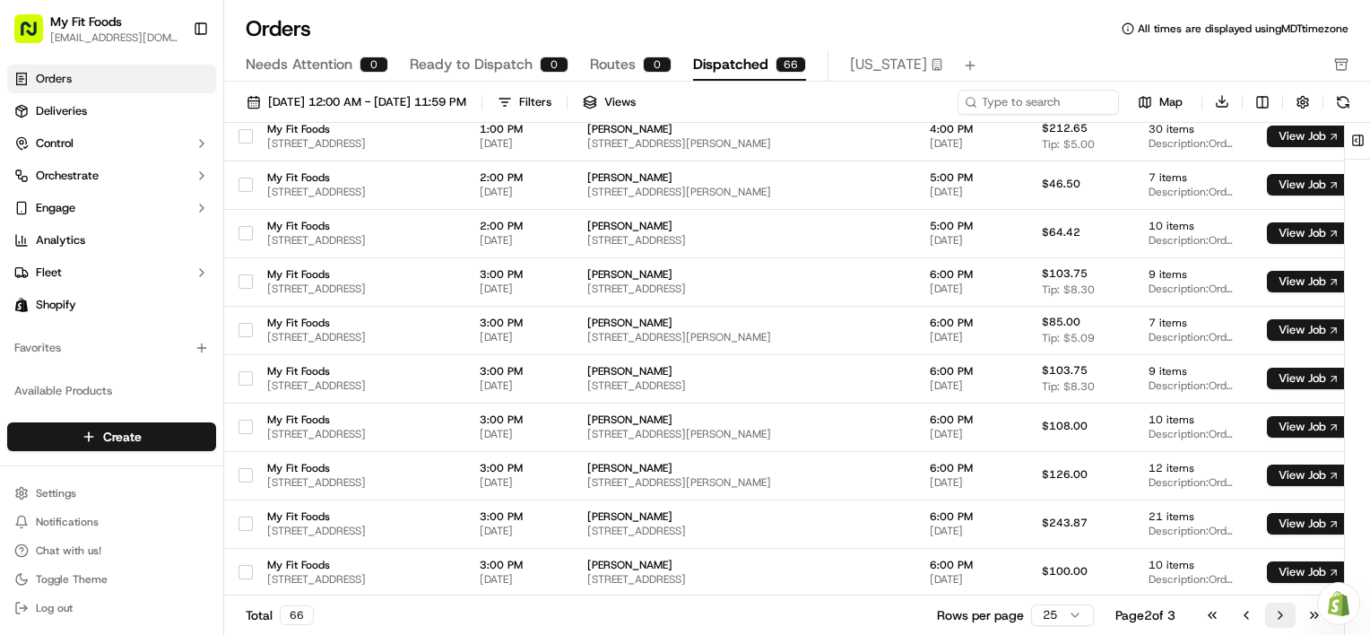
click at [1282, 614] on button "Go to next page" at bounding box center [1280, 615] width 30 height 25
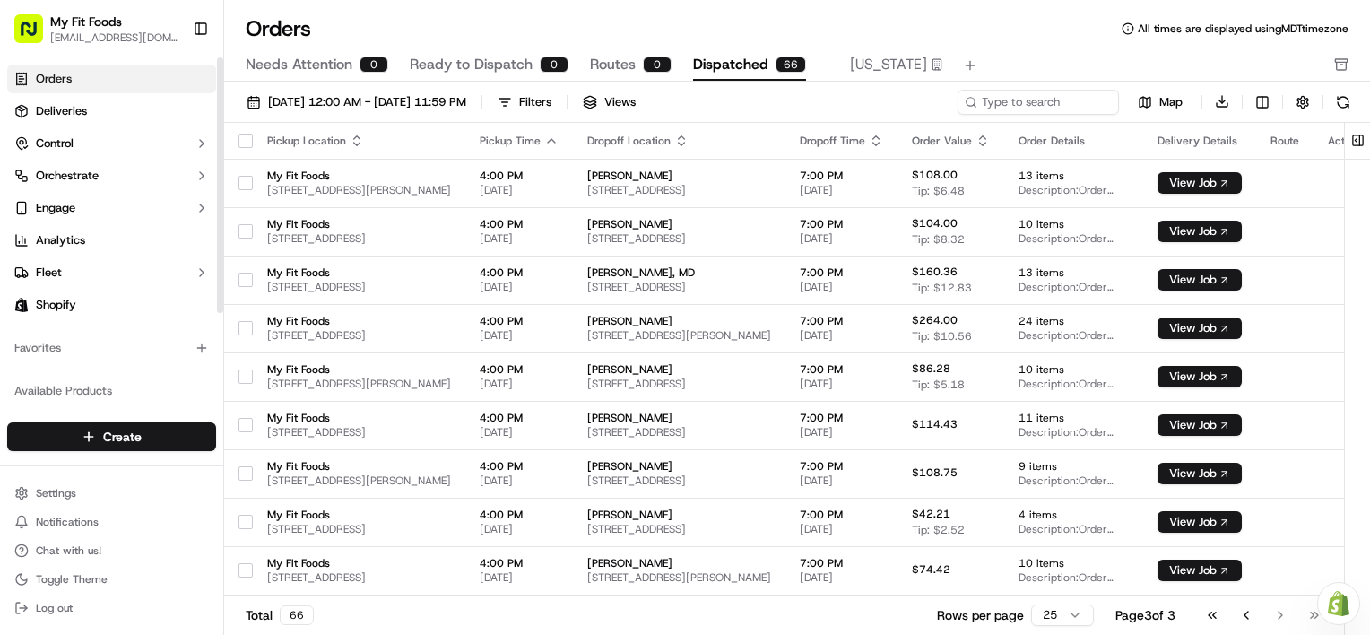
click at [104, 74] on link "Orders" at bounding box center [111, 79] width 209 height 29
click at [65, 108] on span "Deliveries" at bounding box center [61, 111] width 51 height 16
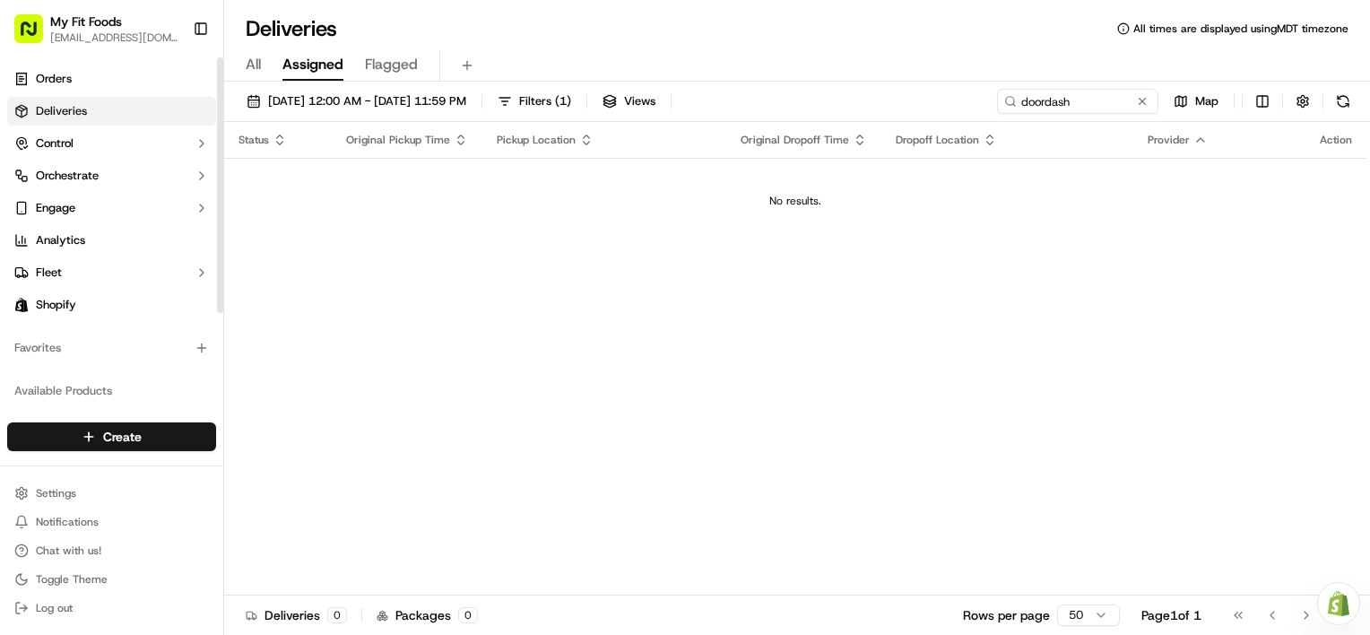
click at [65, 108] on span "Deliveries" at bounding box center [61, 111] width 51 height 16
click at [579, 103] on button "Filters ( 1 )" at bounding box center [535, 101] width 90 height 25
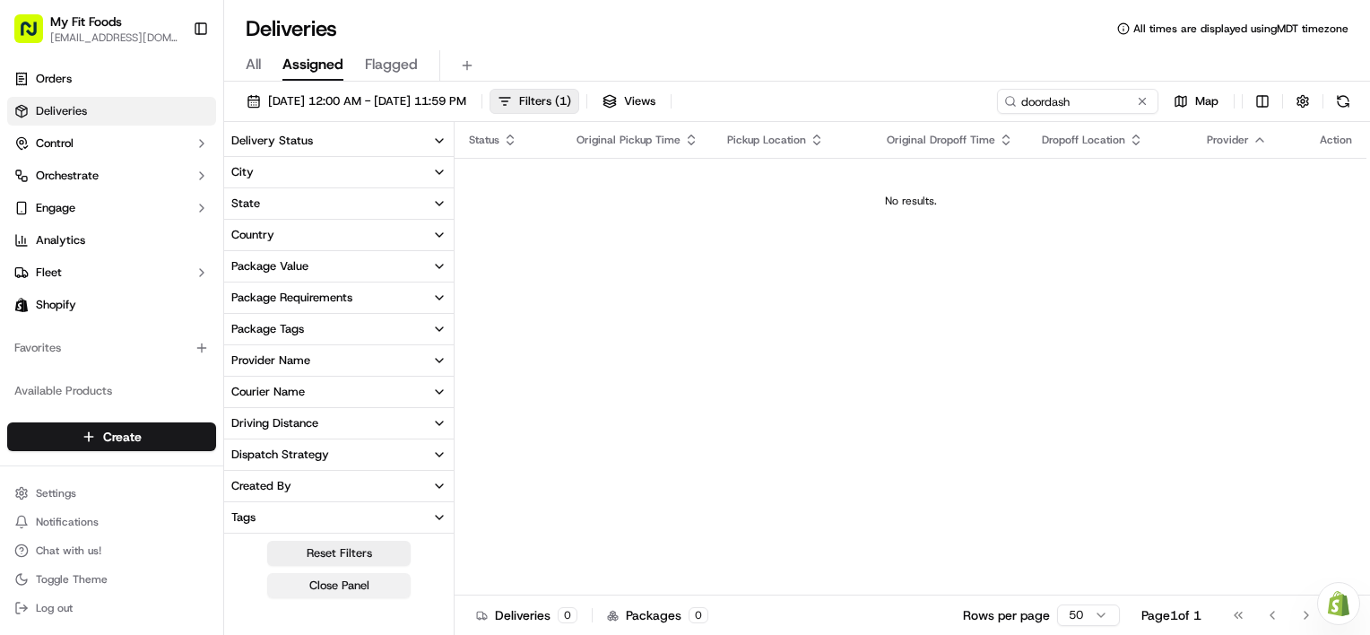
click at [361, 586] on button "Close Panel" at bounding box center [338, 585] width 143 height 25
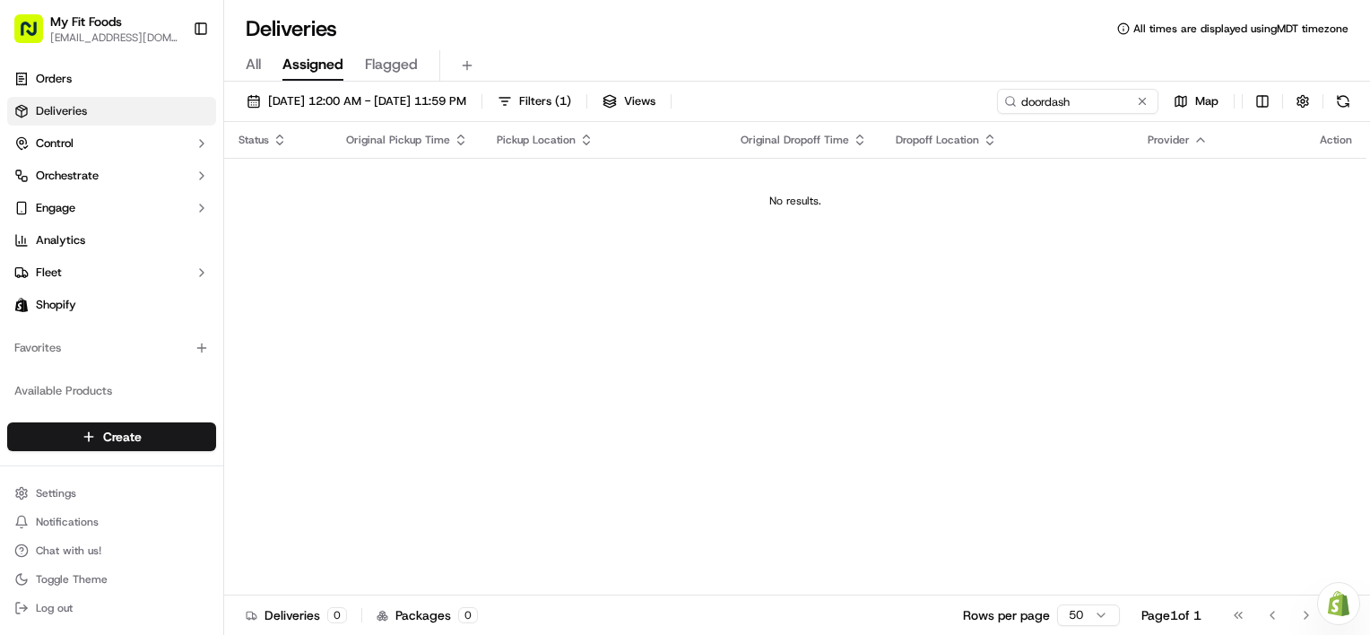
click at [610, 129] on th "Pickup Location" at bounding box center [604, 140] width 244 height 36
click at [571, 101] on span "Filters ( 1 )" at bounding box center [545, 101] width 52 height 16
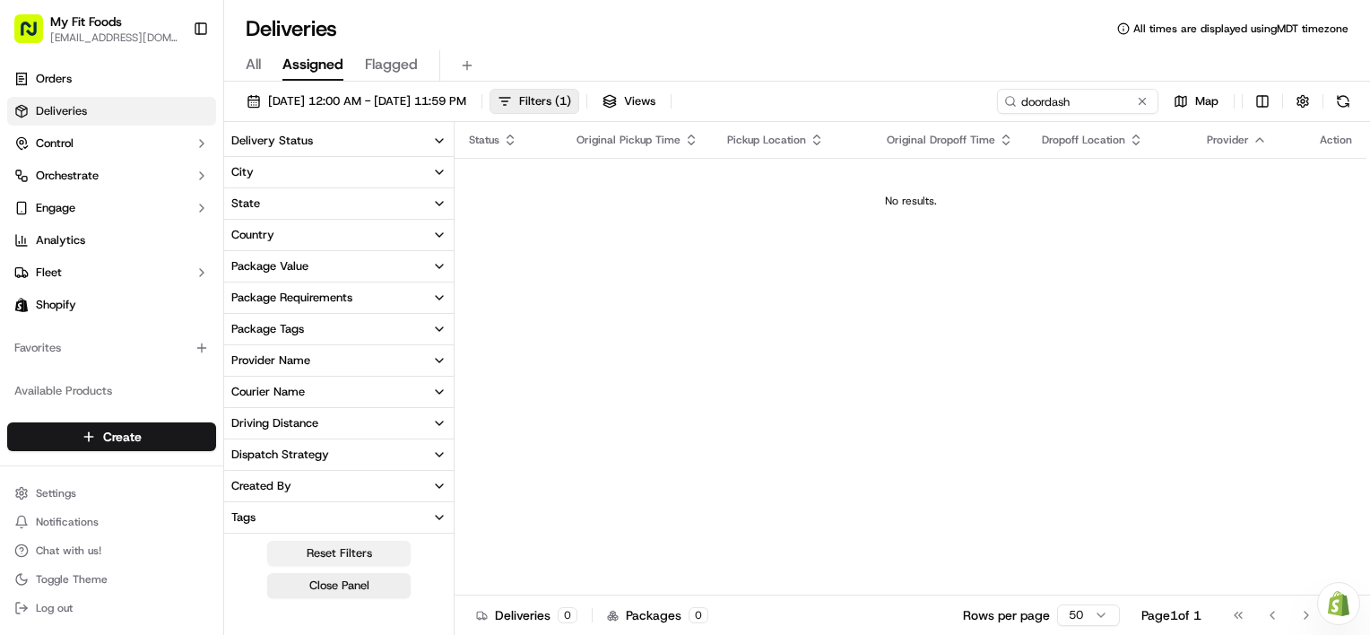
click at [384, 549] on button "Reset Filters" at bounding box center [338, 553] width 143 height 25
click at [380, 575] on button "Close Panel" at bounding box center [338, 585] width 143 height 25
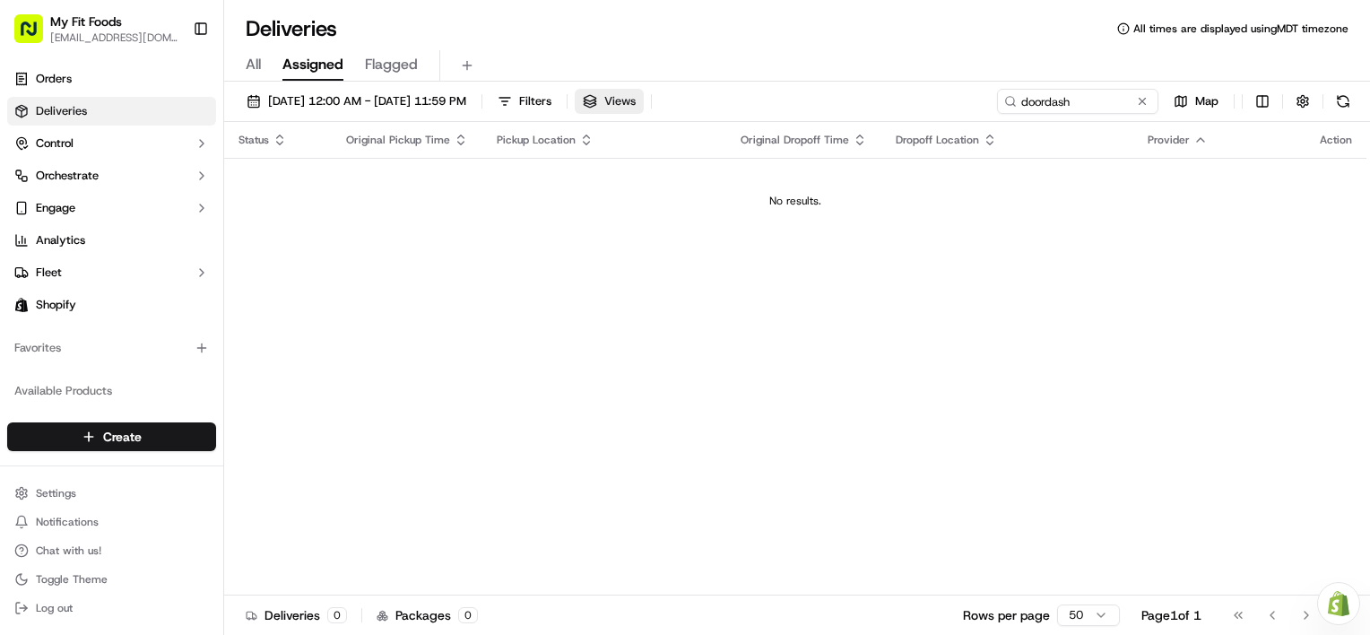
click at [636, 93] on span "Views" at bounding box center [619, 101] width 31 height 16
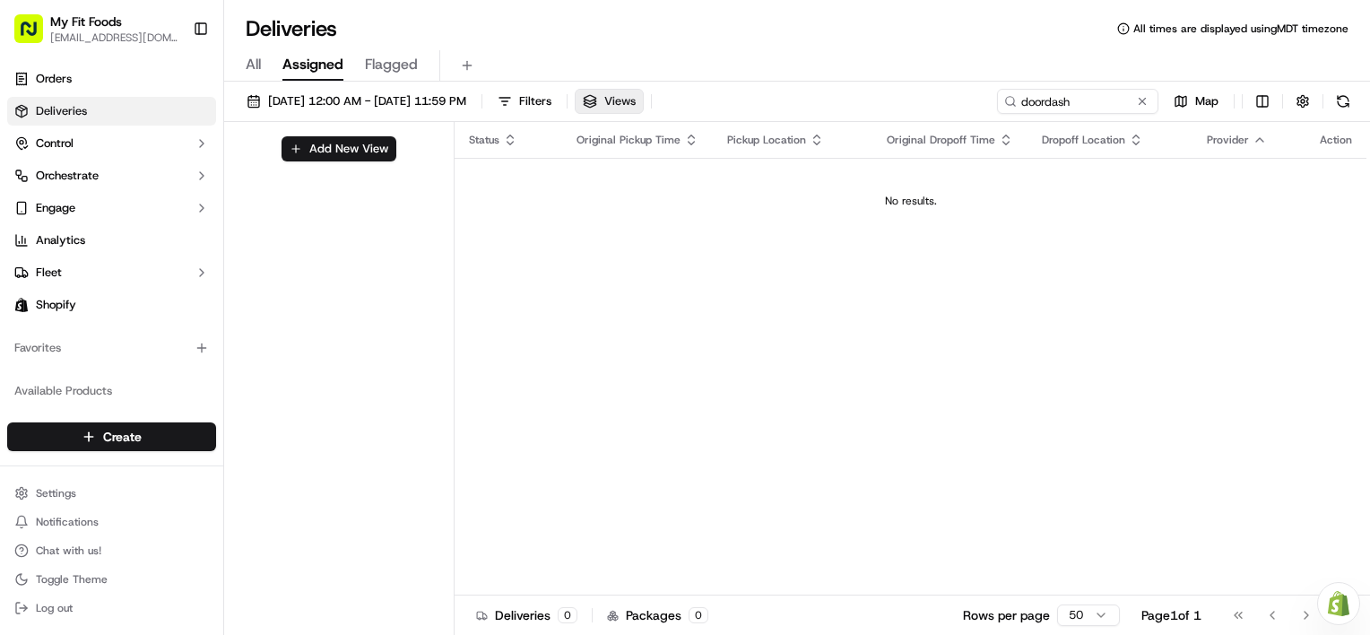
click at [636, 93] on span "Views" at bounding box center [619, 101] width 31 height 16
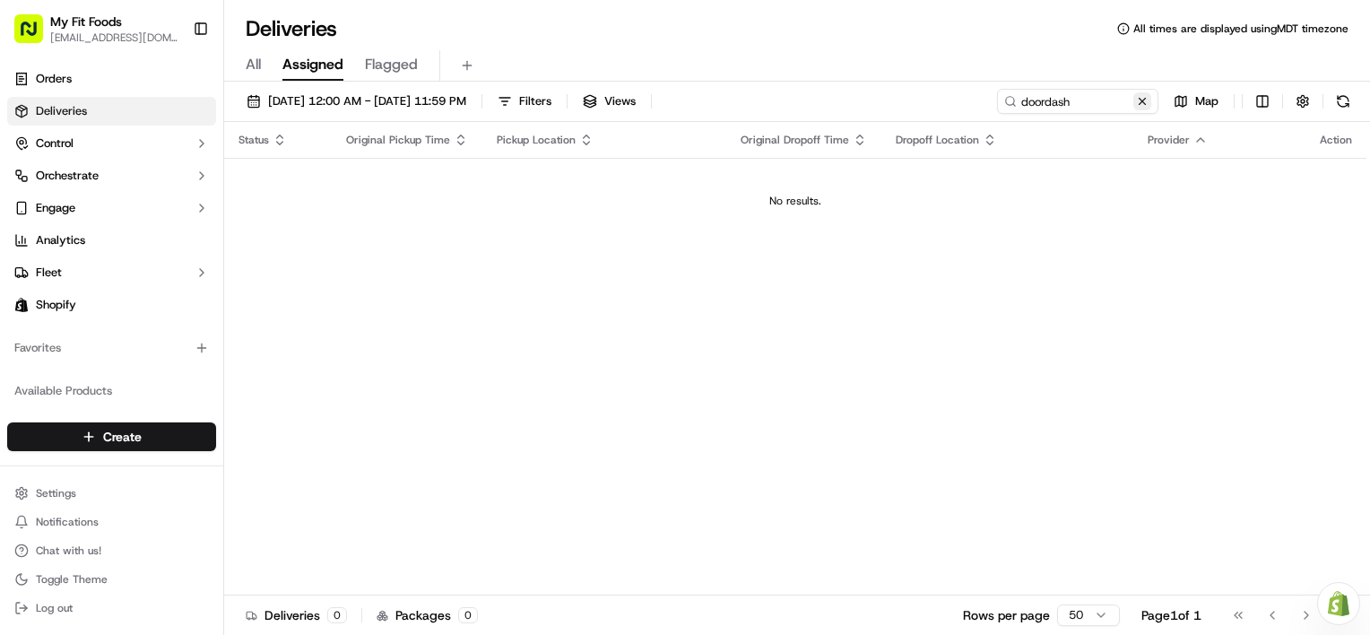
click at [1143, 97] on button at bounding box center [1143, 101] width 18 height 18
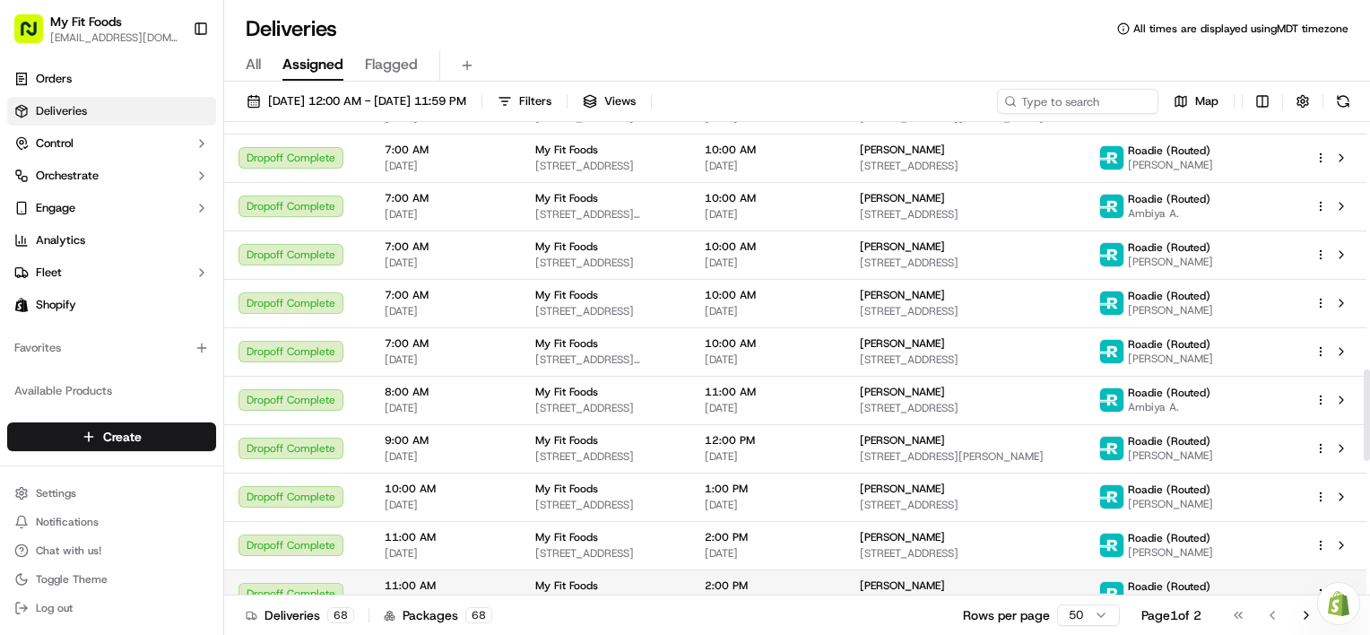
scroll to position [1614, 0]
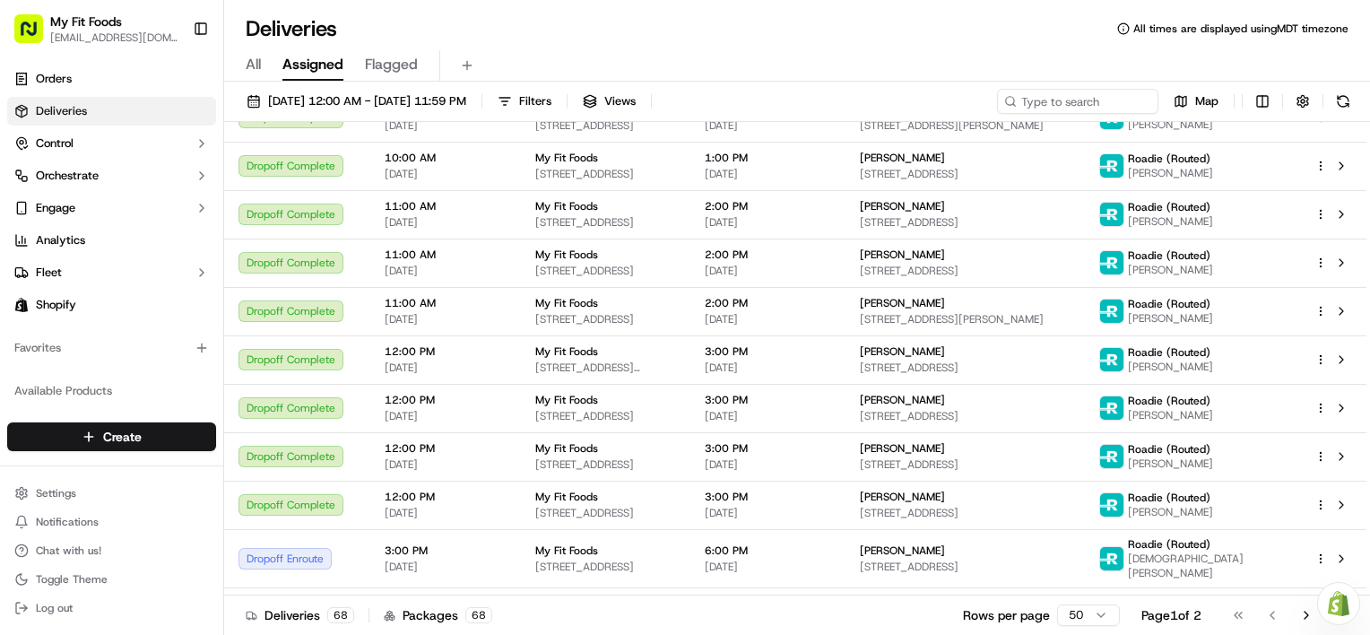
click at [1317, 615] on button "Need help with your Shopify Onboarding? Reach out to Support by clicking this b…" at bounding box center [1338, 603] width 43 height 43
click at [1310, 617] on button "Go to next page" at bounding box center [1306, 615] width 30 height 25
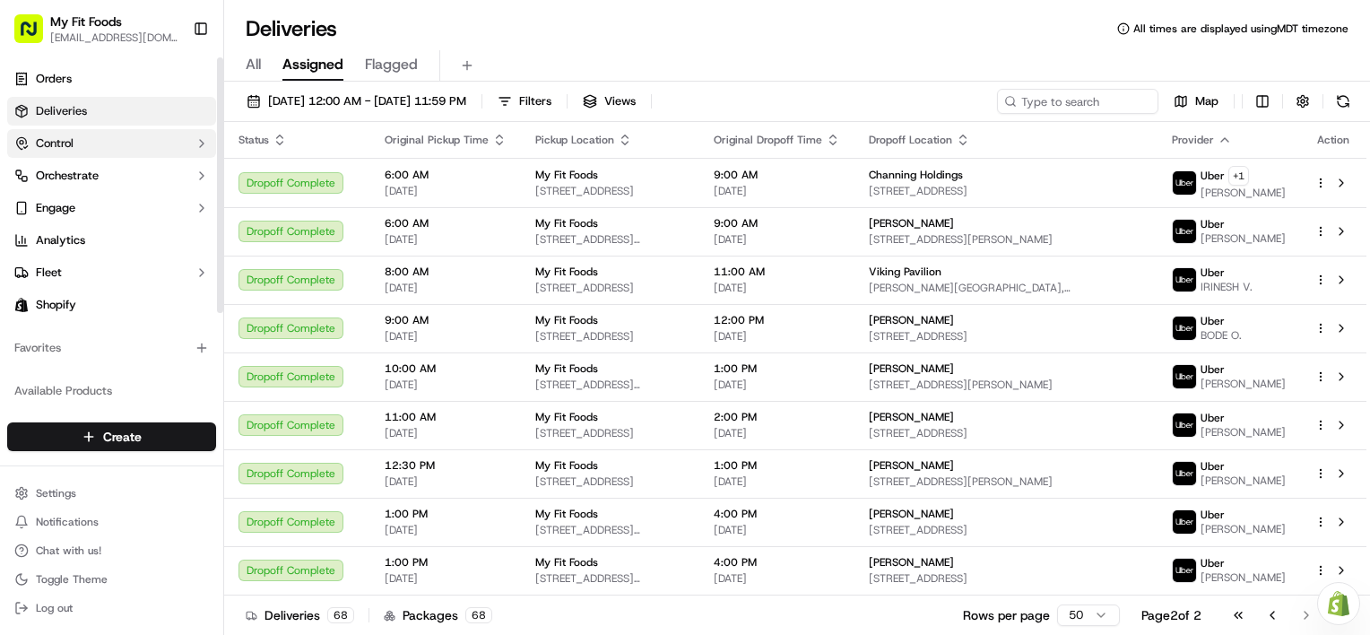
click at [100, 145] on button "Control" at bounding box center [111, 143] width 209 height 29
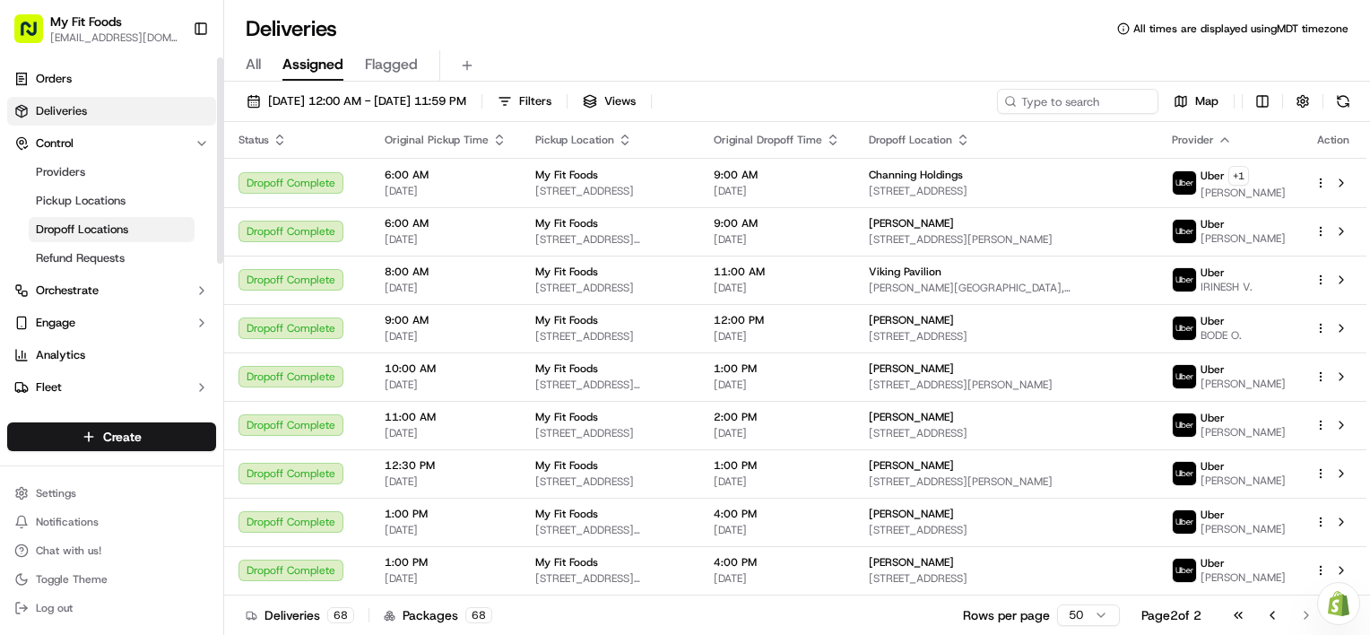
click at [128, 231] on span "Dropoff Locations" at bounding box center [82, 230] width 92 height 16
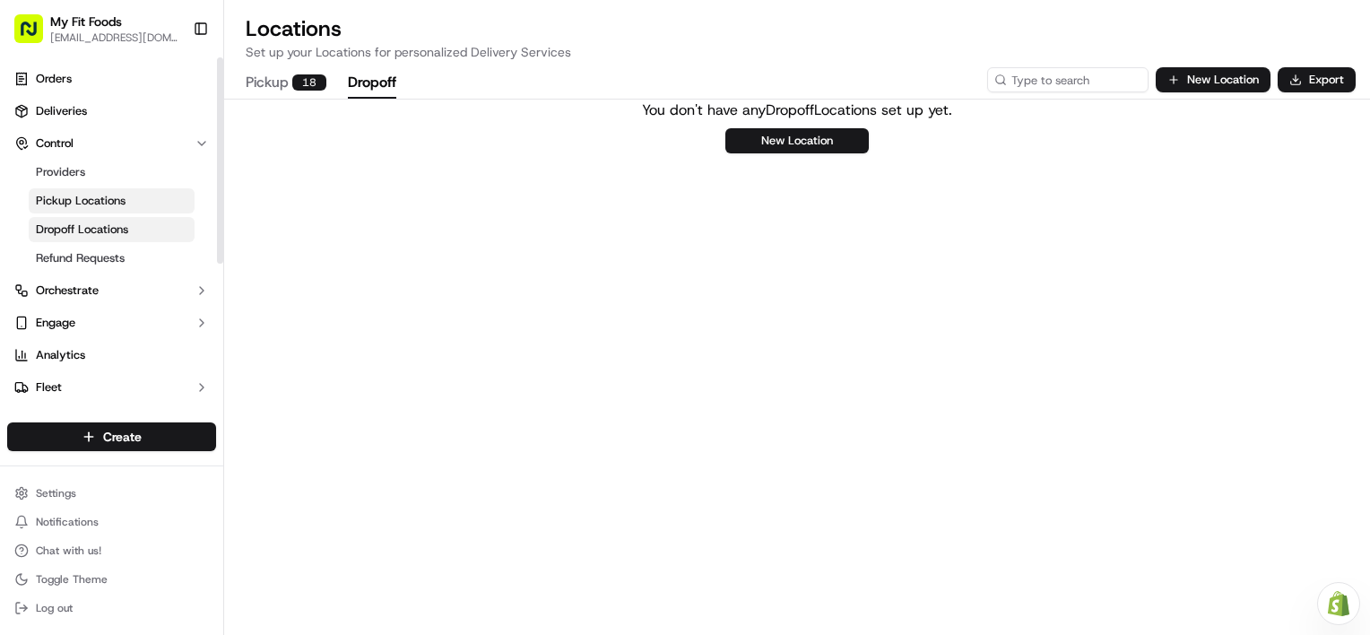
click at [129, 207] on link "Pickup Locations" at bounding box center [112, 200] width 166 height 25
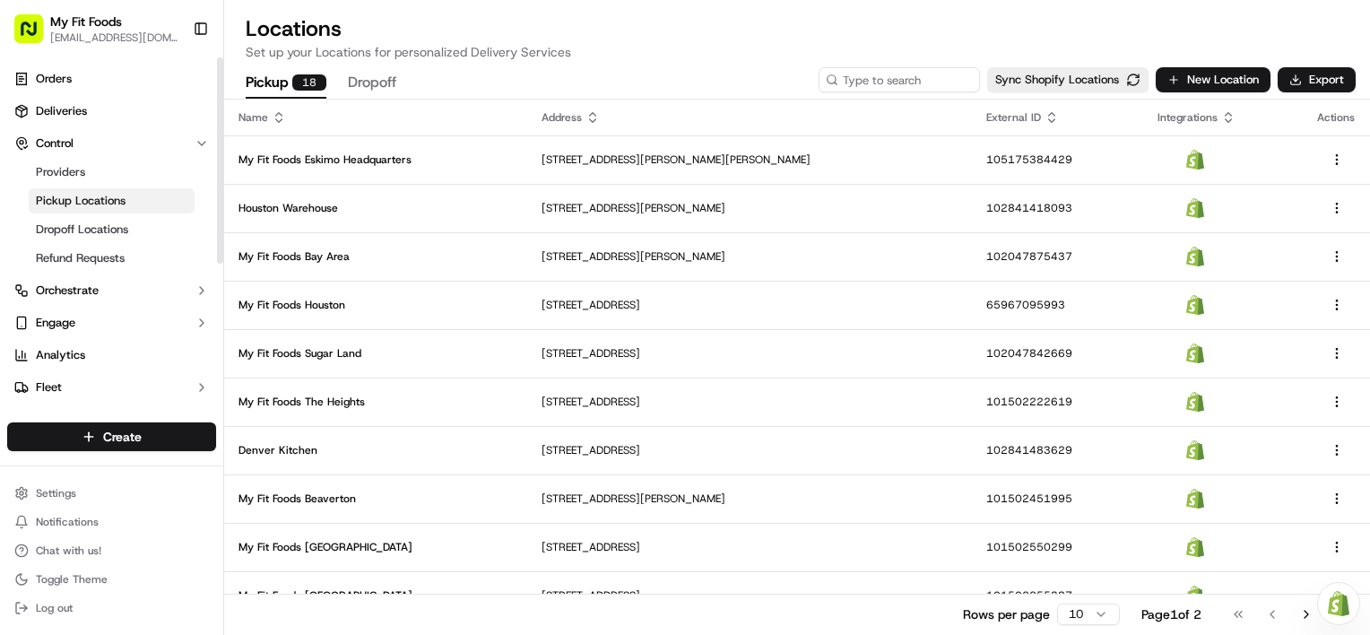
click at [129, 207] on link "Pickup Locations" at bounding box center [112, 200] width 166 height 25
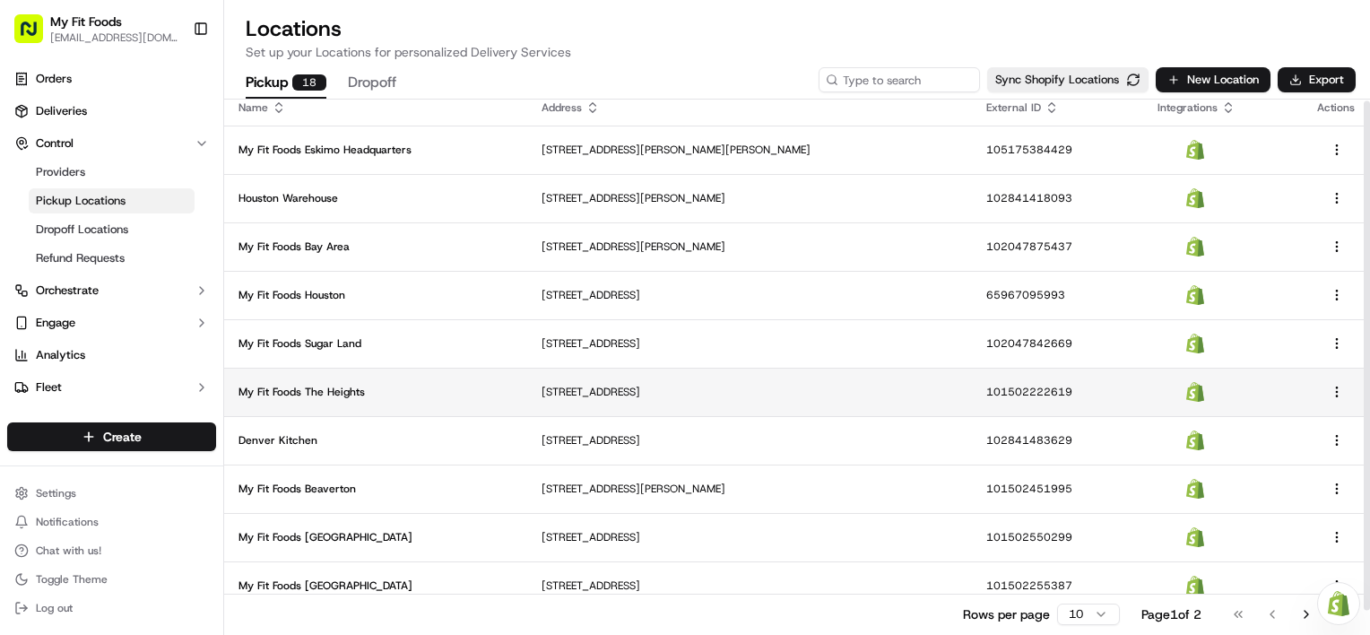
scroll to position [25, 0]
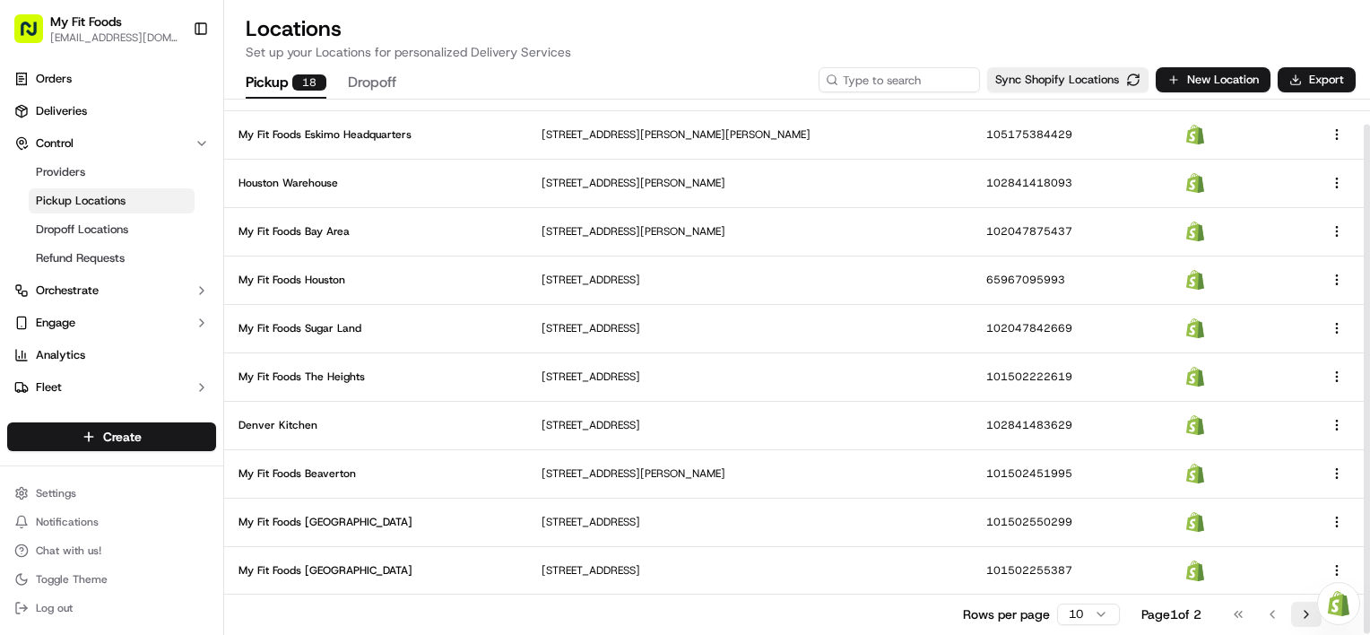
click at [1314, 610] on button "Go to next page" at bounding box center [1306, 614] width 30 height 25
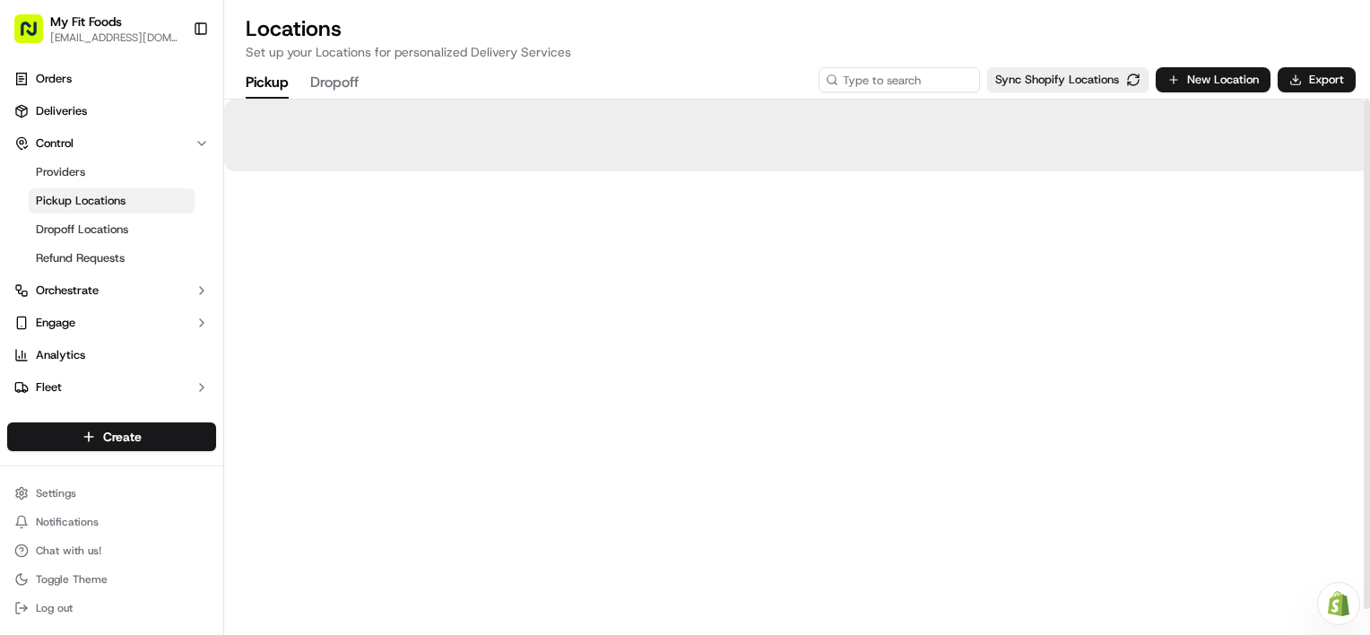
scroll to position [0, 0]
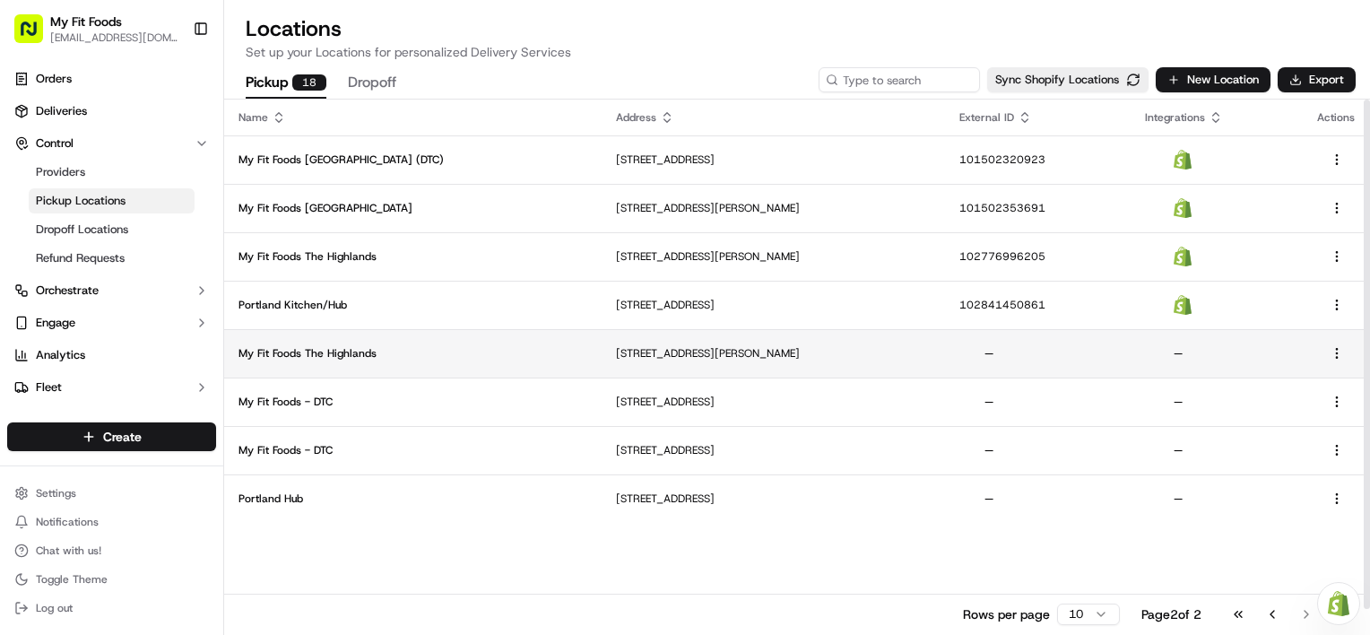
click at [343, 346] on p "My Fit Foods The Highlands" at bounding box center [413, 353] width 349 height 14
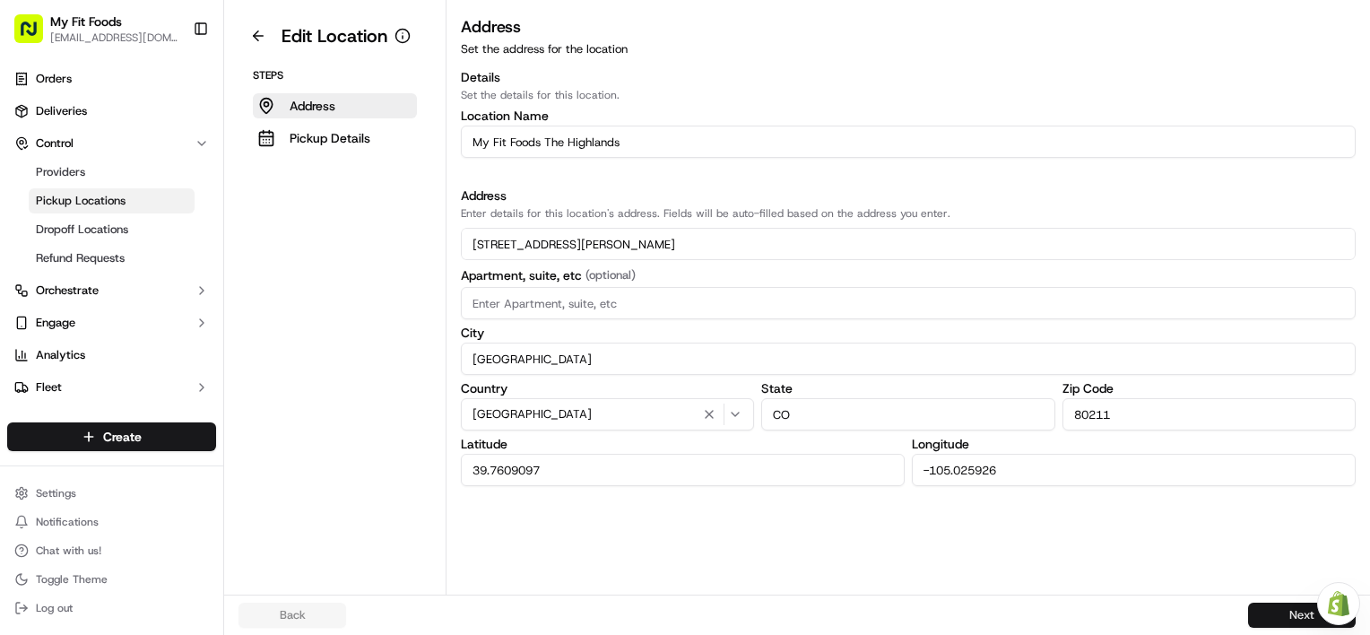
click at [1289, 610] on button "Next" at bounding box center [1302, 615] width 108 height 25
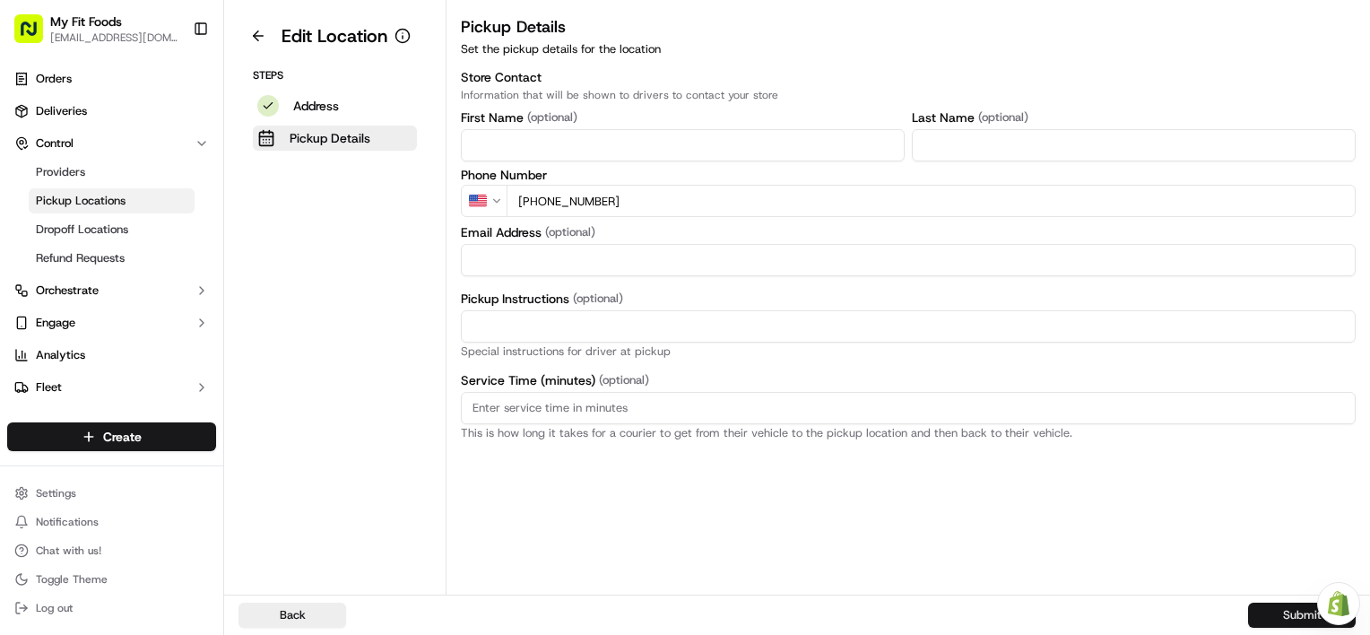
click at [1289, 610] on button "Submit" at bounding box center [1302, 615] width 108 height 25
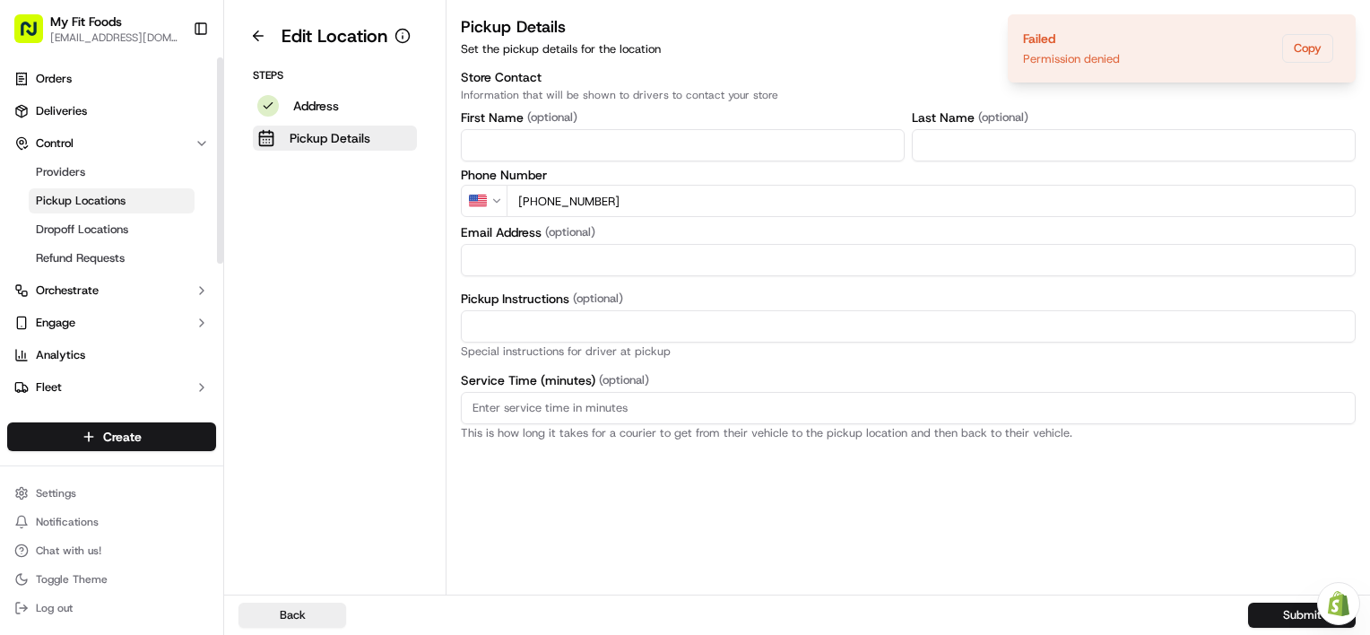
click at [99, 93] on ul "Orders Deliveries Control Providers Pickup Locations Dropoff Locations Refund R…" at bounding box center [111, 249] width 209 height 369
click at [78, 86] on link "Orders" at bounding box center [111, 79] width 209 height 29
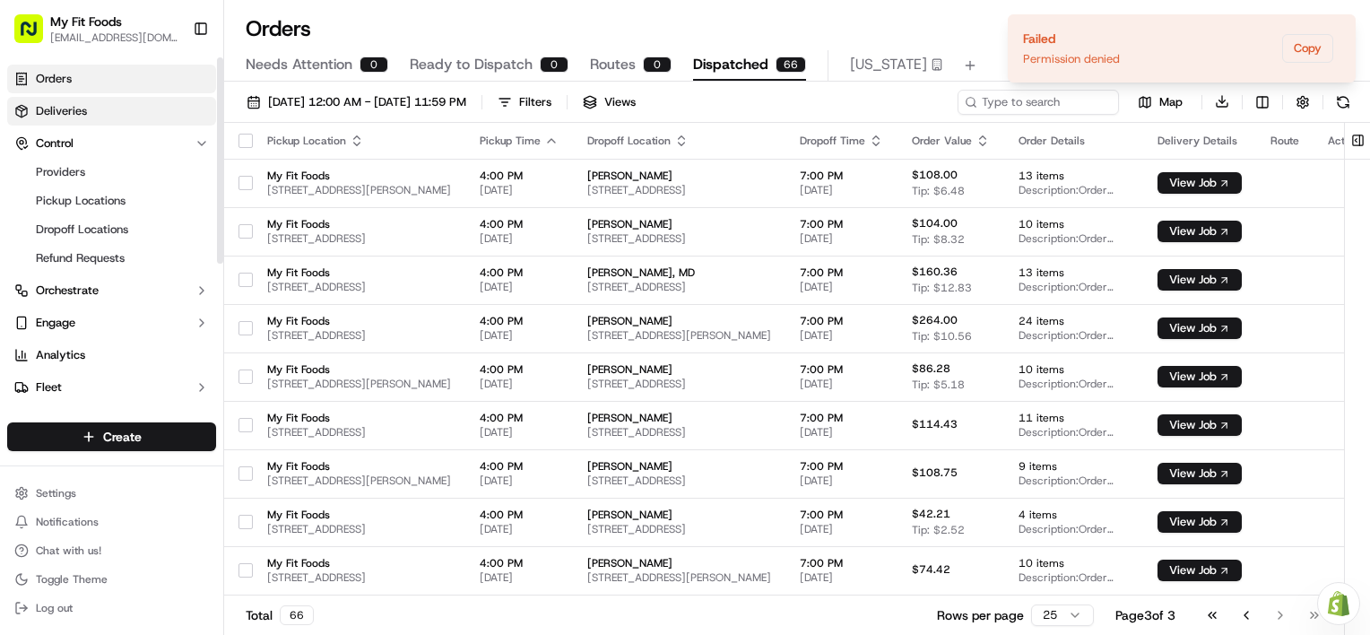
click at [85, 118] on span "Deliveries" at bounding box center [61, 111] width 51 height 16
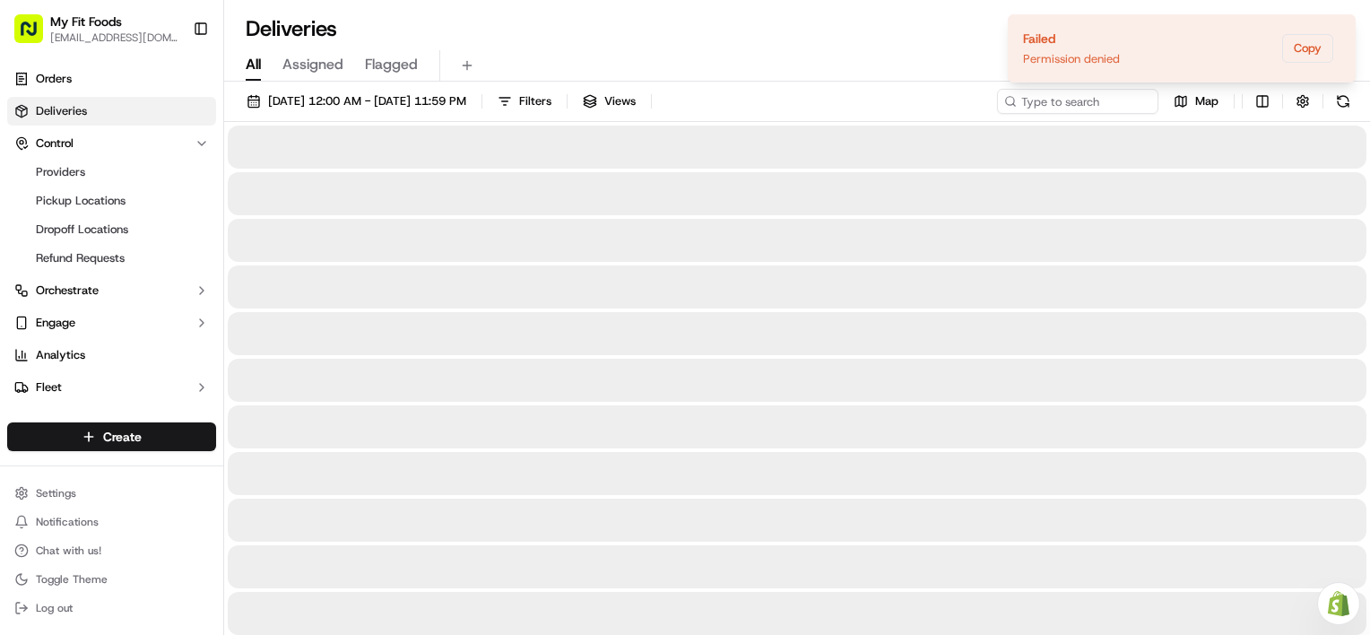
click at [256, 56] on span "All" at bounding box center [253, 65] width 15 height 22
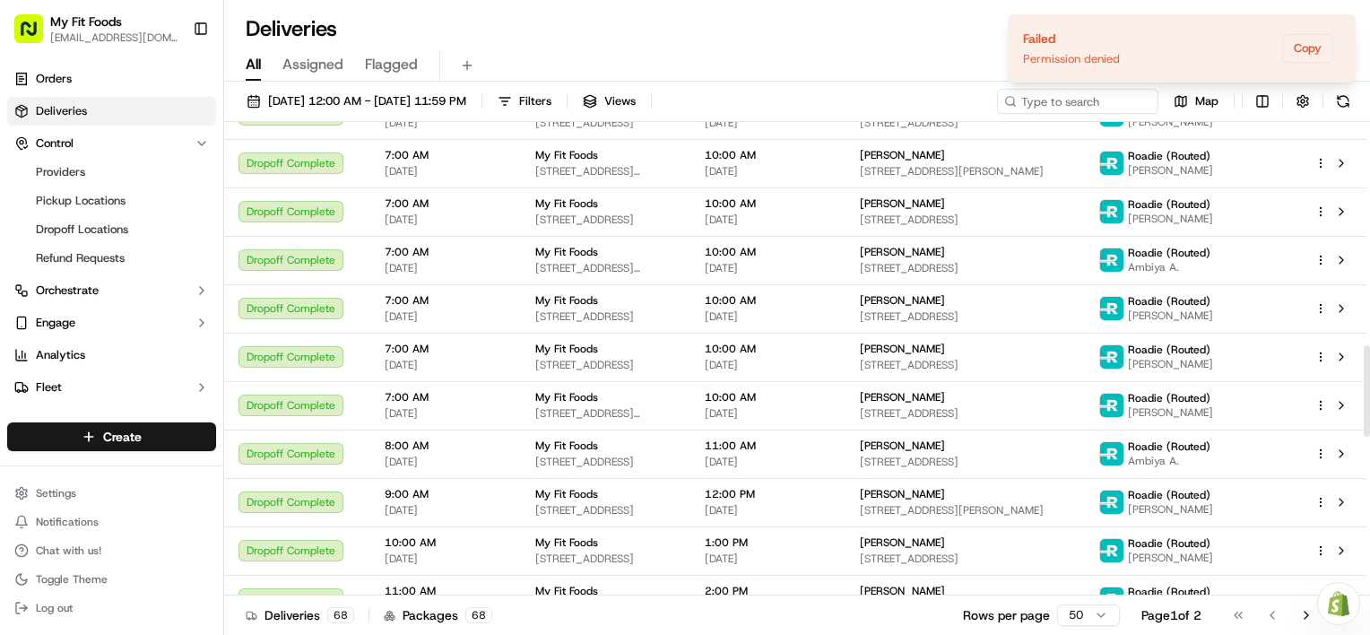
scroll to position [1256, 0]
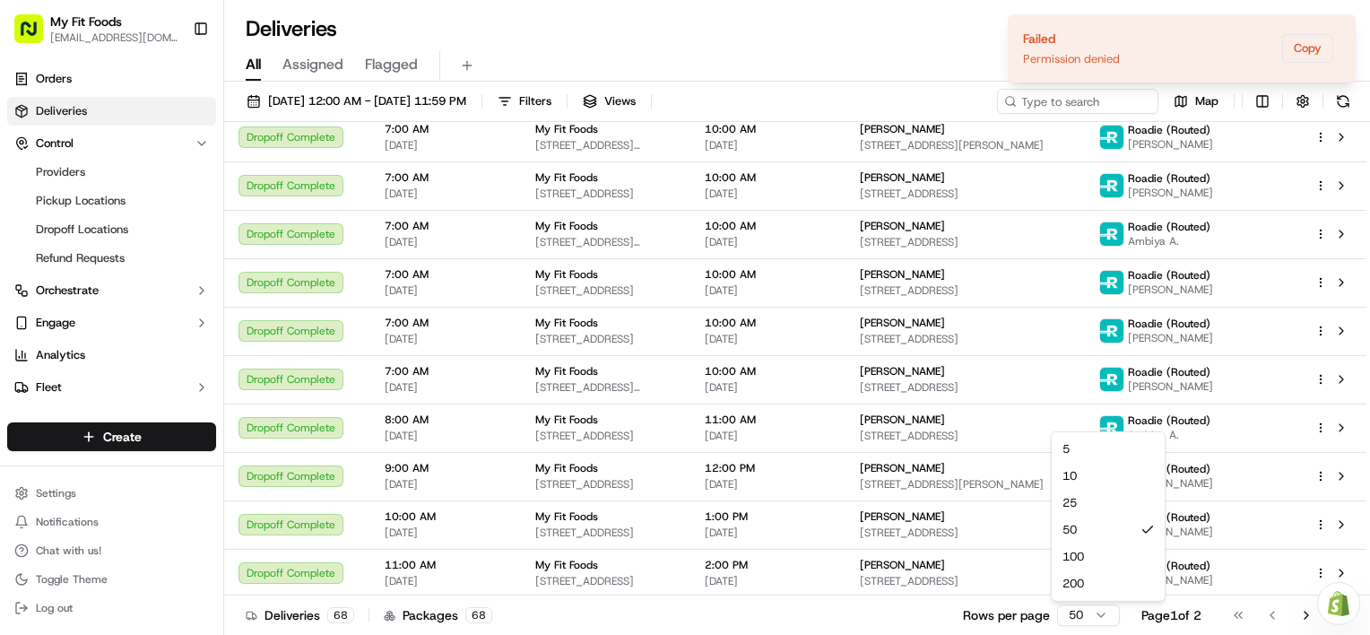
click at [1097, 613] on html "My Fit Foods [EMAIL_ADDRESS][DOMAIN_NAME] Toggle Sidebar Orders Deliveries Cont…" at bounding box center [685, 317] width 1370 height 635
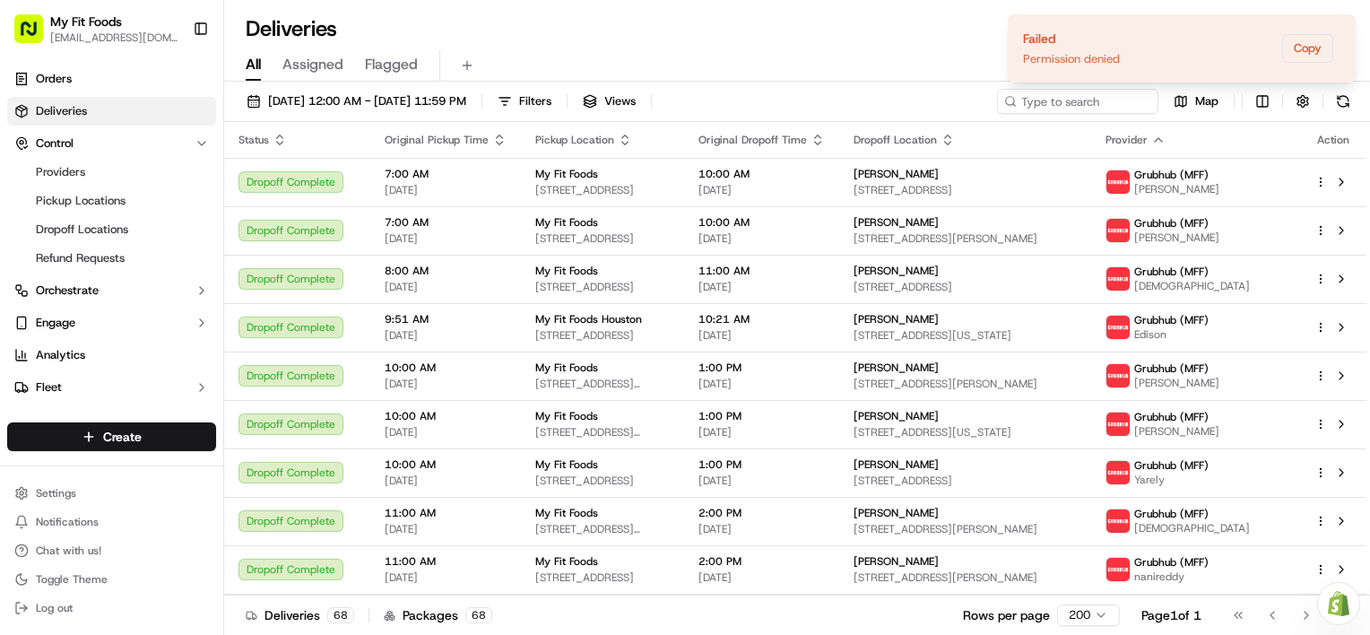
click at [951, 48] on div "All Assigned Flagged" at bounding box center [797, 62] width 1146 height 39
click at [1369, 56] on html "My Fit Foods [EMAIL_ADDRESS][DOMAIN_NAME] Toggle Sidebar Orders Deliveries Cont…" at bounding box center [685, 317] width 1370 height 635
click at [1343, 23] on icon "Notifications (F8)" at bounding box center [1341, 29] width 14 height 14
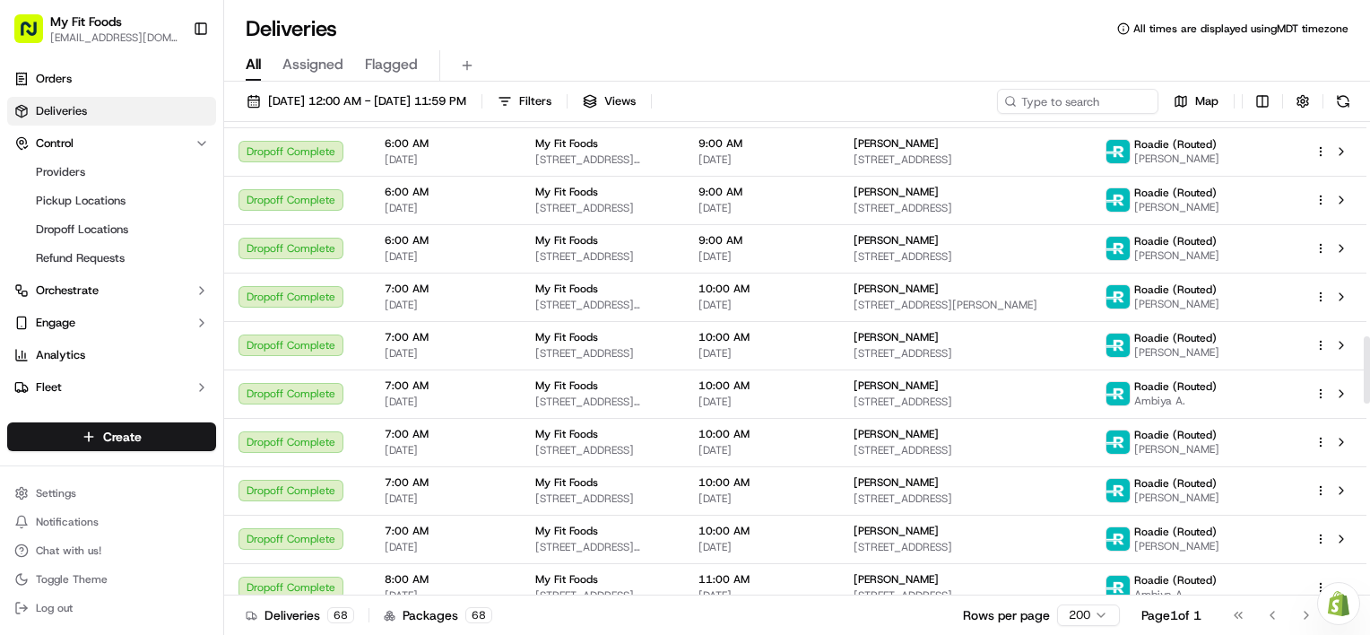
scroll to position [1062, 0]
